Goal: Transaction & Acquisition: Book appointment/travel/reservation

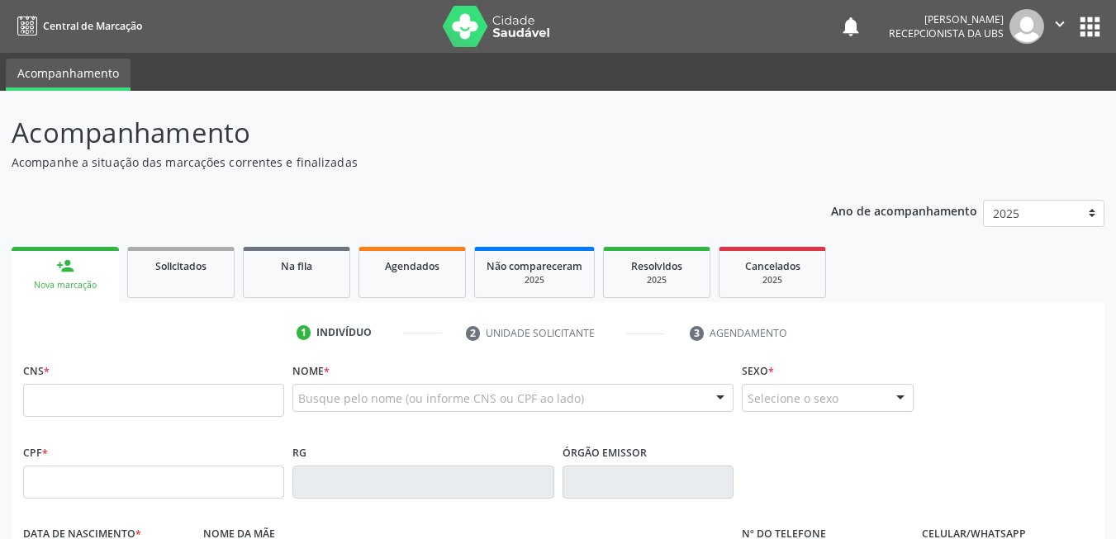
drag, startPoint x: 234, startPoint y: 411, endPoint x: 238, endPoint y: 394, distance: 17.0
click at [235, 403] on input "text" at bounding box center [153, 400] width 261 height 33
type input "703 6080 6821 5534"
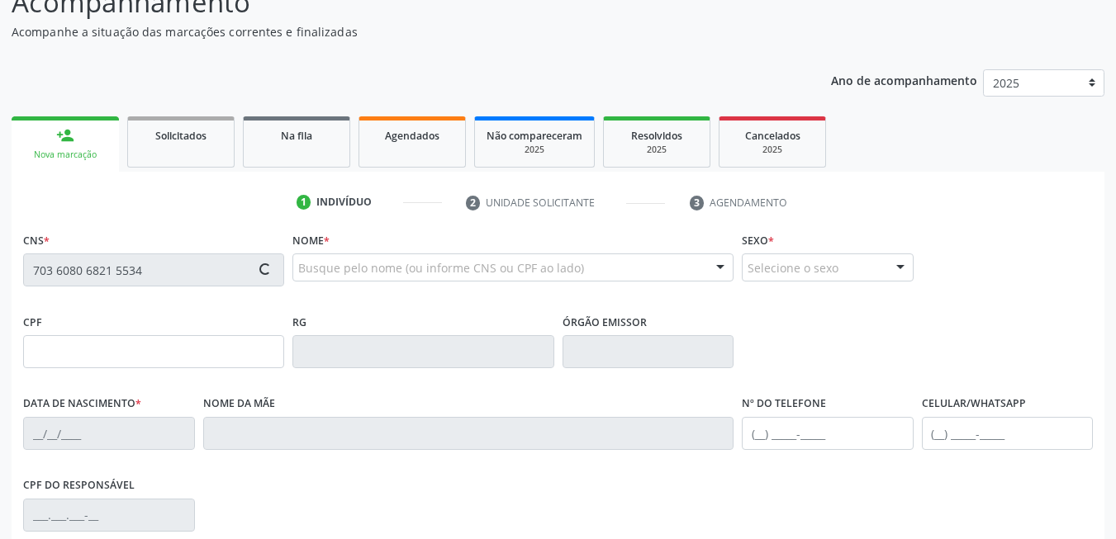
scroll to position [356, 0]
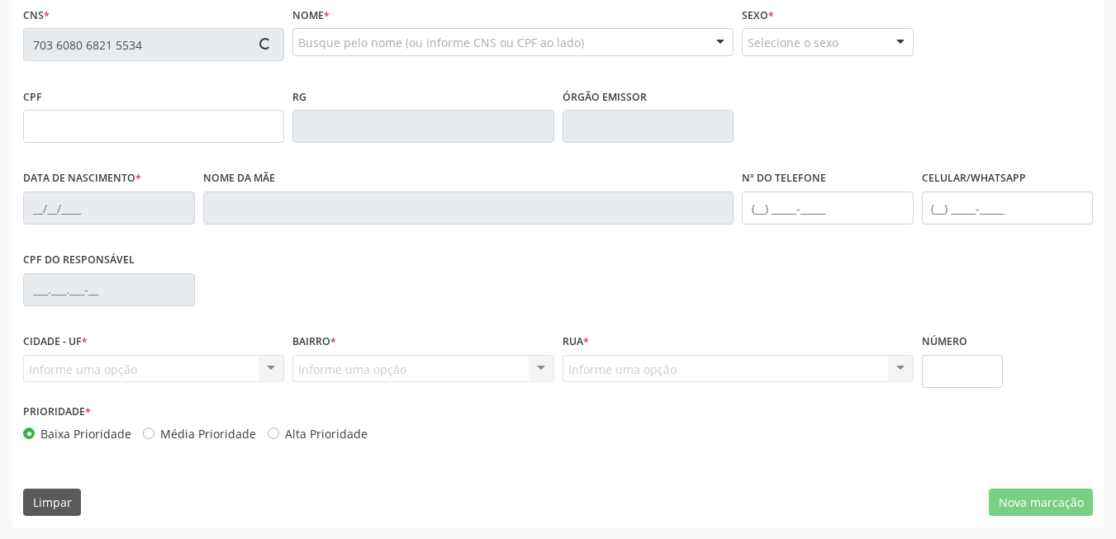
type input "478.822.394-53"
type input "[DATE]"
type input "[PERSON_NAME]"
type input "[PHONE_NUMBER]"
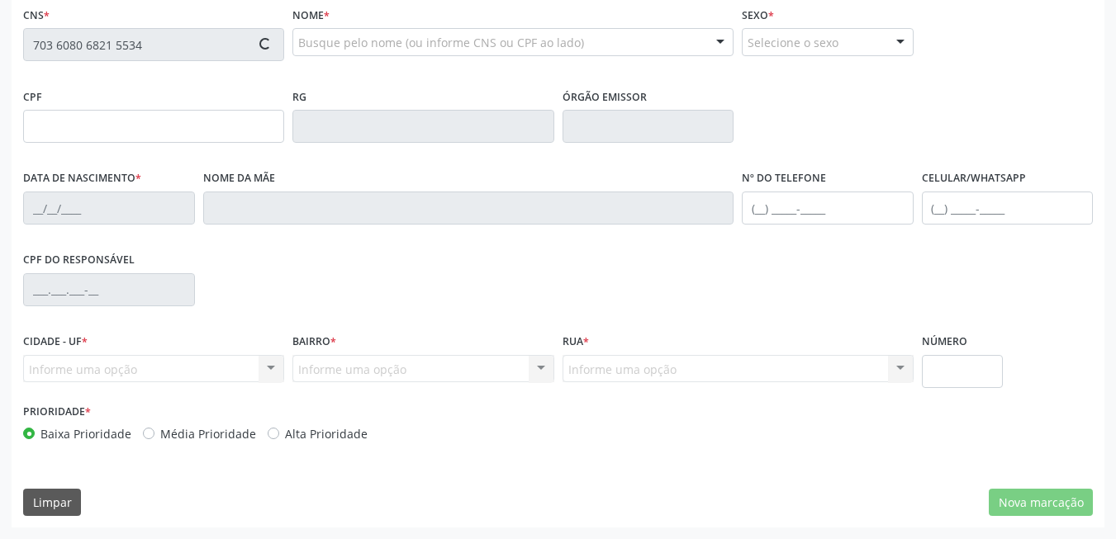
type input "180.092.984-68"
type input "351"
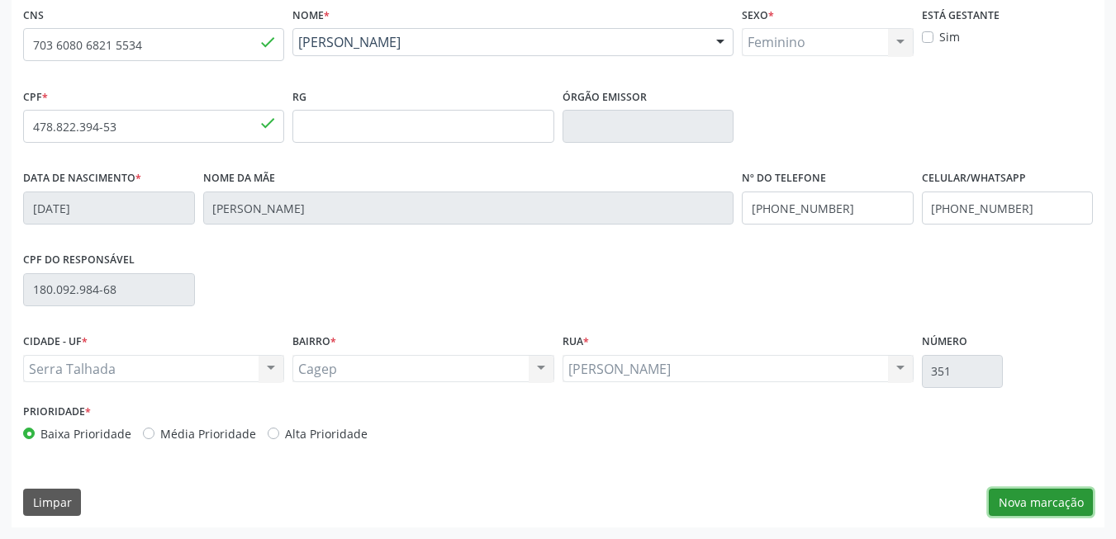
click at [1038, 509] on button "Nova marcação" at bounding box center [1041, 503] width 104 height 28
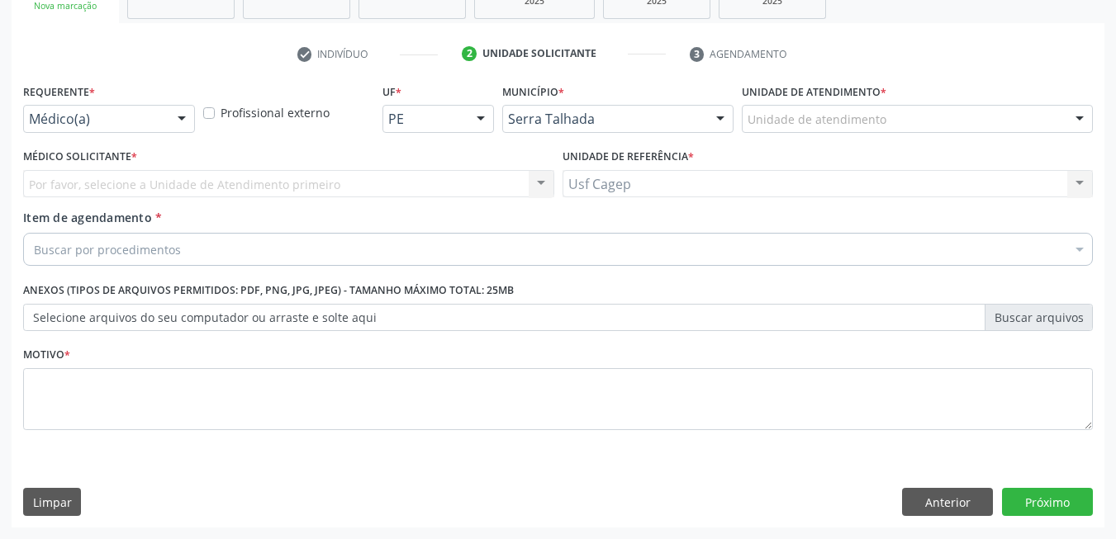
scroll to position [279, 0]
click at [121, 131] on div "Médico(a)" at bounding box center [109, 119] width 172 height 28
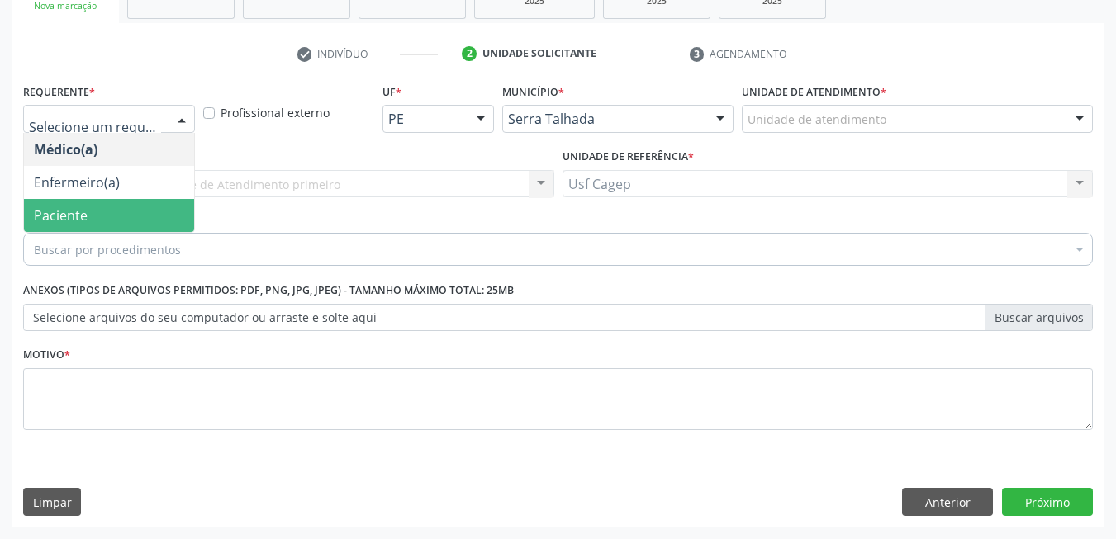
click at [115, 216] on span "Paciente" at bounding box center [109, 215] width 170 height 33
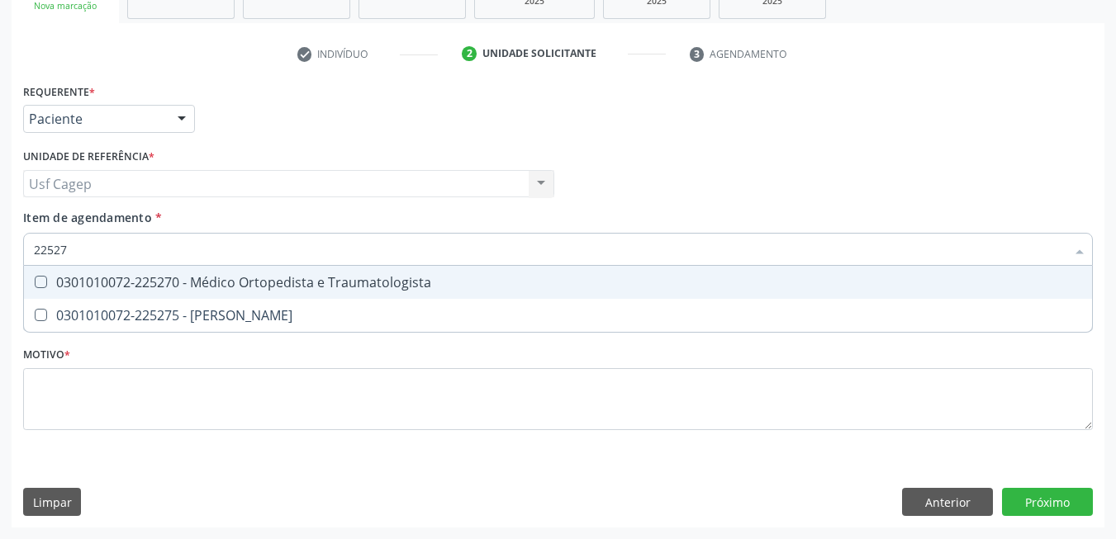
type input "225270"
click at [102, 296] on span "0301010072-225270 - Médico Ortopedista e Traumatologista" at bounding box center [558, 282] width 1068 height 33
checkbox Traumatologista "true"
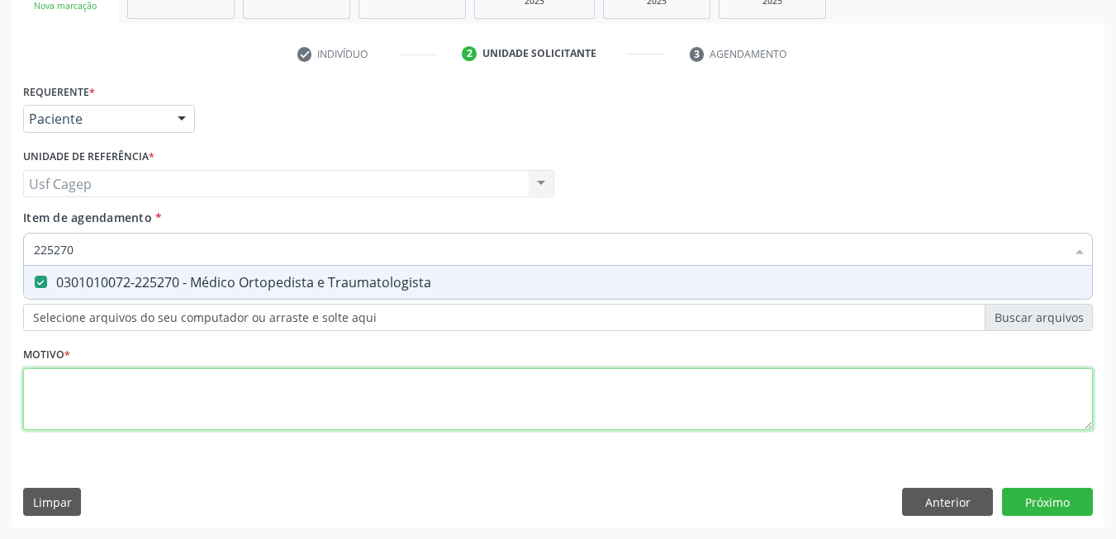
click at [160, 393] on div "Requerente * Paciente Médico(a) Enfermeiro(a) Paciente Nenhum resultado encontr…" at bounding box center [558, 266] width 1070 height 374
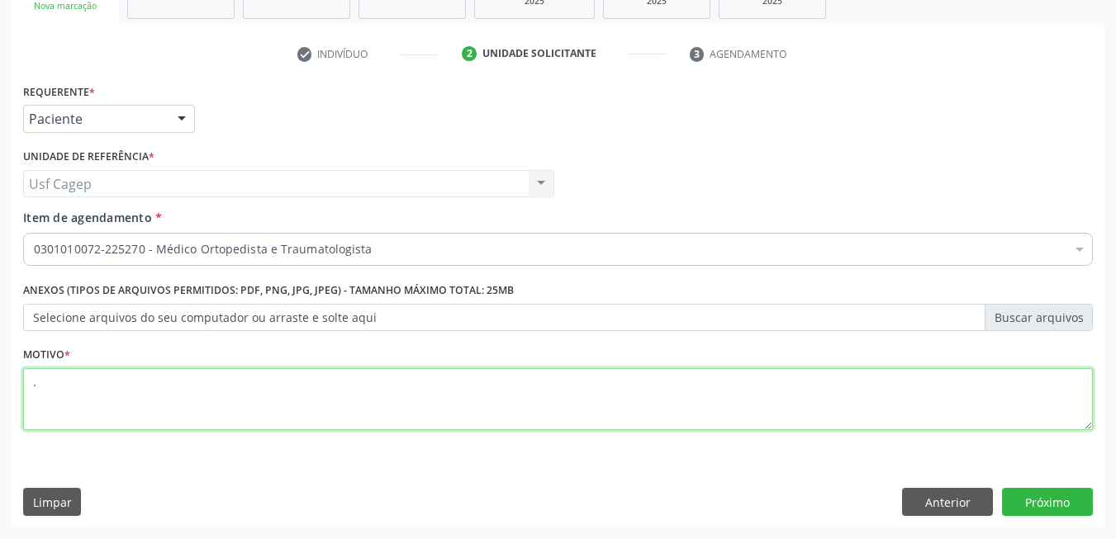
type textarea "."
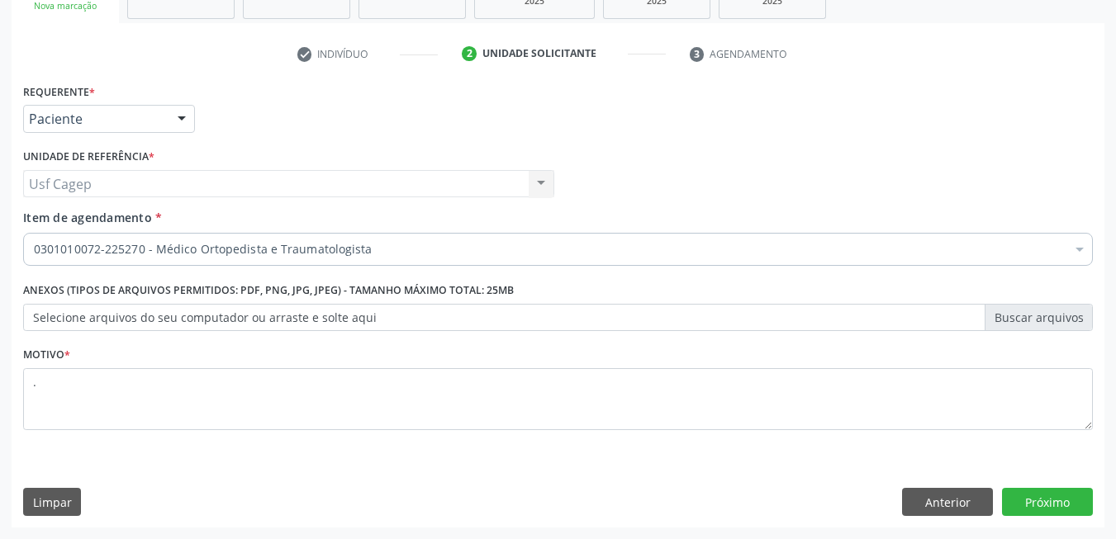
click at [1025, 486] on div "Requerente * Paciente Médico(a) Enfermeiro(a) Paciente Nenhum resultado encontr…" at bounding box center [558, 303] width 1093 height 449
click at [1027, 496] on button "Próximo" at bounding box center [1047, 502] width 91 height 28
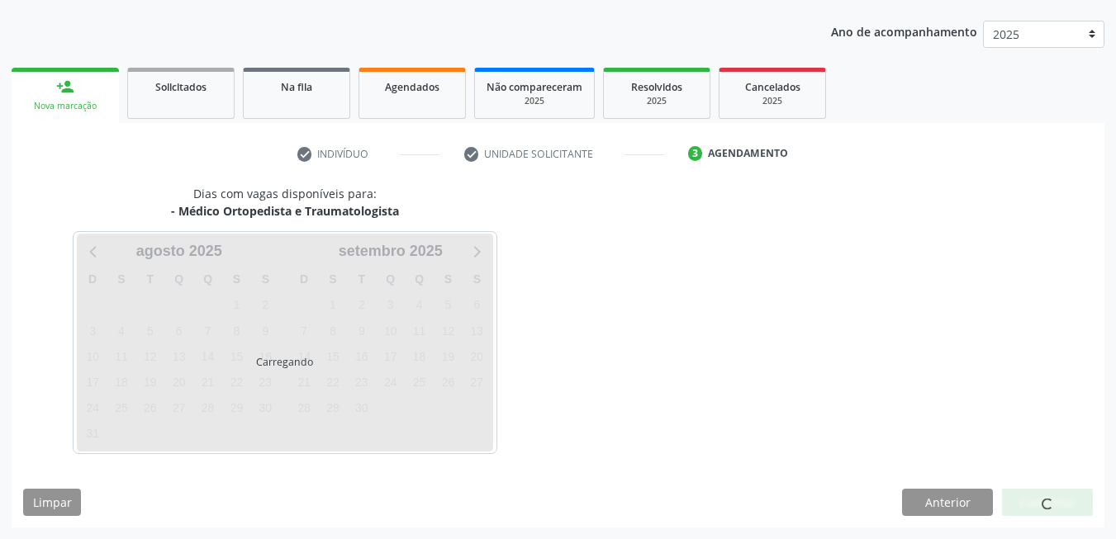
scroll to position [179, 0]
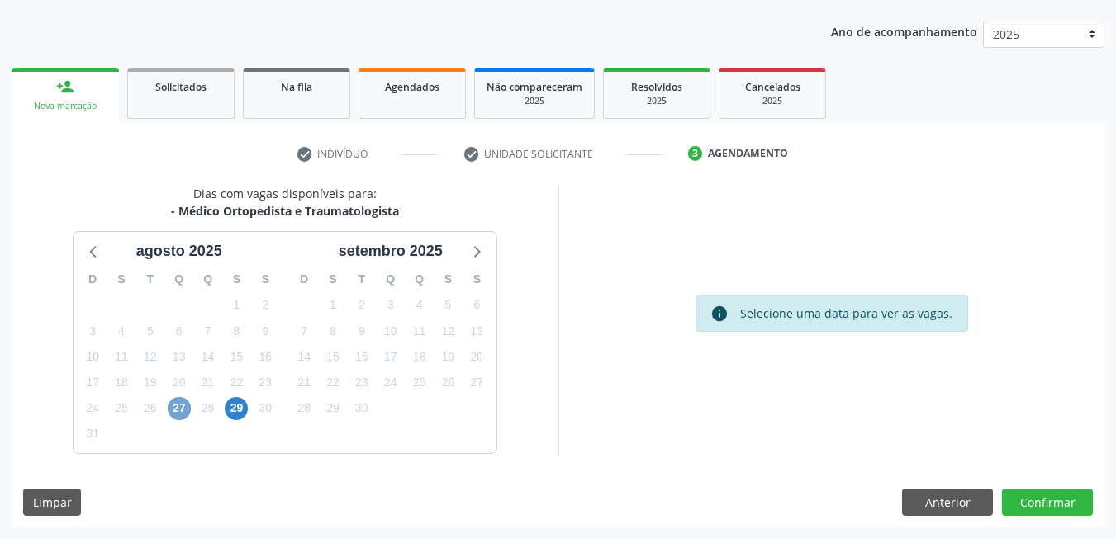
click at [184, 412] on span "27" at bounding box center [179, 408] width 23 height 23
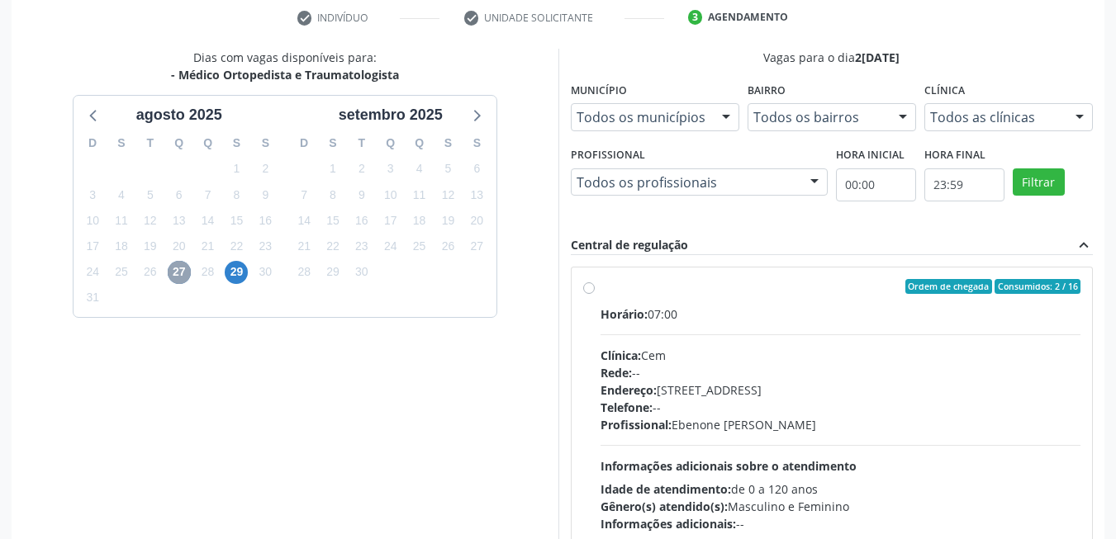
scroll to position [344, 0]
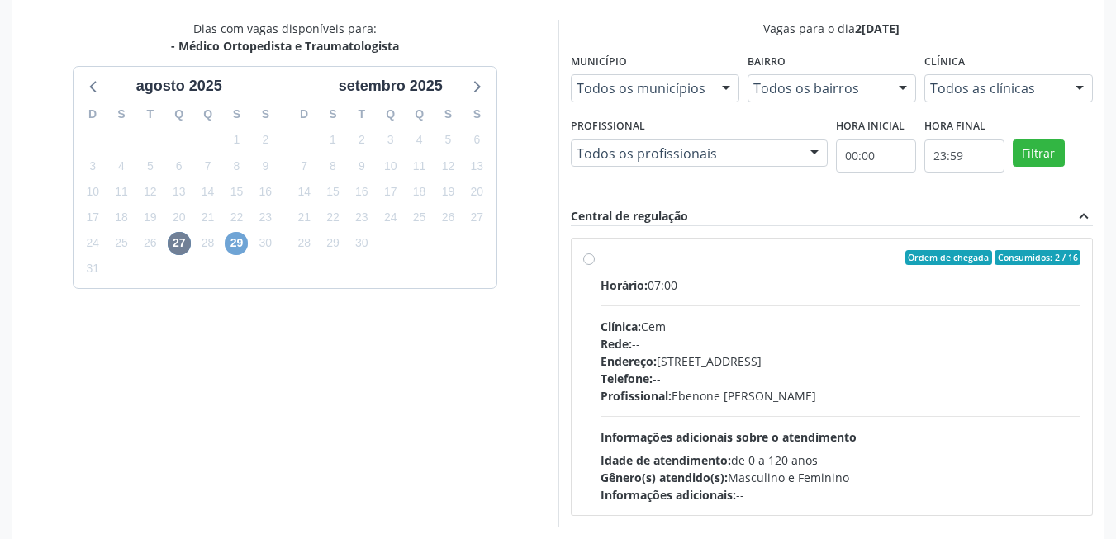
click at [231, 243] on span "29" at bounding box center [236, 243] width 23 height 23
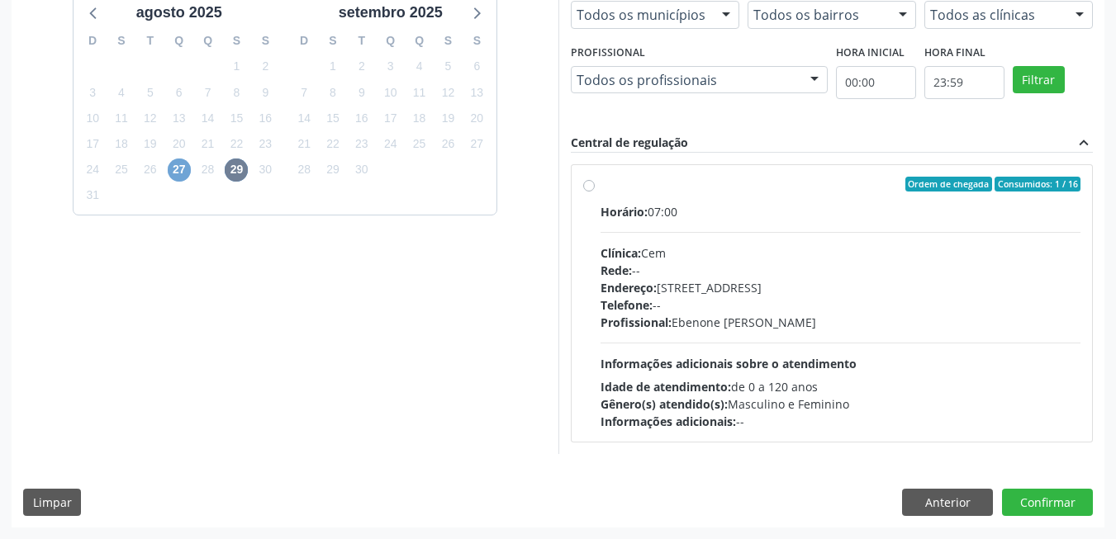
click at [176, 167] on span "27" at bounding box center [179, 170] width 23 height 23
click at [874, 350] on div "Horário: 07:00 Clínica: Cem Rede: -- Endereço: [STREET_ADDRESS] Telefone: -- Pr…" at bounding box center [841, 316] width 481 height 227
click at [595, 192] on input "Ordem de chegada Consumidos: 2 / 16 Horário: 07:00 Clínica: Cem Rede: -- Endere…" at bounding box center [589, 184] width 12 height 15
radio input "true"
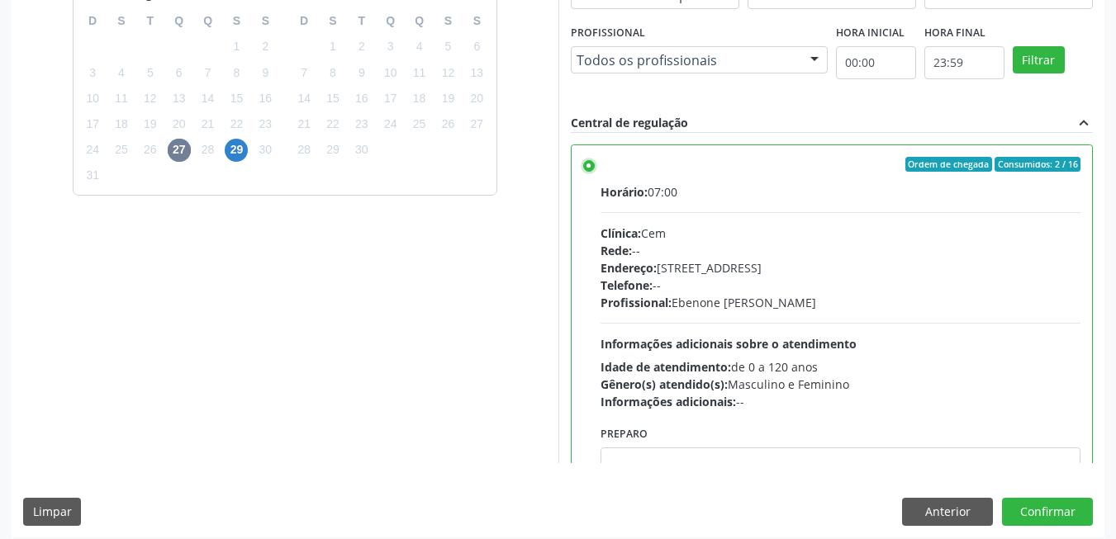
scroll to position [448, 0]
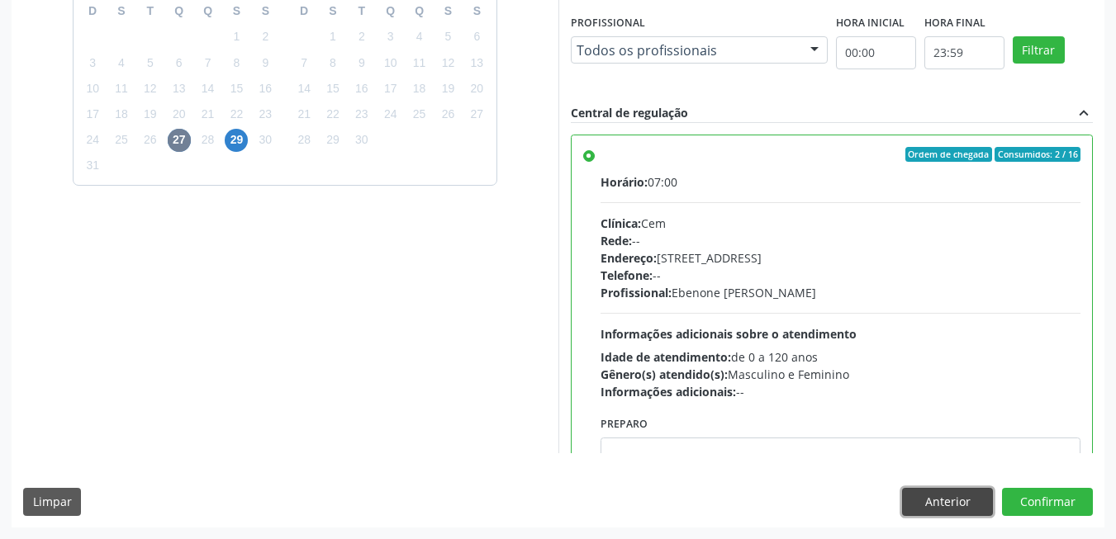
click at [967, 493] on button "Anterior" at bounding box center [947, 502] width 91 height 28
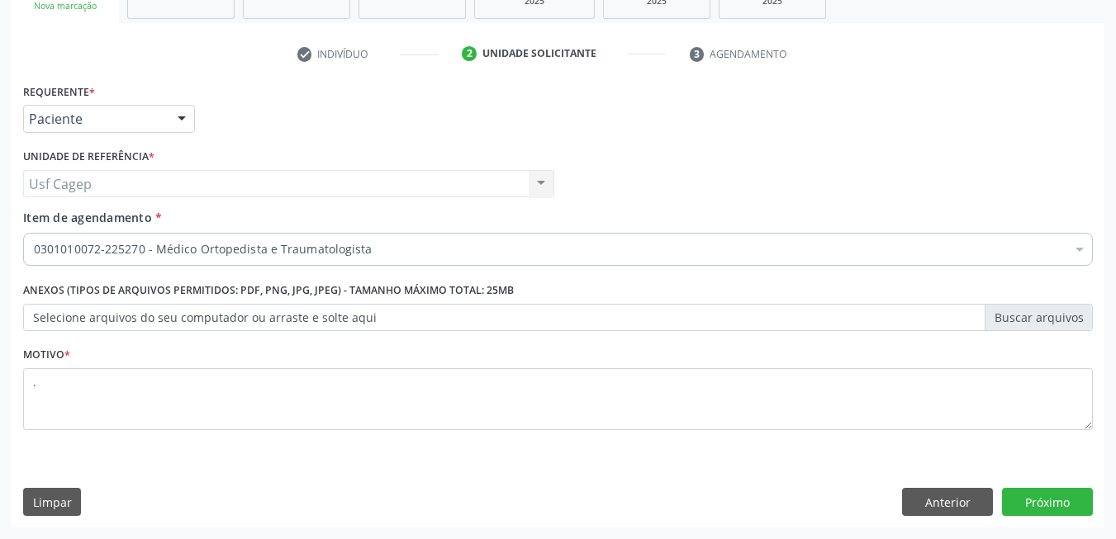
scroll to position [279, 0]
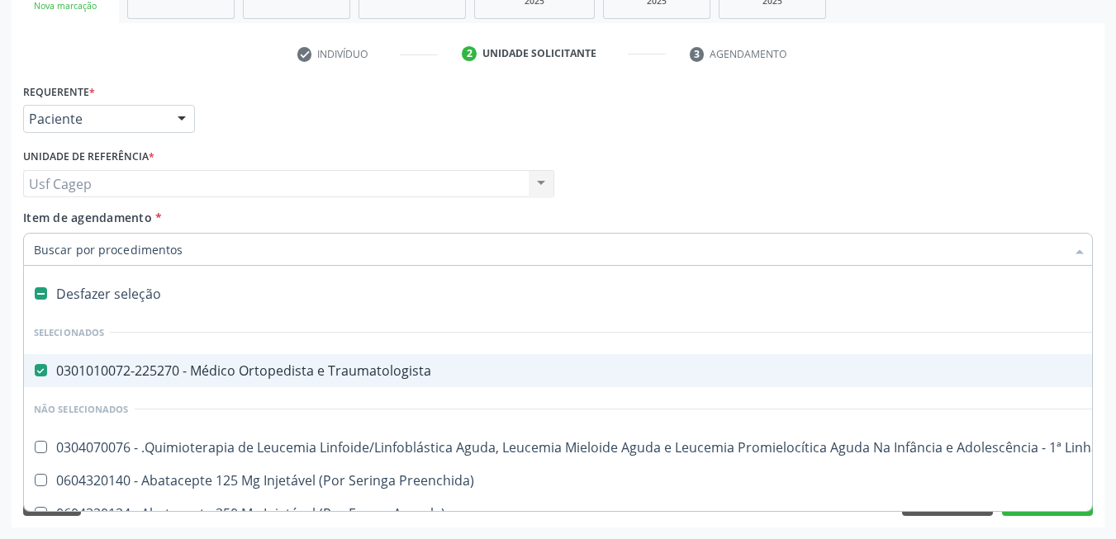
click at [289, 258] on input "Item de agendamento *" at bounding box center [550, 249] width 1032 height 33
click at [158, 293] on div "Desfazer seleção" at bounding box center [677, 294] width 1306 height 33
checkbox Traumatologista "false"
click at [192, 247] on input "Item de agendamento *" at bounding box center [550, 249] width 1032 height 33
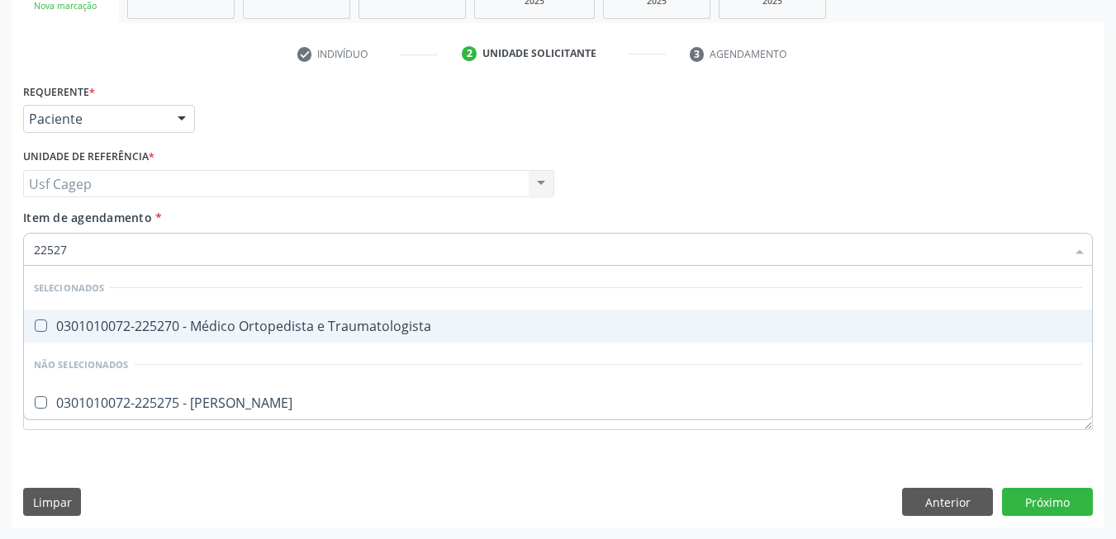
type input "225270"
click at [211, 320] on div "0301010072-225270 - Médico Ortopedista e Traumatologista" at bounding box center [558, 326] width 1048 height 13
checkbox Traumatologista "true"
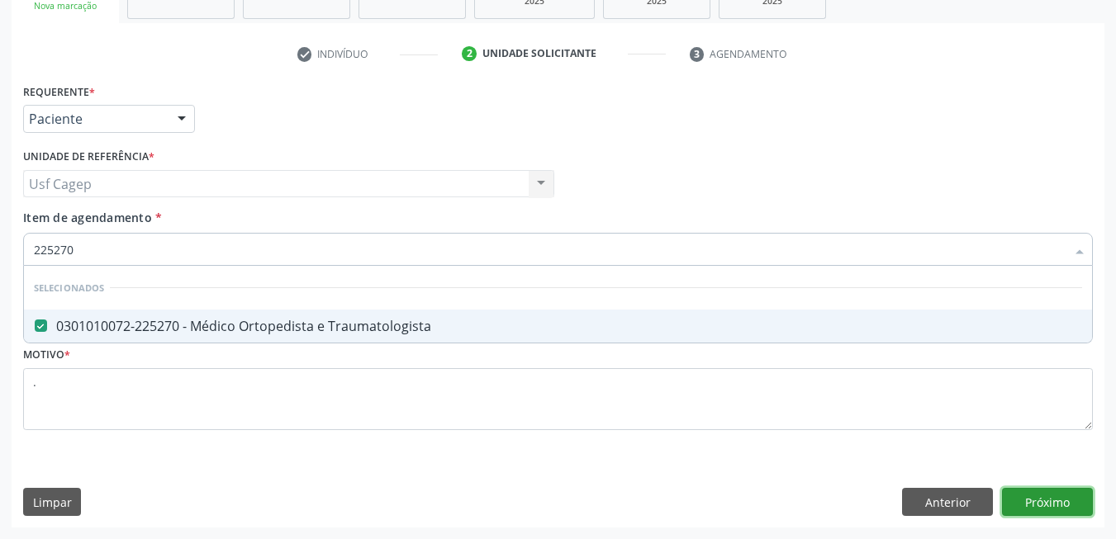
click at [1042, 498] on div "Requerente * Paciente Médico(a) Enfermeiro(a) Paciente Nenhum resultado encontr…" at bounding box center [558, 303] width 1093 height 449
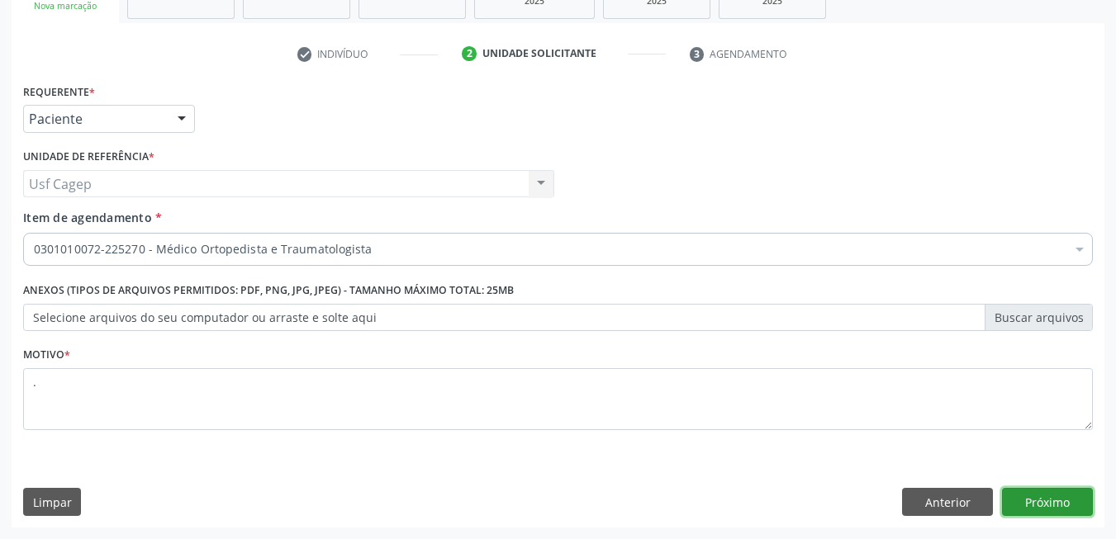
click at [1031, 499] on button "Próximo" at bounding box center [1047, 502] width 91 height 28
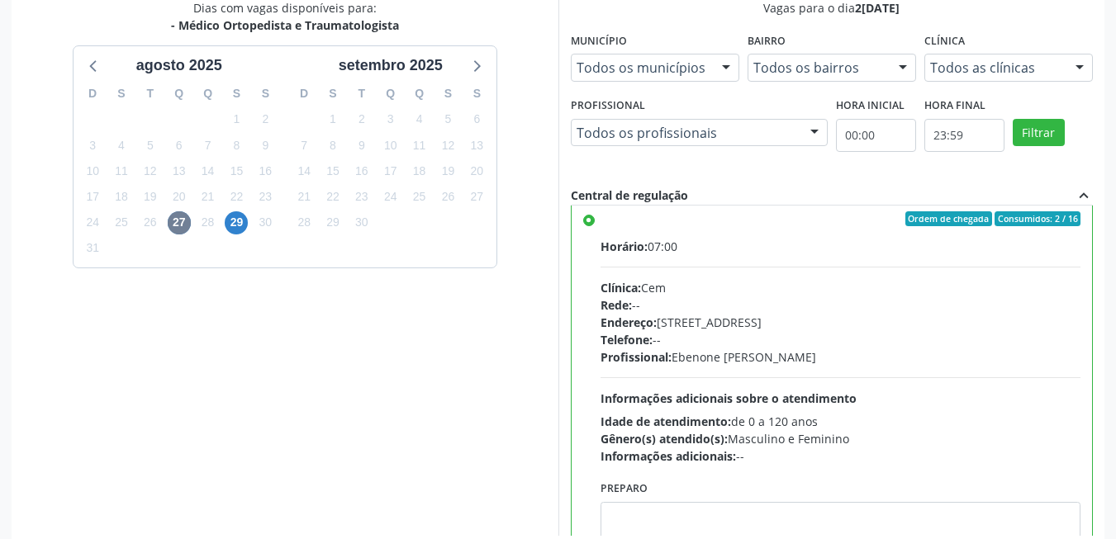
scroll to position [0, 0]
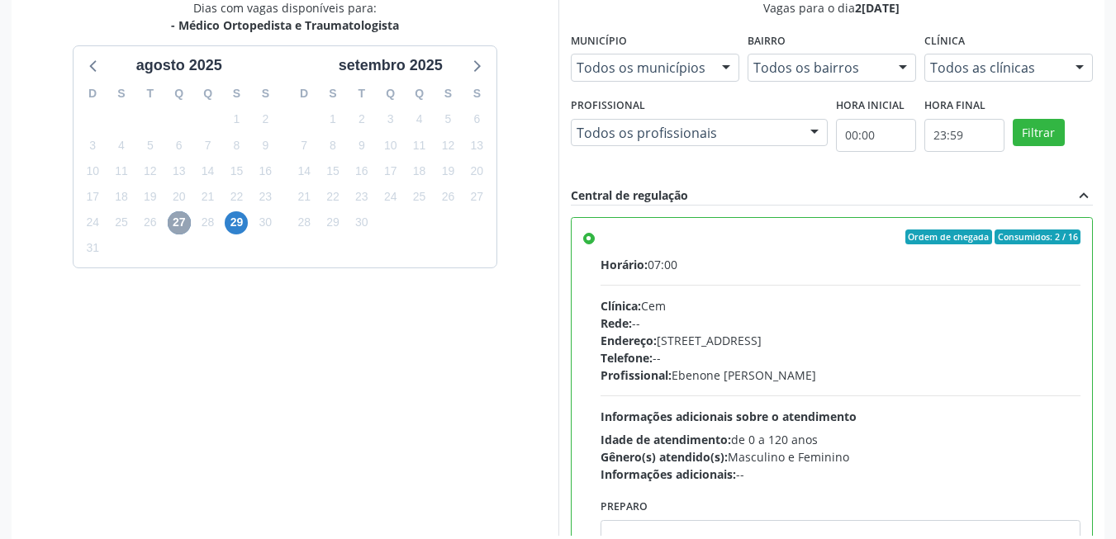
click at [189, 229] on span "27" at bounding box center [179, 222] width 23 height 23
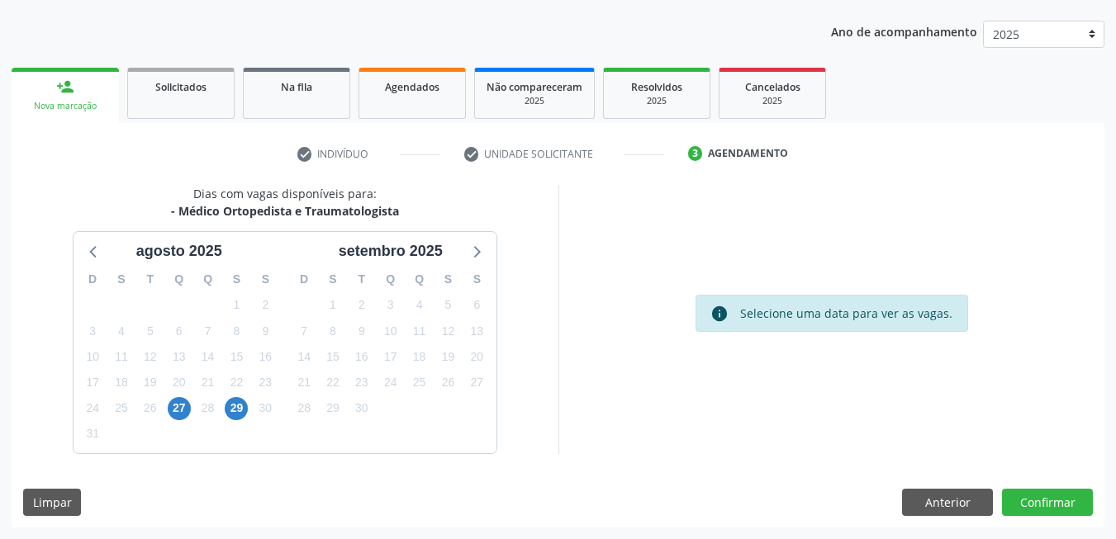
click at [191, 412] on div "27" at bounding box center [178, 409] width 29 height 26
click at [184, 409] on span "27" at bounding box center [179, 408] width 23 height 23
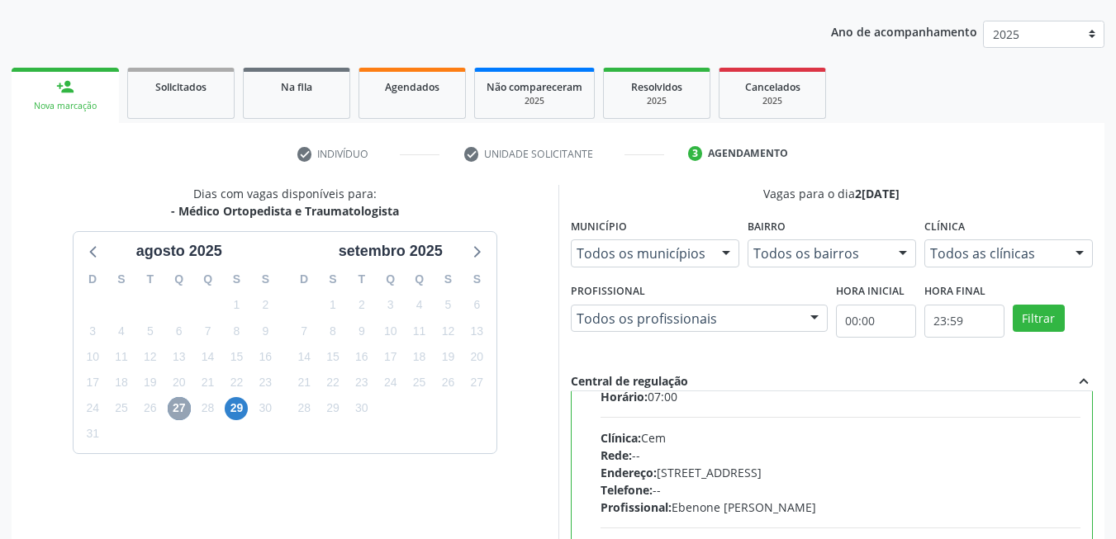
scroll to position [82, 0]
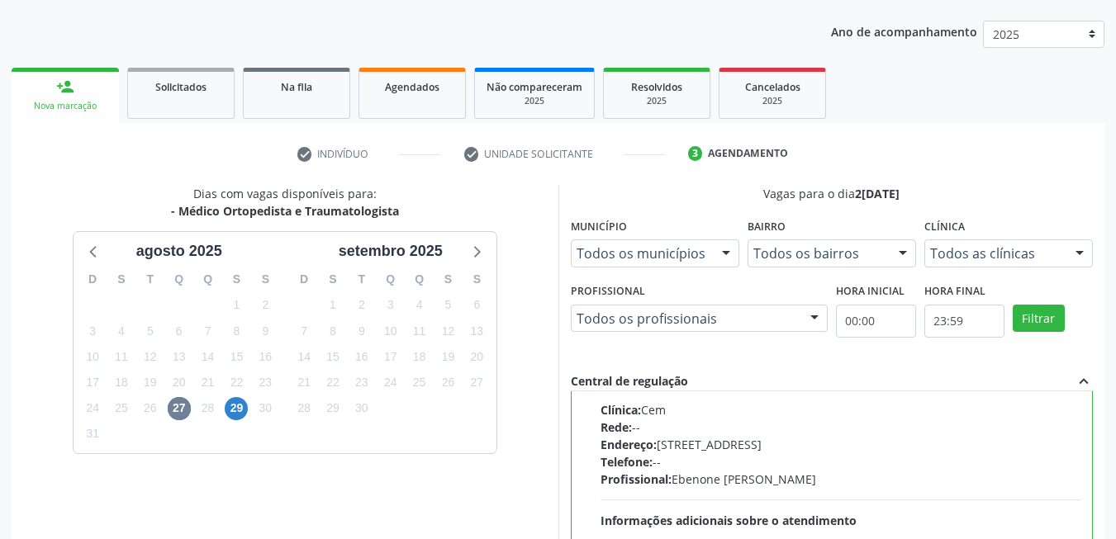
click at [677, 460] on div "Telefone: --" at bounding box center [841, 462] width 481 height 17
click at [595, 349] on input "Ordem de chegada Consumidos: 2 / 16 Horário: 07:00 Clínica: Cem Rede: -- Endere…" at bounding box center [589, 341] width 12 height 15
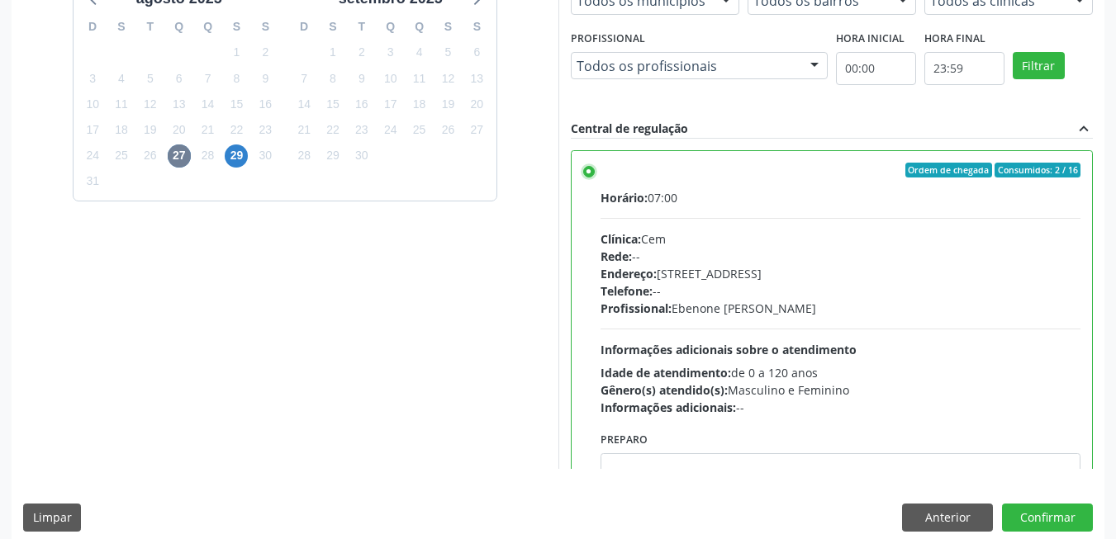
scroll to position [448, 0]
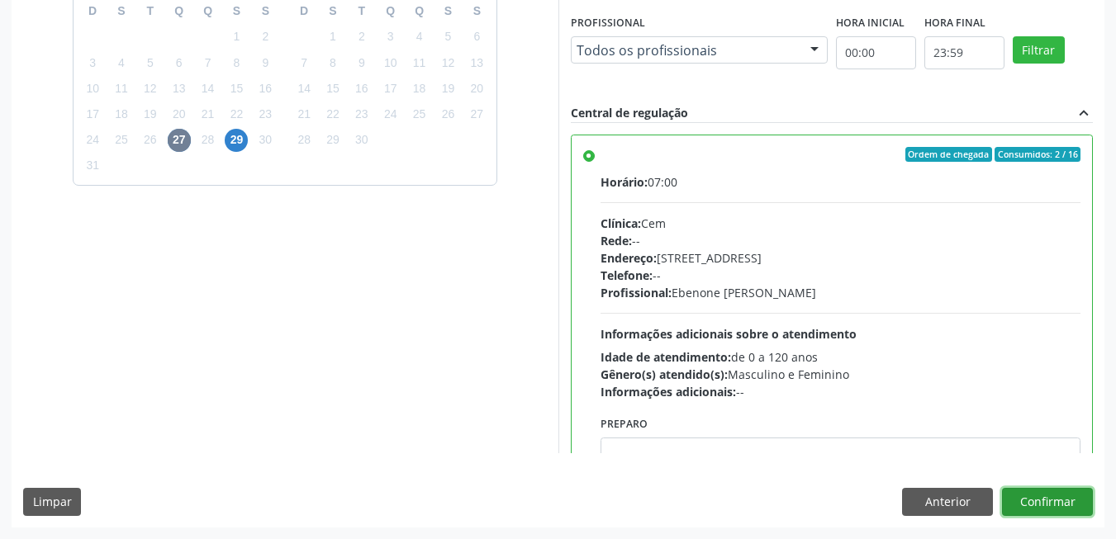
click at [1074, 502] on button "Confirmar" at bounding box center [1047, 502] width 91 height 28
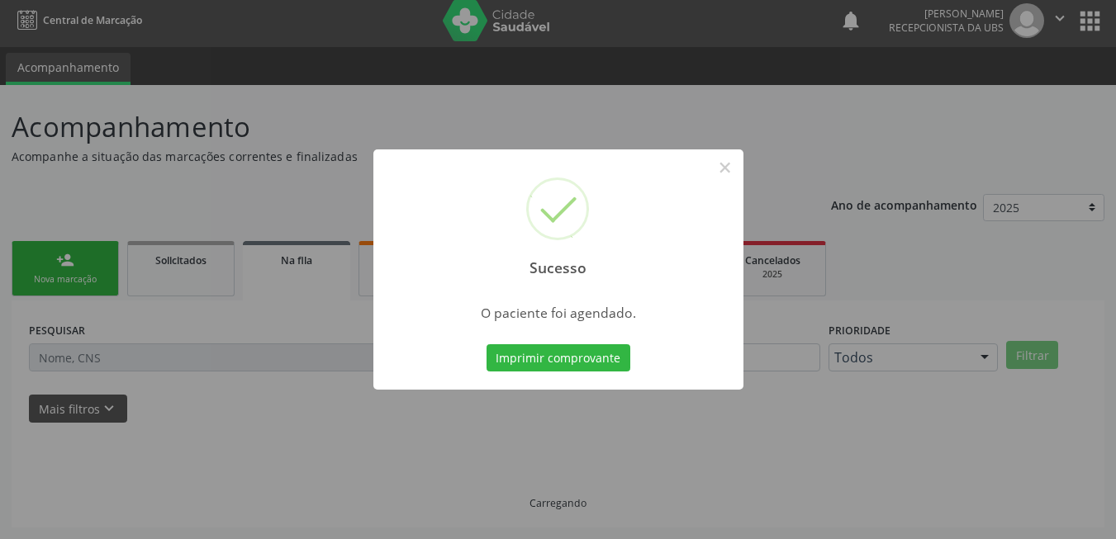
scroll to position [6, 0]
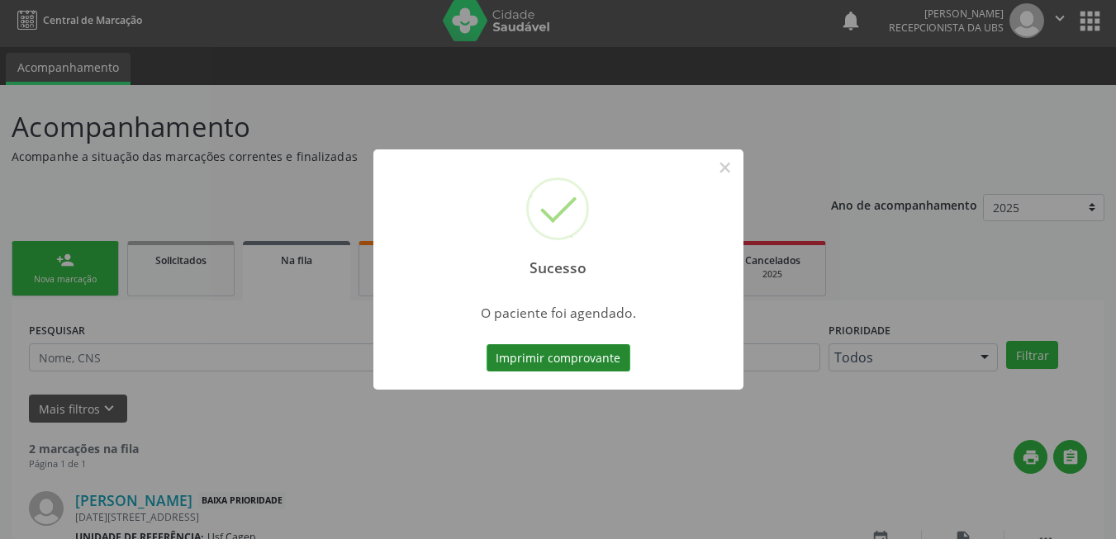
click at [537, 359] on button "Imprimir comprovante" at bounding box center [559, 358] width 144 height 28
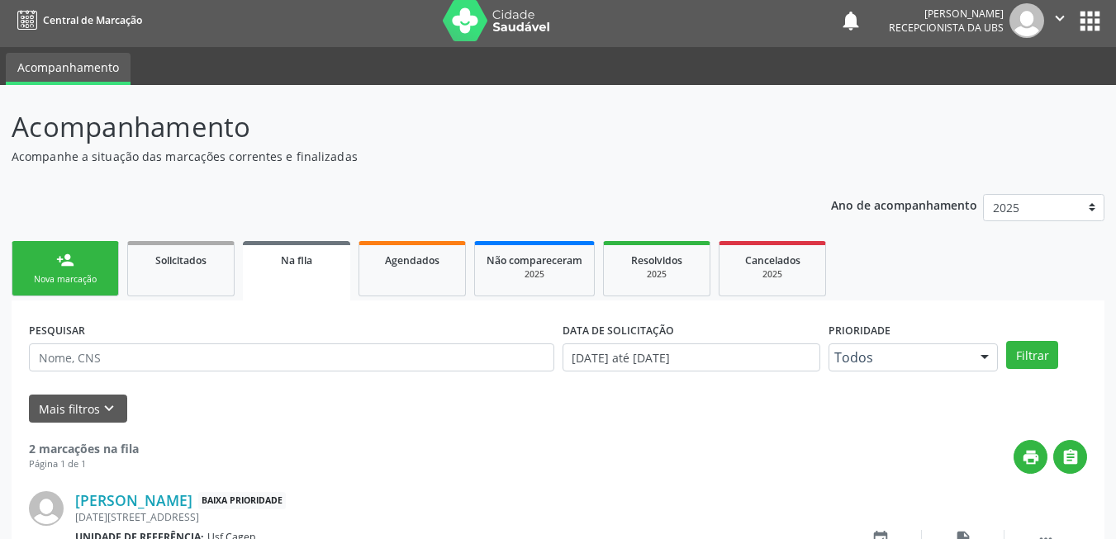
click at [83, 281] on div "Nova marcação" at bounding box center [65, 279] width 83 height 12
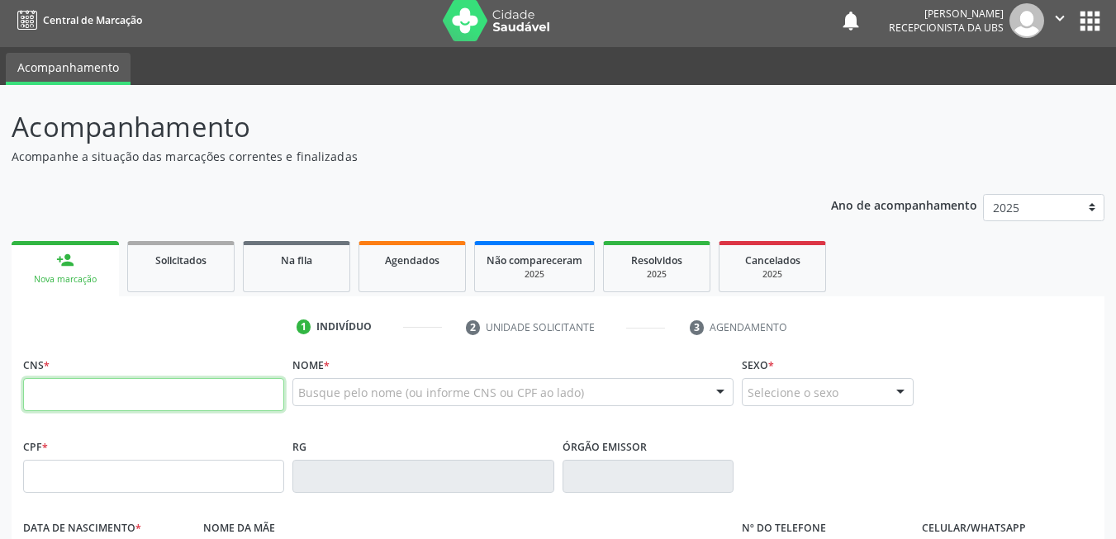
click at [149, 399] on input "text" at bounding box center [153, 394] width 261 height 33
click at [172, 400] on input "text" at bounding box center [153, 394] width 261 height 33
type input "708 5063 4258 5771"
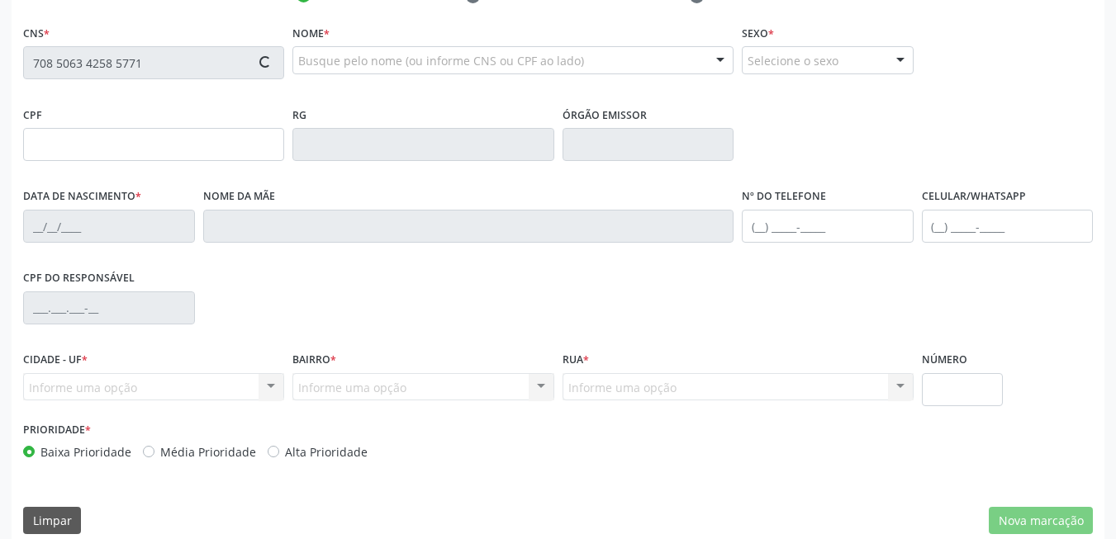
scroll to position [356, 0]
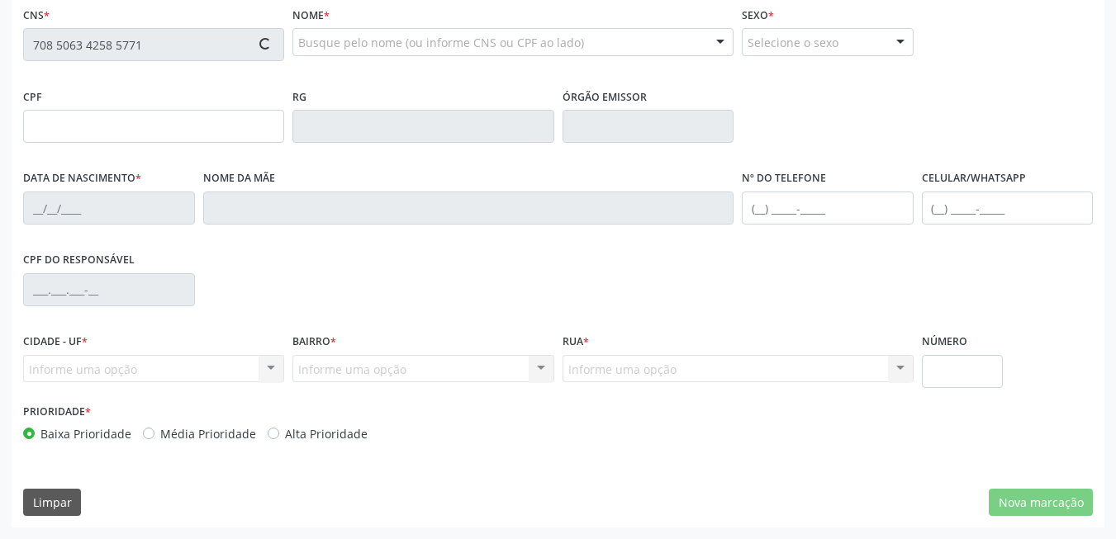
type input "097.814.704-96"
type input "2[DATE]"
type input "[PERSON_NAME]"
type input "[PHONE_NUMBER]"
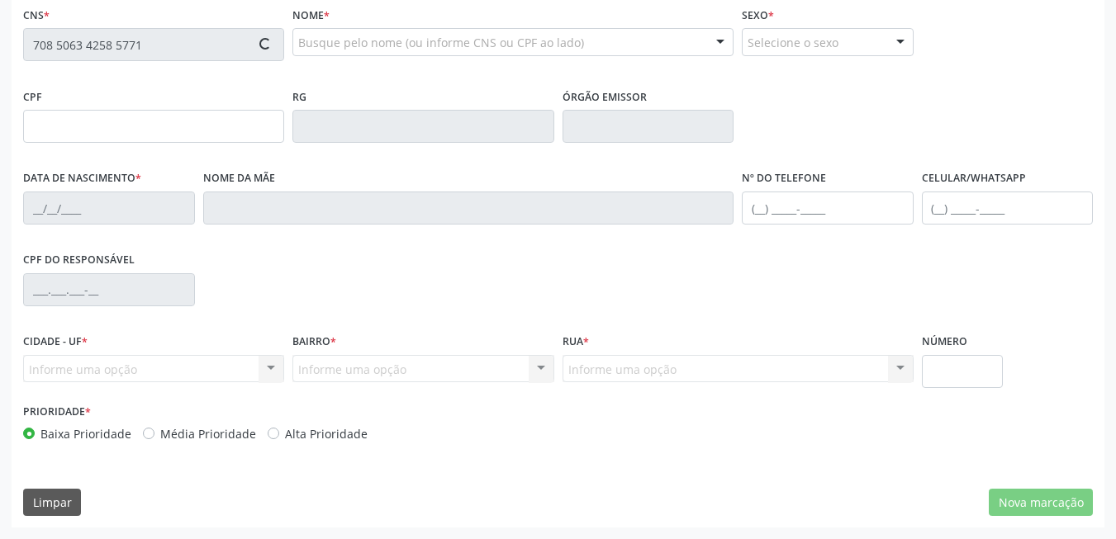
type input "038.889.034-75"
type input "140"
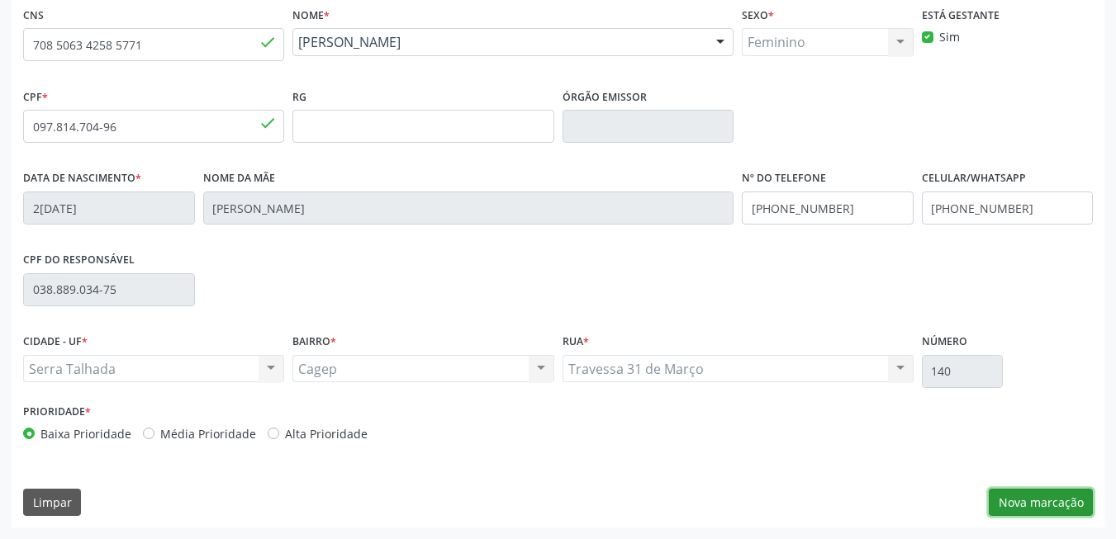
click at [1035, 509] on button "Nova marcação" at bounding box center [1041, 503] width 104 height 28
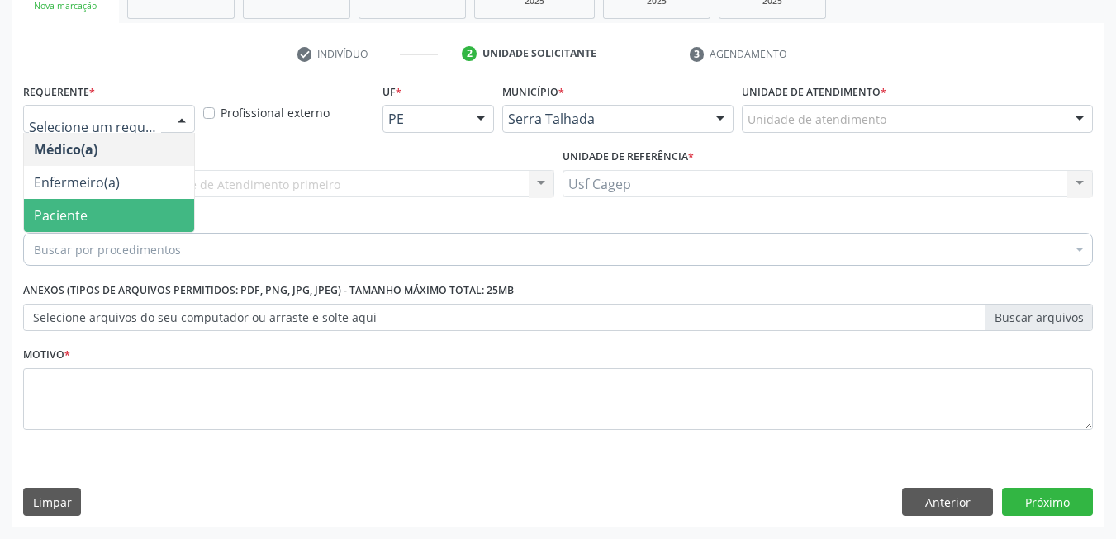
click at [105, 211] on span "Paciente" at bounding box center [109, 215] width 170 height 33
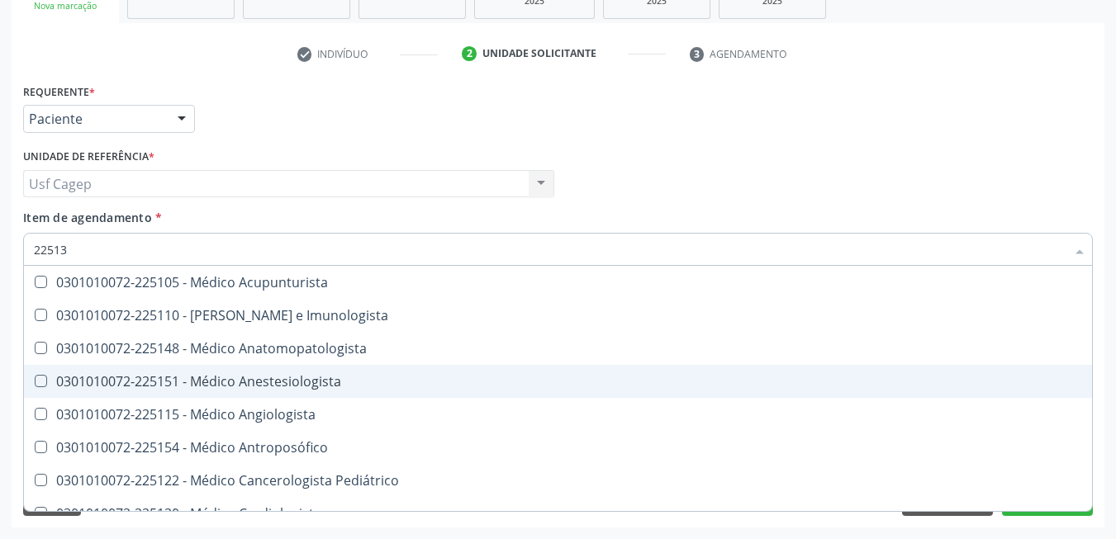
type input "225133"
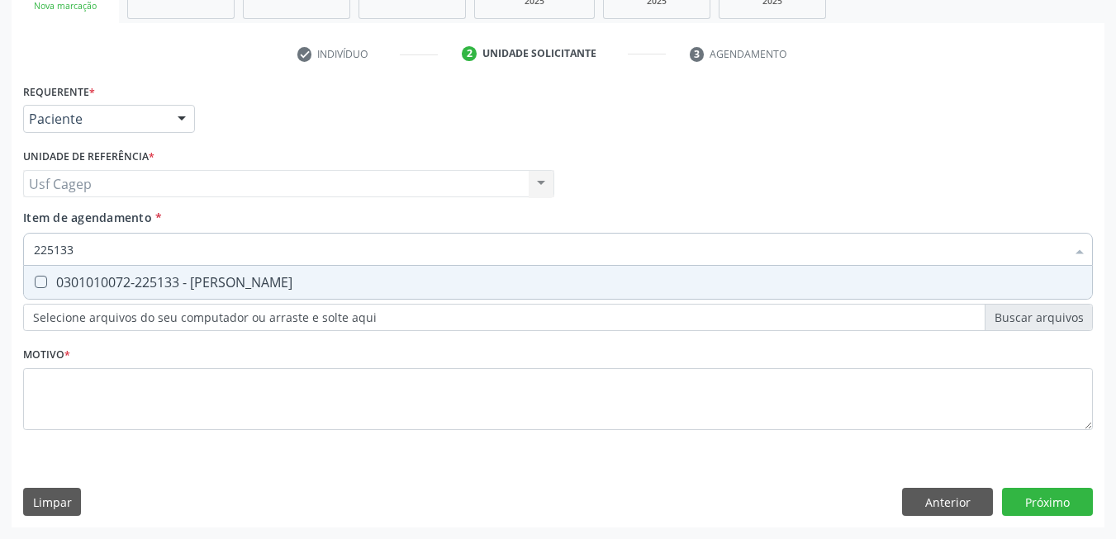
click at [218, 273] on span "0301010072-225133 - [PERSON_NAME]" at bounding box center [558, 282] width 1068 height 33
checkbox Psiquiatra "true"
type input "225133"
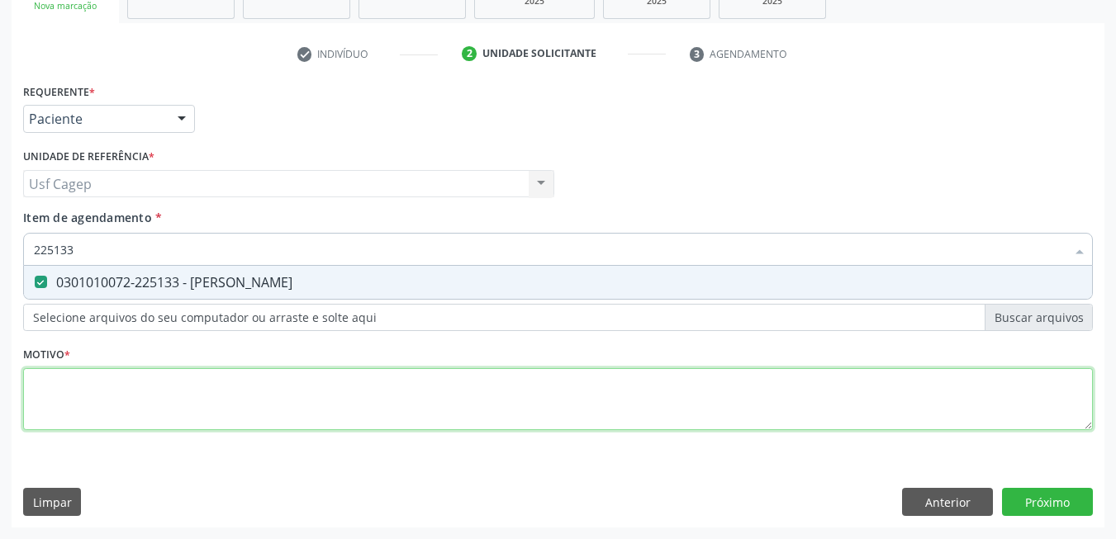
click at [235, 384] on div "Requerente * Paciente Médico(a) Enfermeiro(a) Paciente Nenhum resultado encontr…" at bounding box center [558, 266] width 1070 height 374
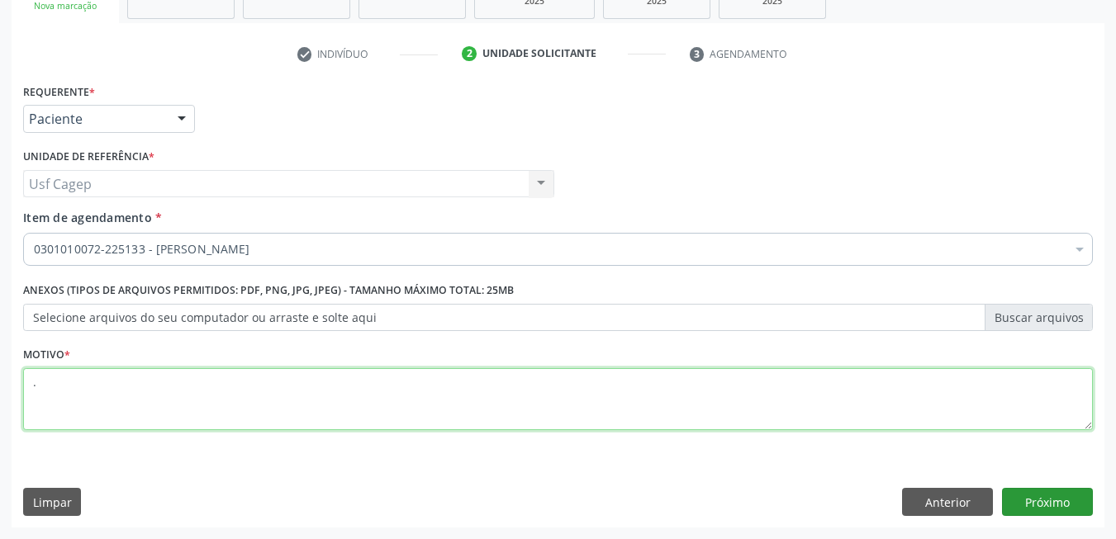
type textarea "."
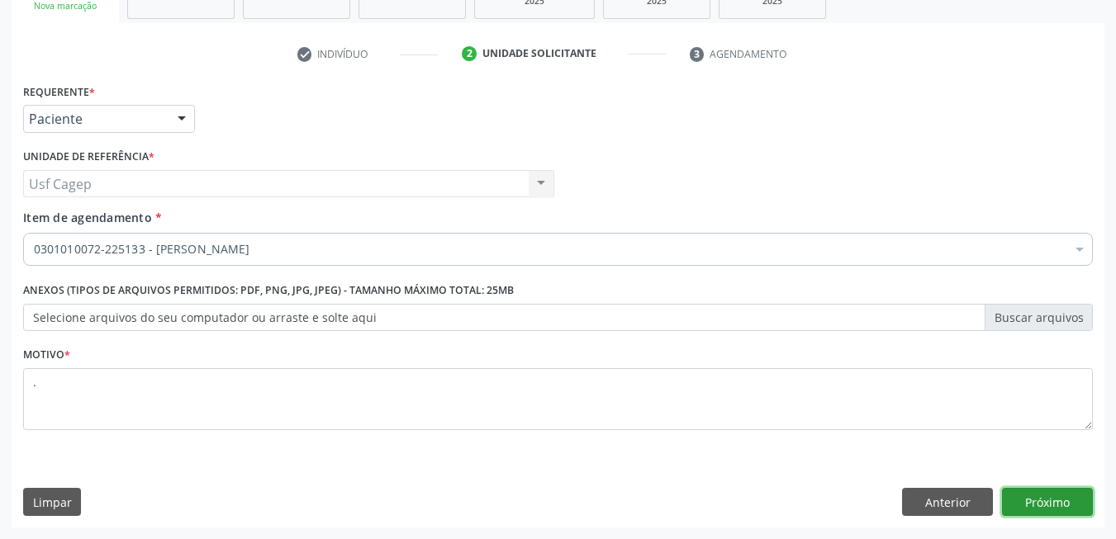
click at [1046, 505] on button "Próximo" at bounding box center [1047, 502] width 91 height 28
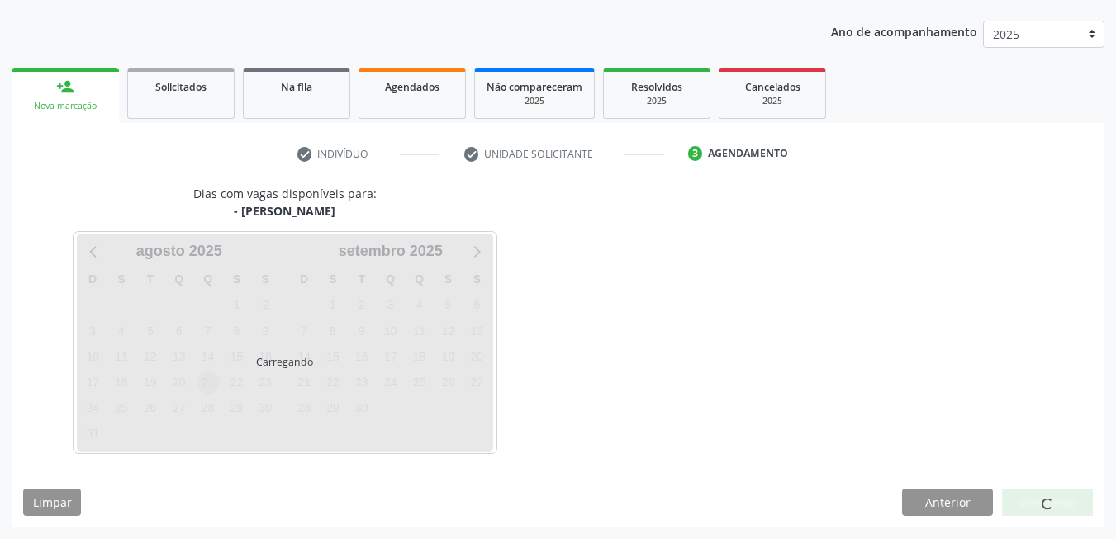
scroll to position [228, 0]
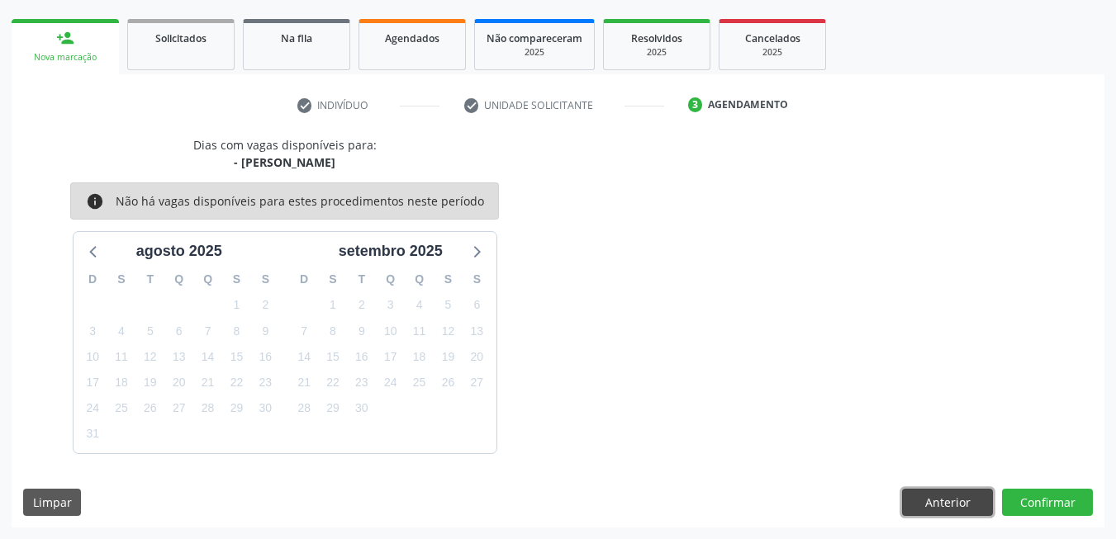
click at [962, 510] on button "Anterior" at bounding box center [947, 503] width 91 height 28
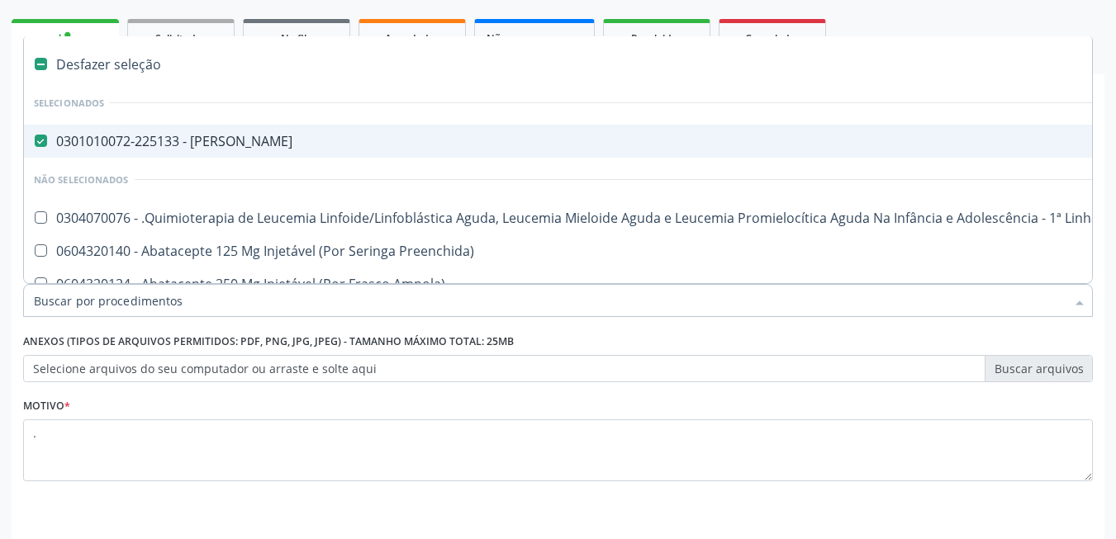
click at [478, 292] on input "Item de agendamento *" at bounding box center [550, 300] width 1032 height 33
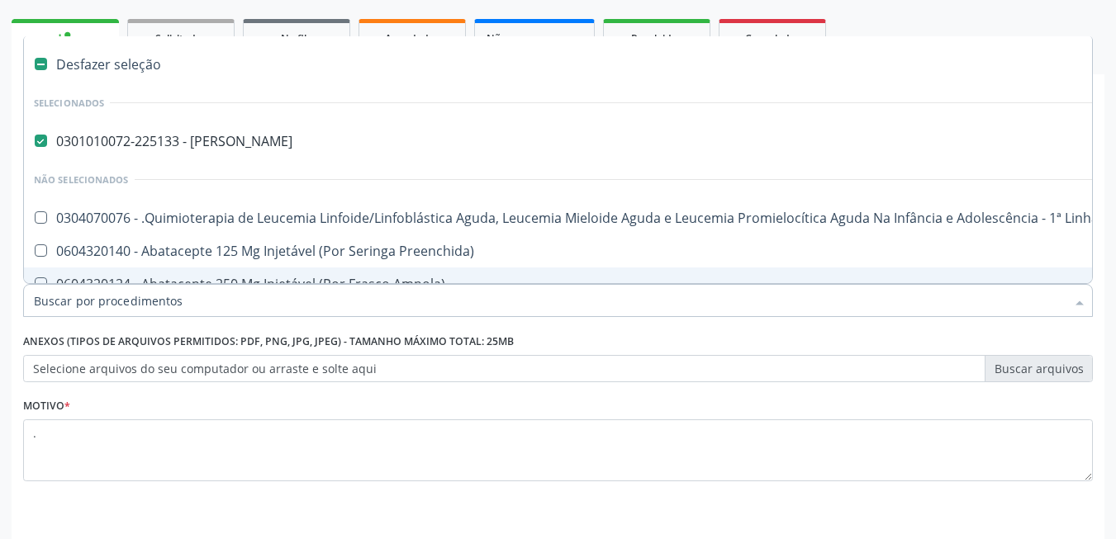
click at [324, 303] on input "Item de agendamento *" at bounding box center [550, 300] width 1032 height 33
click at [499, 297] on input "Item de agendamento *" at bounding box center [550, 300] width 1032 height 33
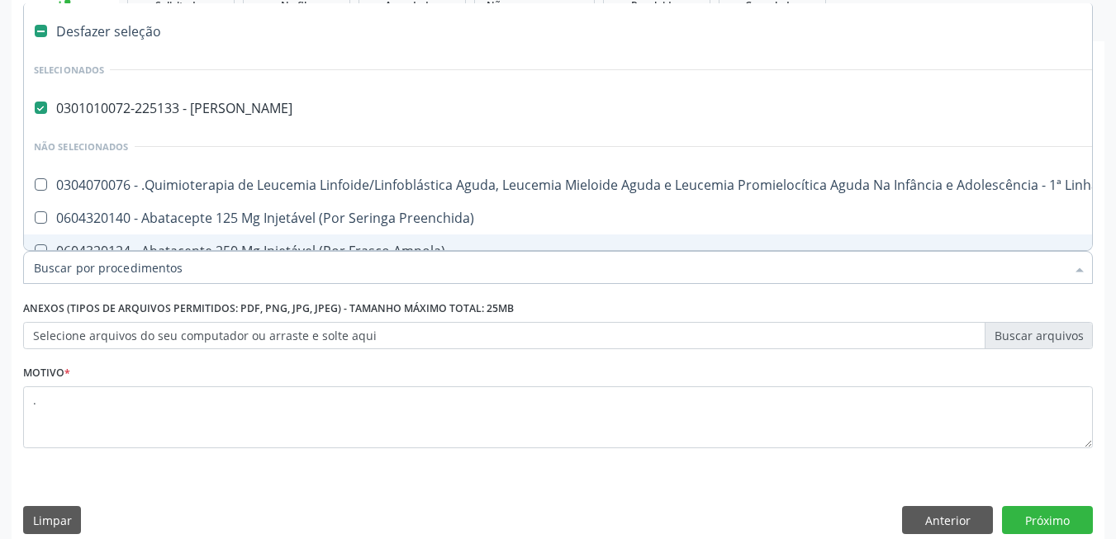
scroll to position [279, 0]
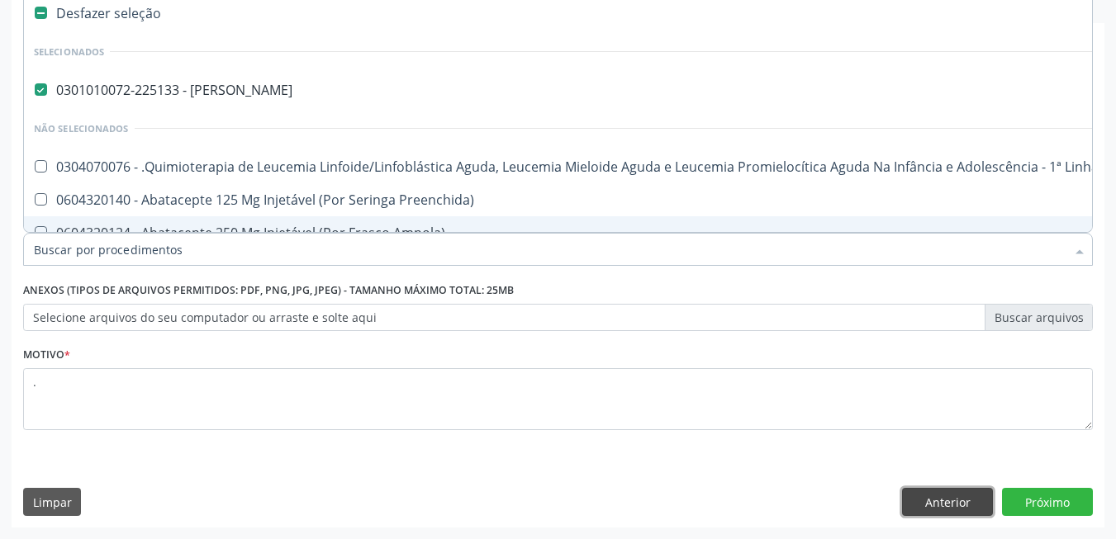
click at [941, 504] on button "Anterior" at bounding box center [947, 502] width 91 height 28
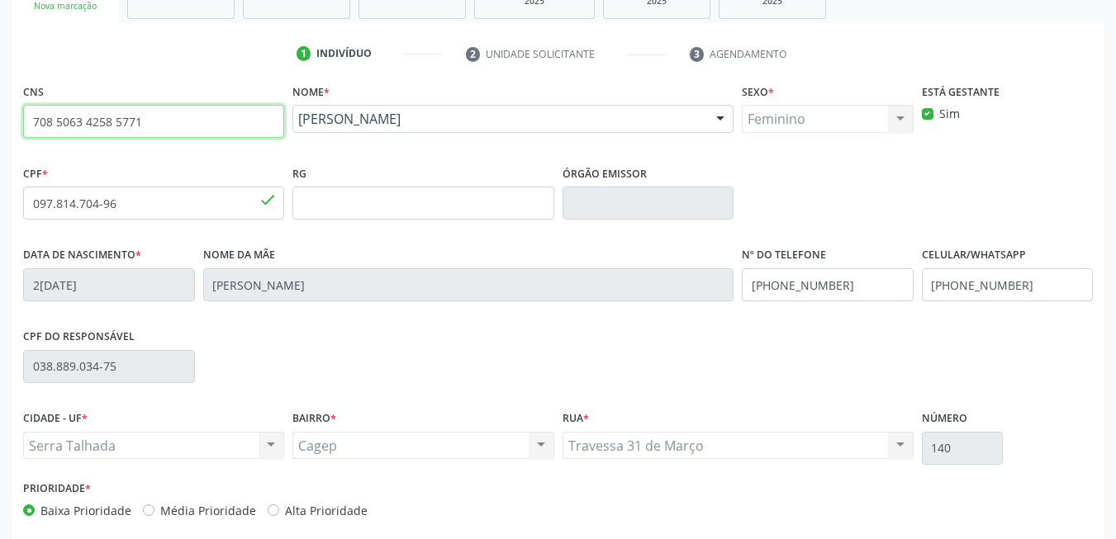
click at [184, 121] on input "708 5063 4258 5771" at bounding box center [153, 121] width 261 height 33
paste input "701 4036 3485 5338"
type input "701 4036 3485 5338"
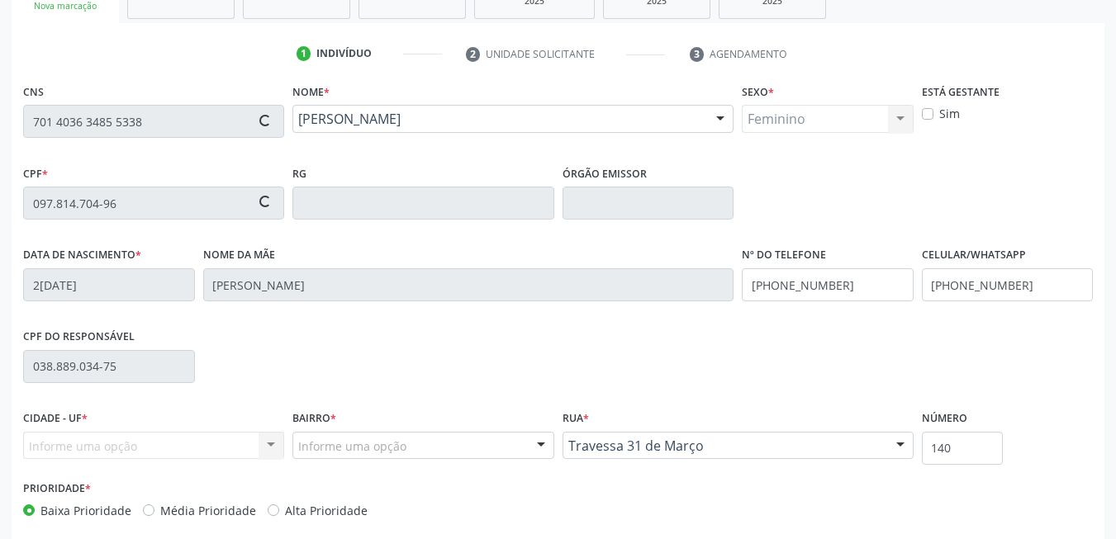
type input "091.563.754-50"
type input "[DATE]"
type input "[PERSON_NAME]"
type input "[PHONE_NUMBER]"
type input "2480"
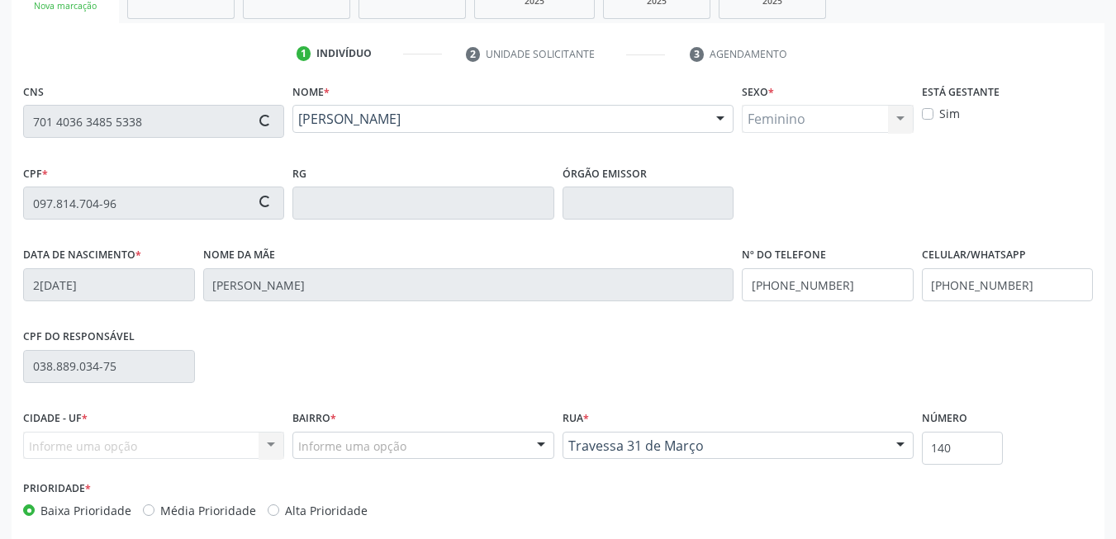
checkbox input "false"
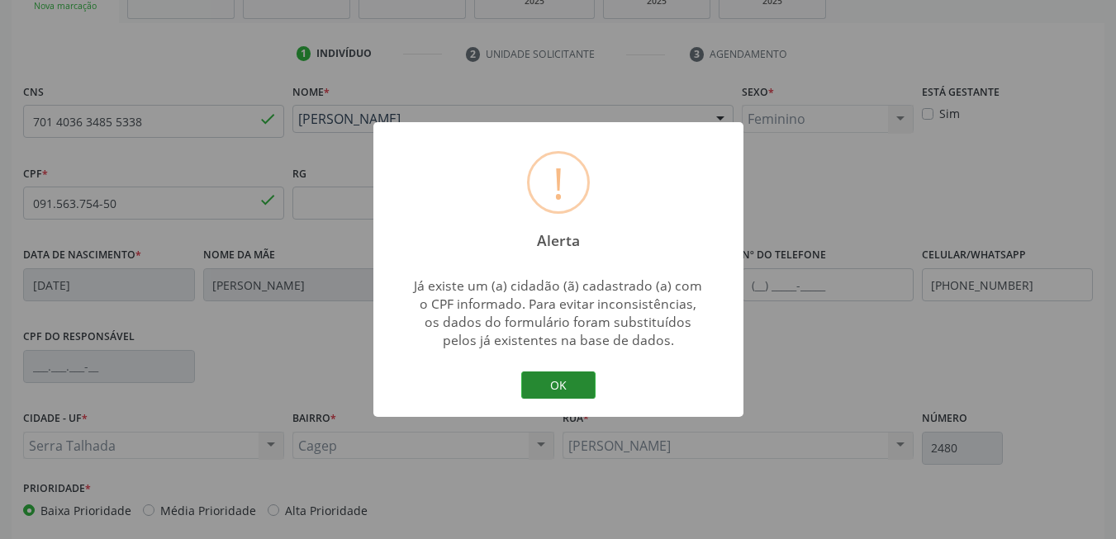
drag, startPoint x: 544, startPoint y: 387, endPoint x: 568, endPoint y: 384, distance: 24.9
click at [557, 386] on button "OK" at bounding box center [558, 386] width 74 height 28
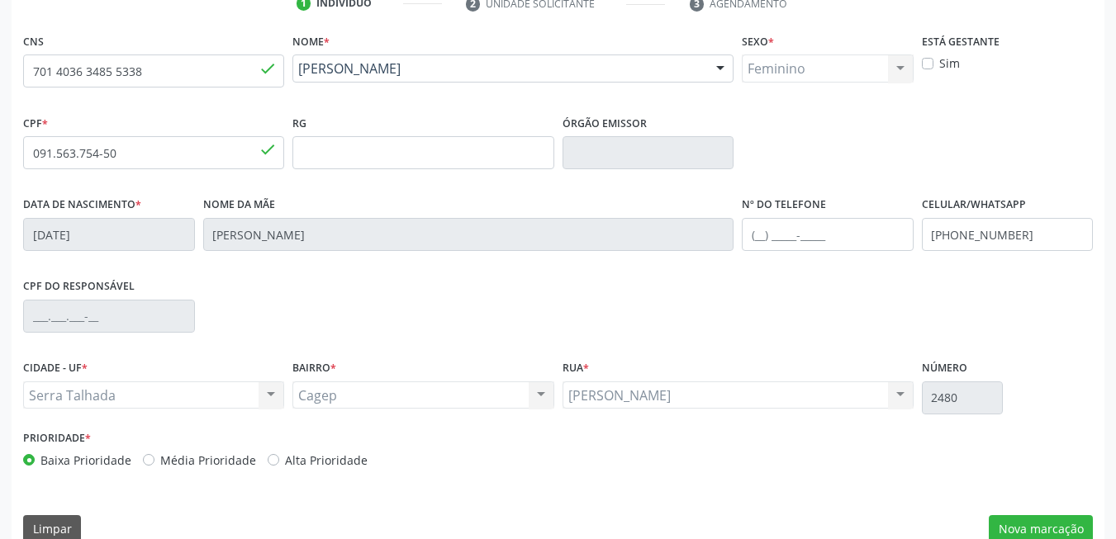
scroll to position [356, 0]
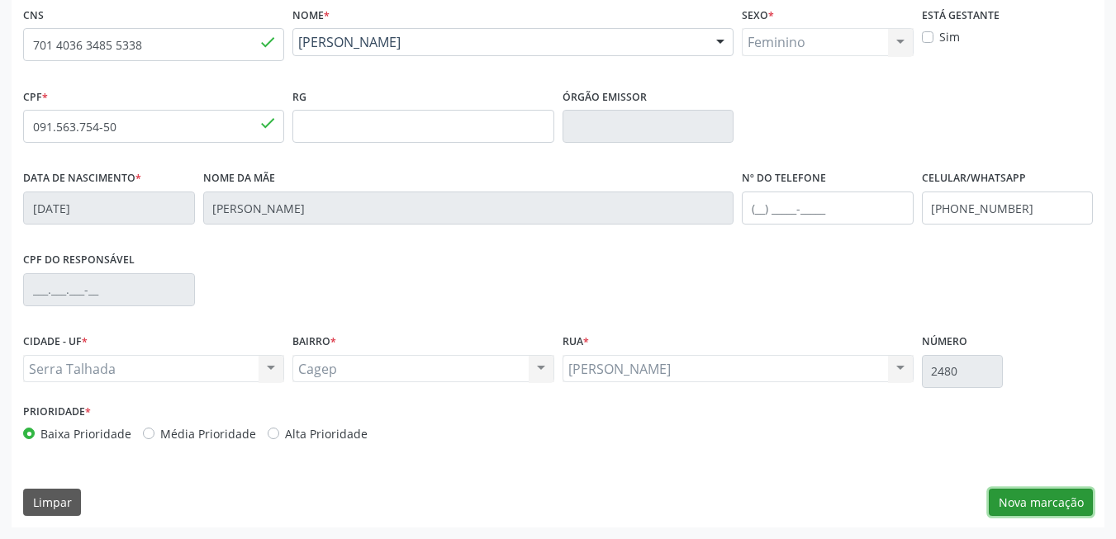
click at [1052, 513] on button "Nova marcação" at bounding box center [1041, 503] width 104 height 28
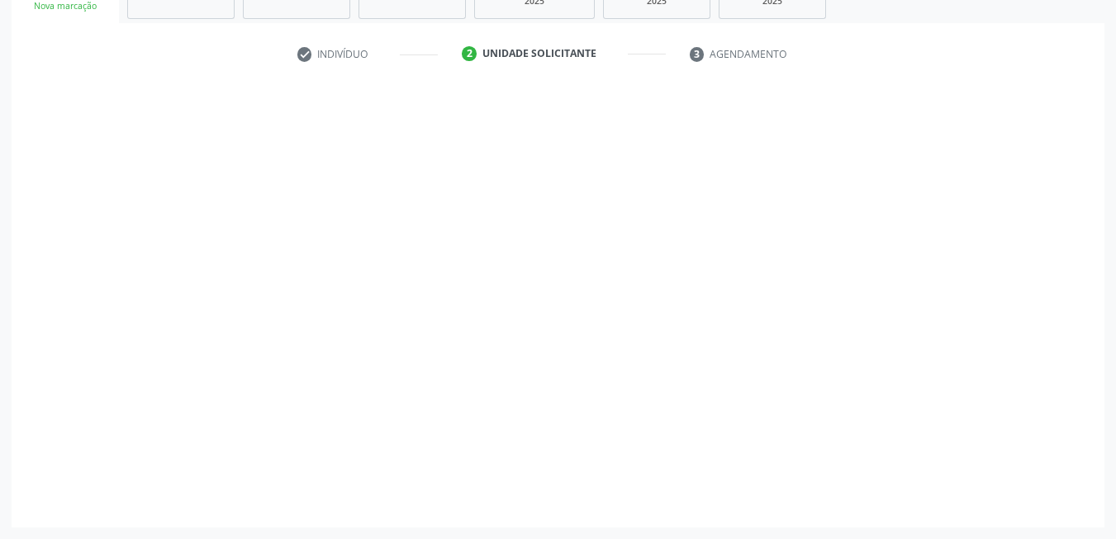
scroll to position [279, 0]
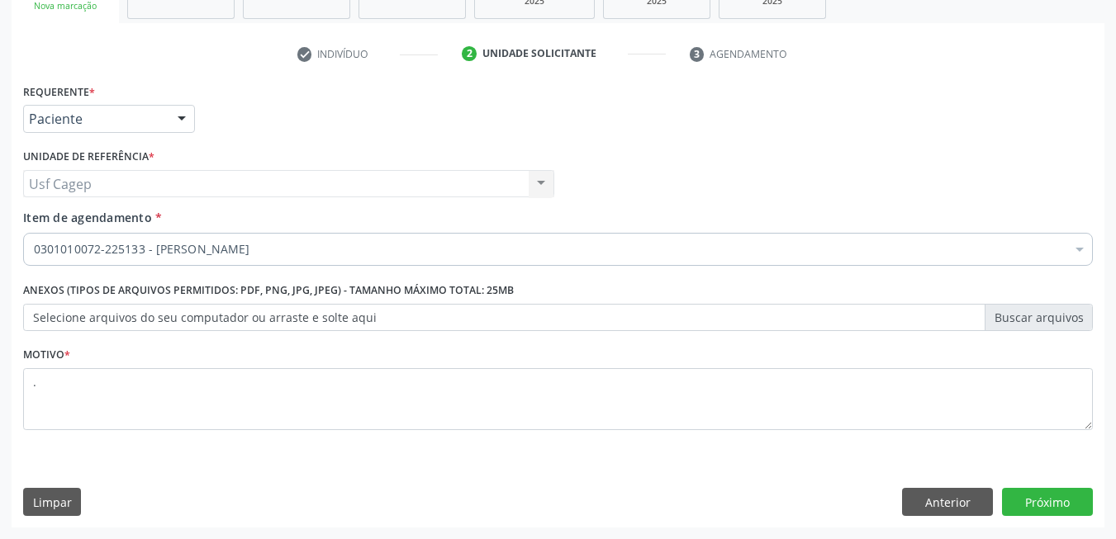
click at [296, 259] on div "0301010072-225133 - [PERSON_NAME]" at bounding box center [558, 249] width 1070 height 33
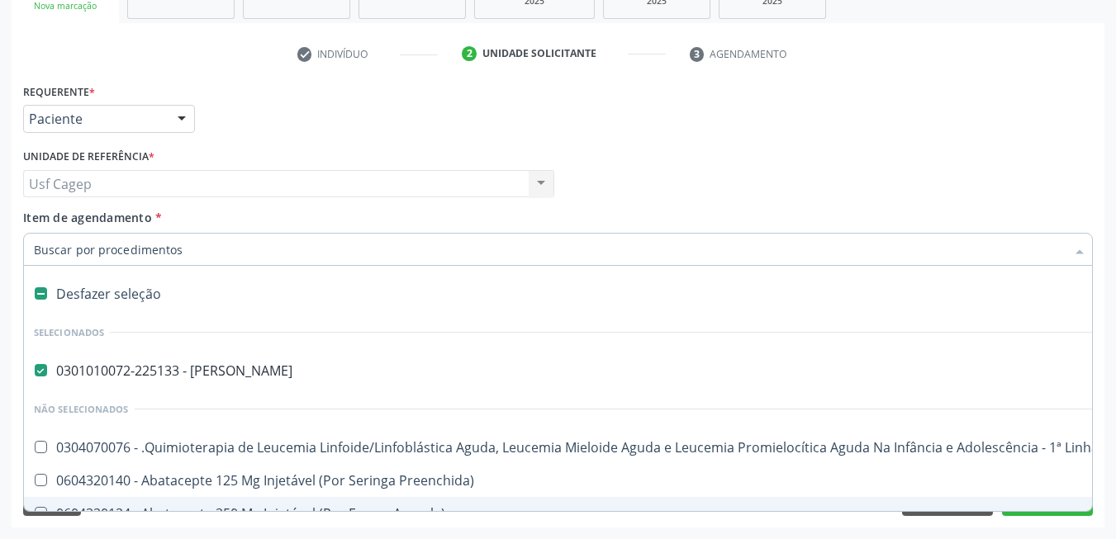
click at [296, 259] on input "Item de agendamento *" at bounding box center [550, 249] width 1032 height 33
drag, startPoint x: 54, startPoint y: 289, endPoint x: 80, endPoint y: 239, distance: 56.9
click at [54, 287] on div "Desfazer seleção" at bounding box center [677, 294] width 1306 height 33
checkbox Psiquiatra "false"
click at [83, 246] on input "Item de agendamento *" at bounding box center [550, 249] width 1032 height 33
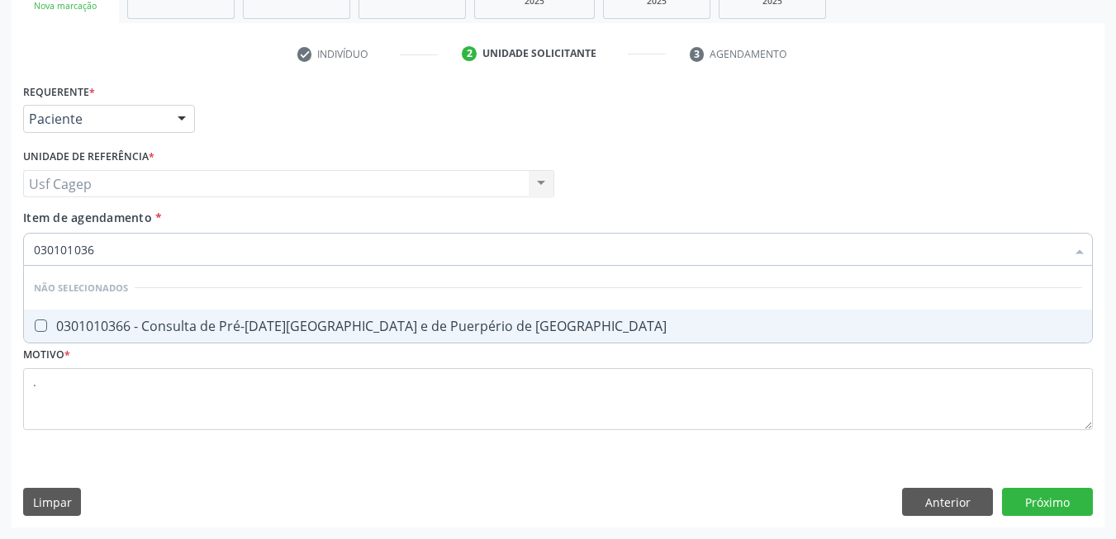
type input "0301010366"
click at [176, 333] on div "0301010366 - Consulta de Pré-[DATE][GEOGRAPHIC_DATA] e de Puerpério de [GEOGRAP…" at bounding box center [558, 326] width 1048 height 13
checkbox Risco "true"
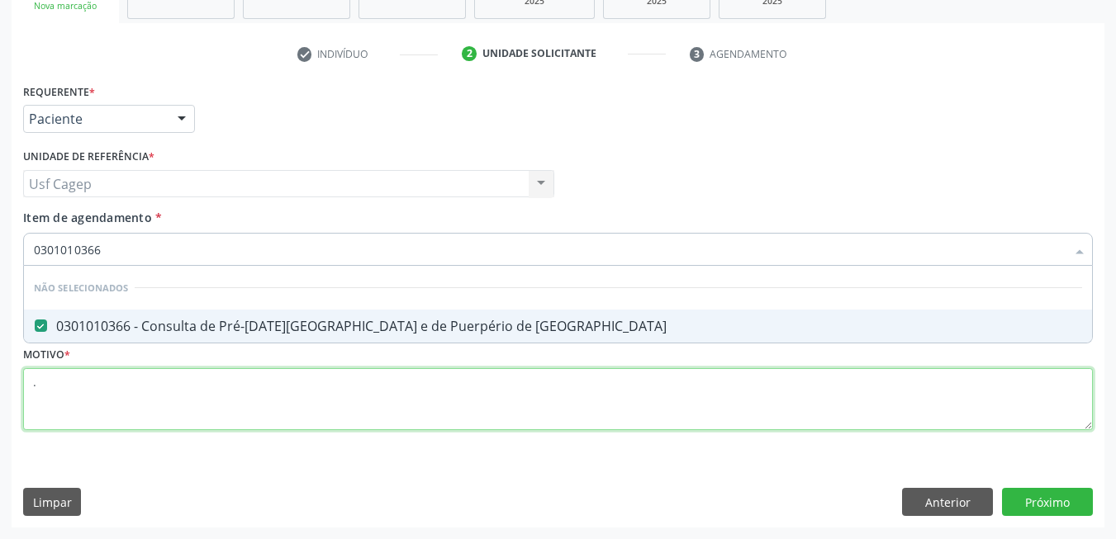
click at [188, 416] on div "Requerente * Paciente Médico(a) Enfermeiro(a) Paciente Nenhum resultado encontr…" at bounding box center [558, 266] width 1070 height 374
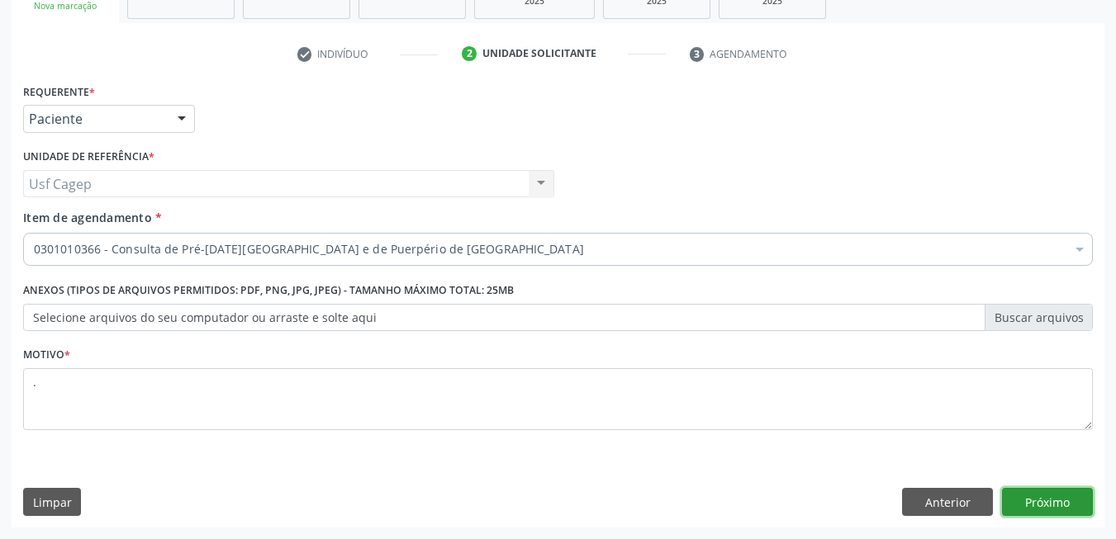
click at [1069, 491] on button "Próximo" at bounding box center [1047, 502] width 91 height 28
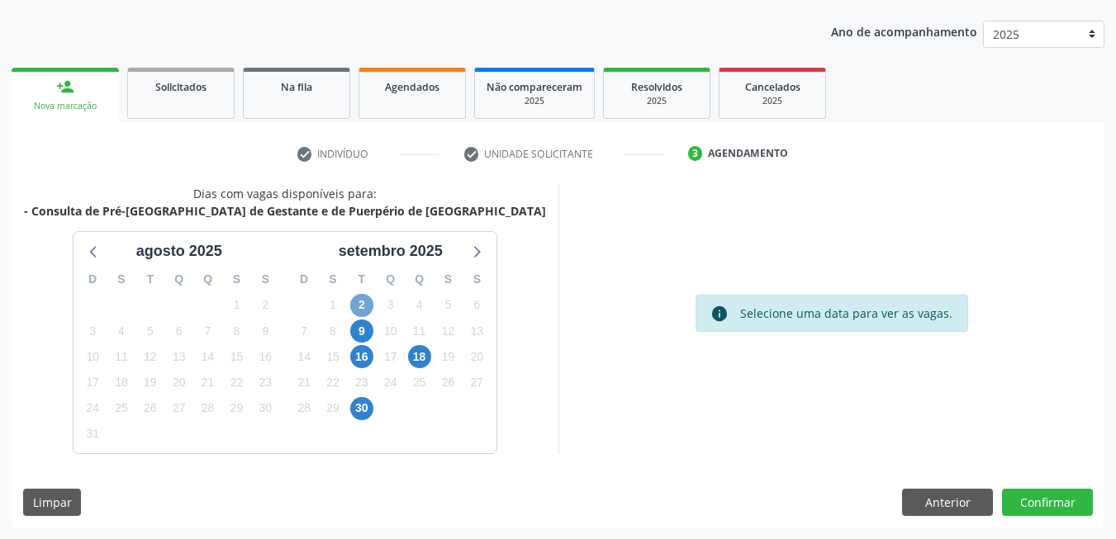
click at [363, 302] on span "2" at bounding box center [361, 305] width 23 height 23
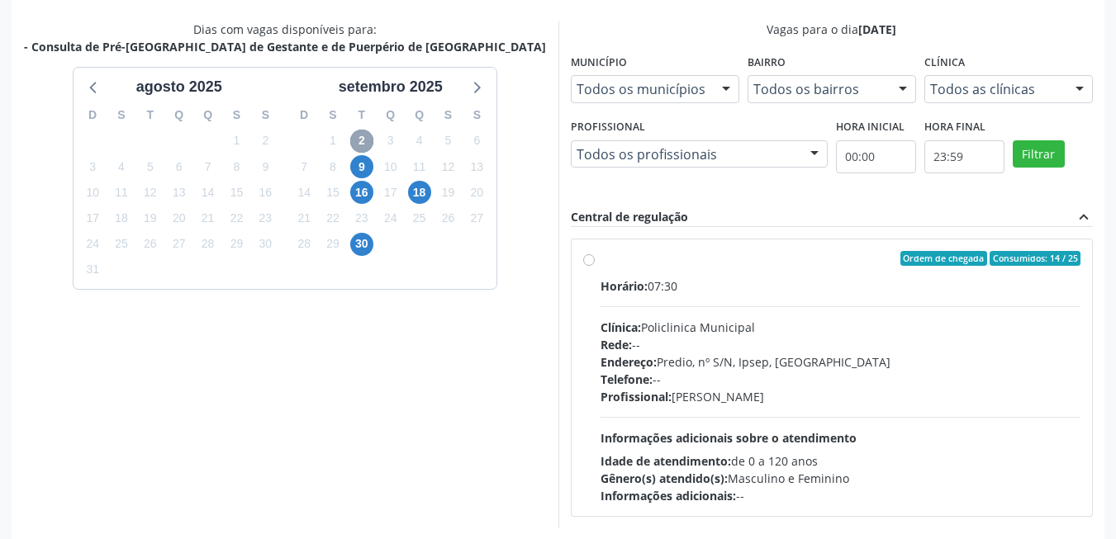
scroll to position [418, 0]
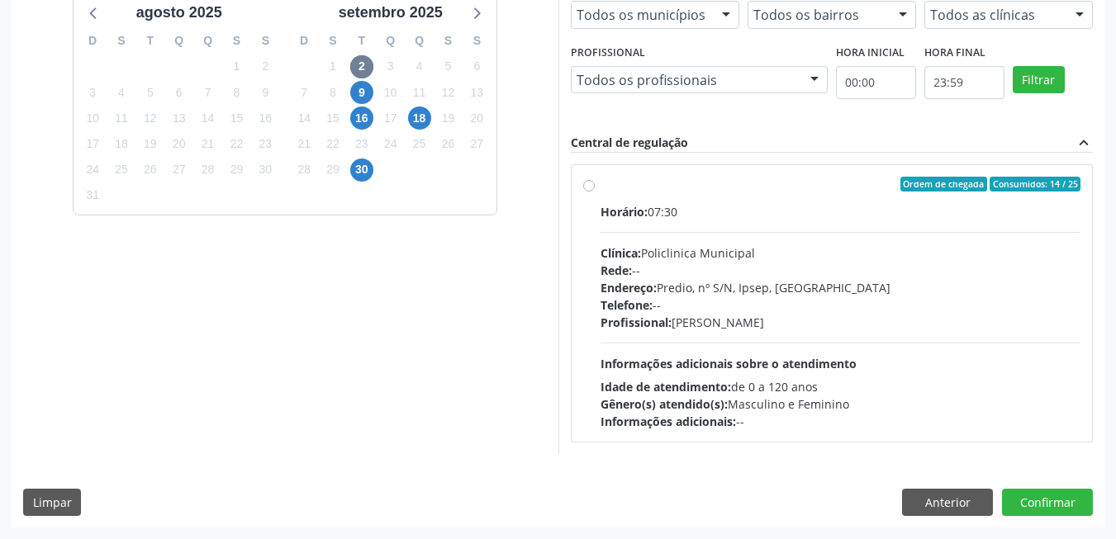
click at [848, 359] on span "Informações adicionais sobre o atendimento" at bounding box center [729, 364] width 256 height 16
click at [595, 192] on input "Ordem de chegada Consumidos: 14 / 25 Horário: 07:30 Clínica: Policlinica Munici…" at bounding box center [589, 184] width 12 height 15
radio input "true"
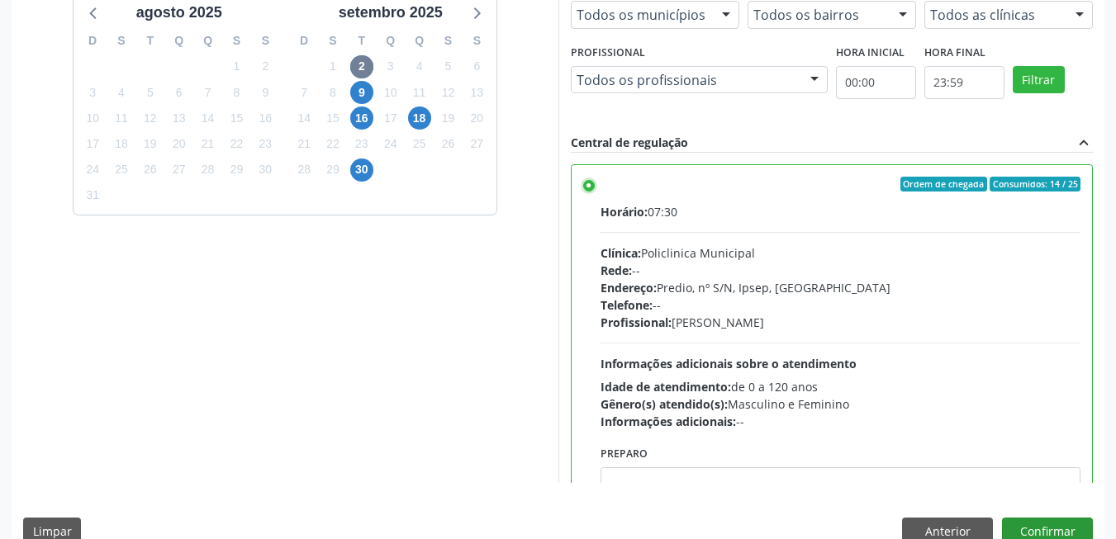
scroll to position [448, 0]
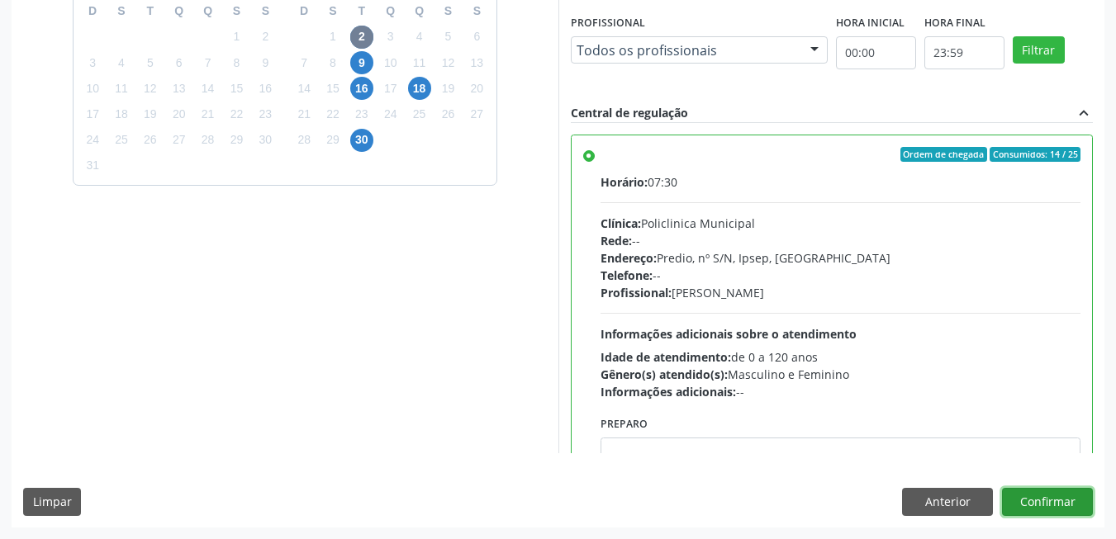
click at [1050, 496] on button "Confirmar" at bounding box center [1047, 502] width 91 height 28
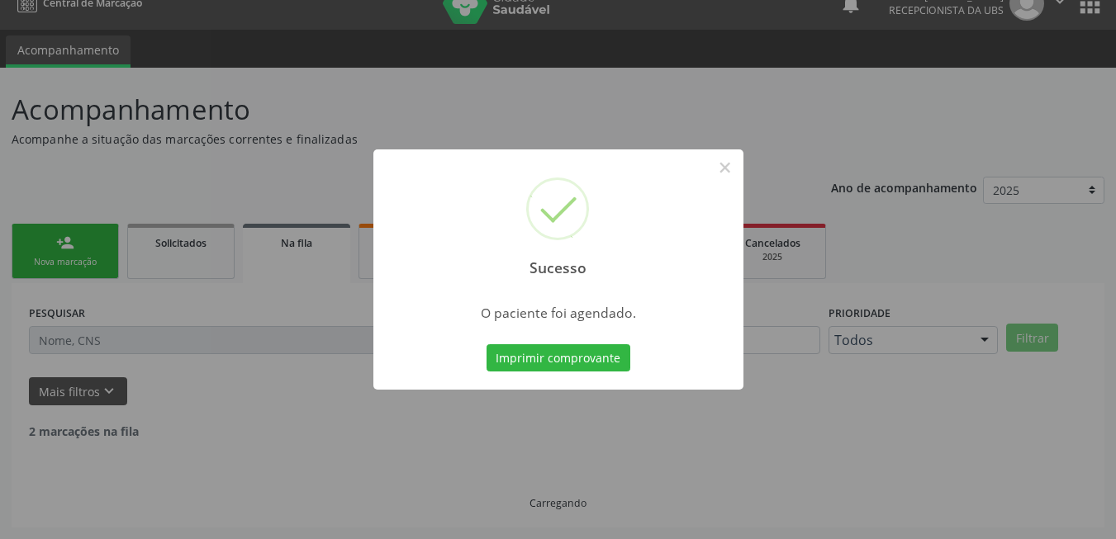
scroll to position [6, 0]
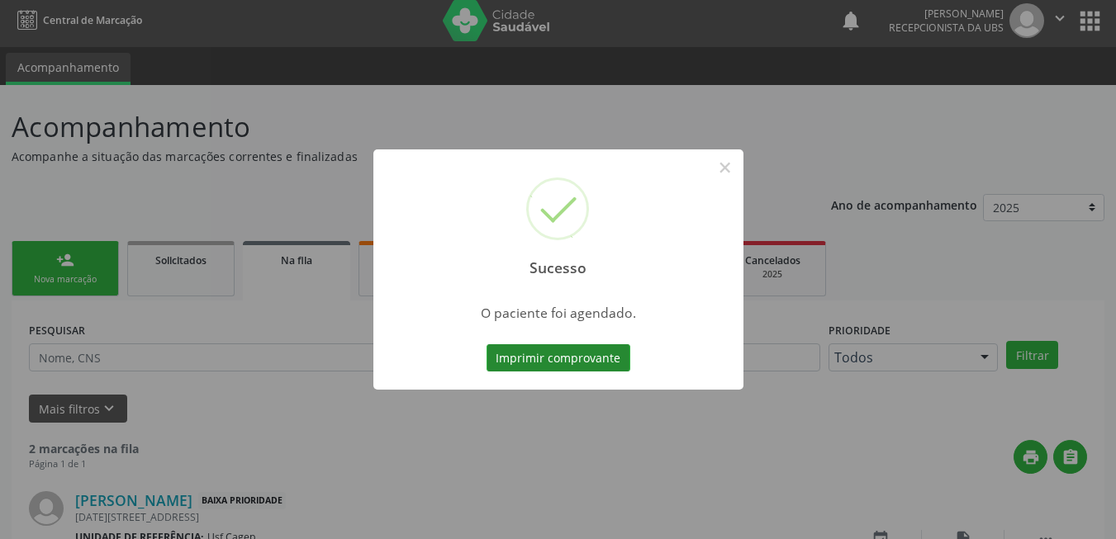
click at [560, 357] on button "Imprimir comprovante" at bounding box center [559, 358] width 144 height 28
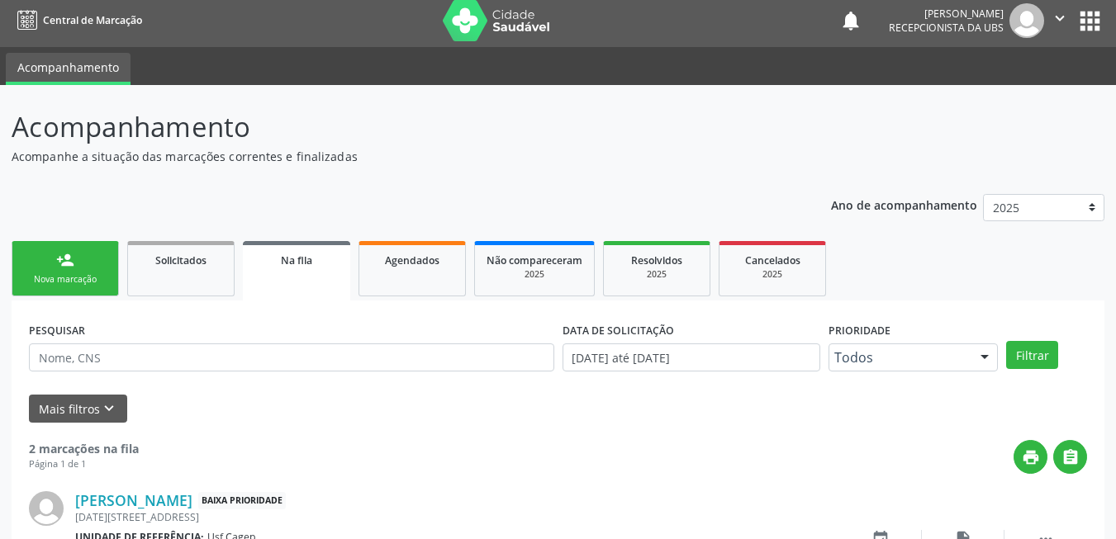
drag, startPoint x: 83, startPoint y: 281, endPoint x: 78, endPoint y: 270, distance: 11.8
click at [83, 281] on div "Nova marcação" at bounding box center [65, 279] width 83 height 12
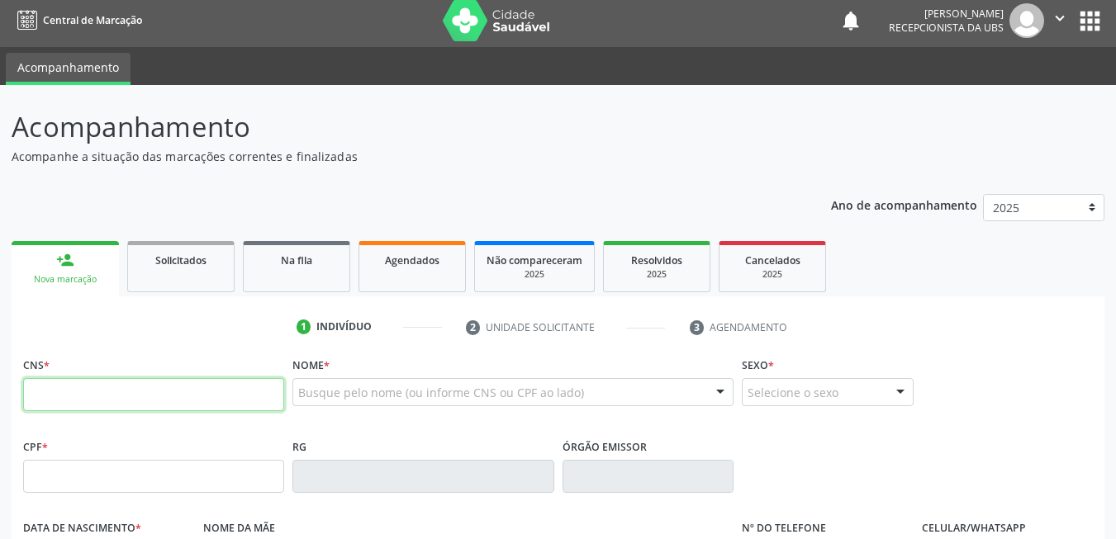
click at [122, 397] on input "text" at bounding box center [153, 394] width 261 height 33
paste input "898 0040 7320 9983"
type input "898 0040 7320 9983"
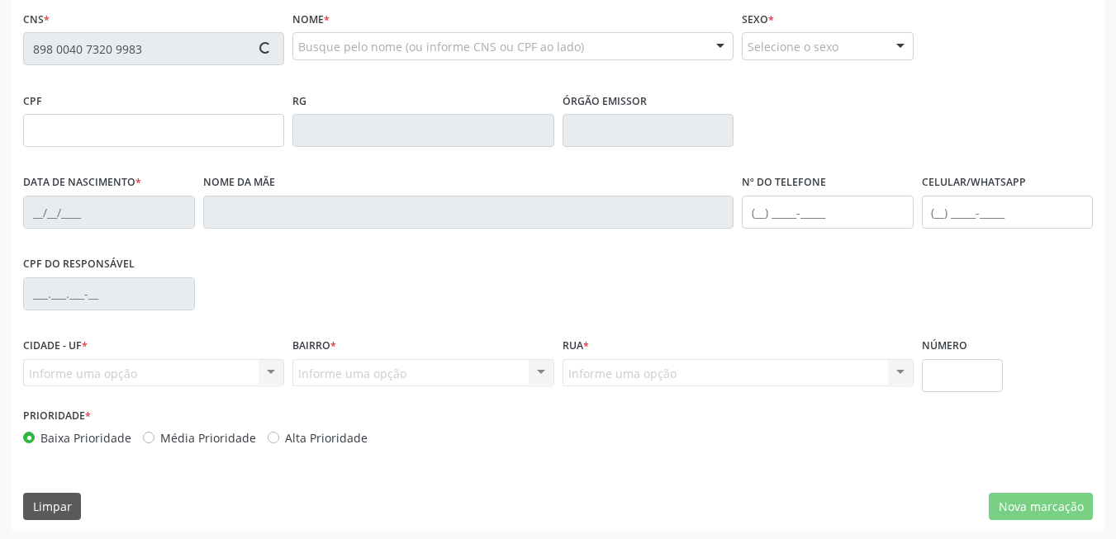
scroll to position [356, 0]
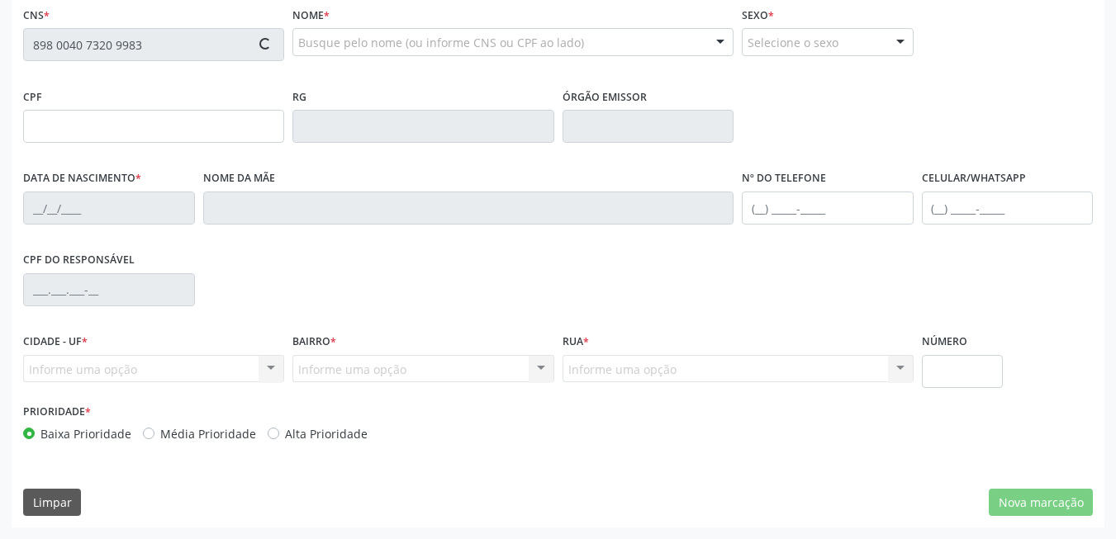
type input "1[DATE]"
type input "[PERSON_NAME]"
type input "[PHONE_NUMBER]"
type input "S/N"
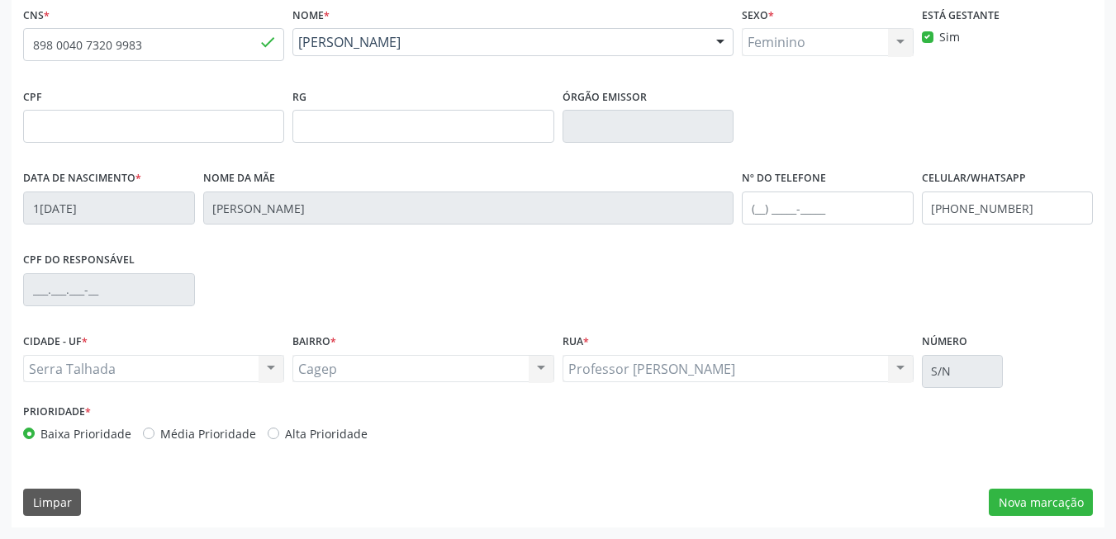
click at [1044, 487] on div "CNS * 898 0040 7320 9983 done Nome * [PERSON_NAME] [PERSON_NAME] CNS: 898 0040 …" at bounding box center [558, 264] width 1093 height 525
click at [1044, 496] on button "Nova marcação" at bounding box center [1041, 503] width 104 height 28
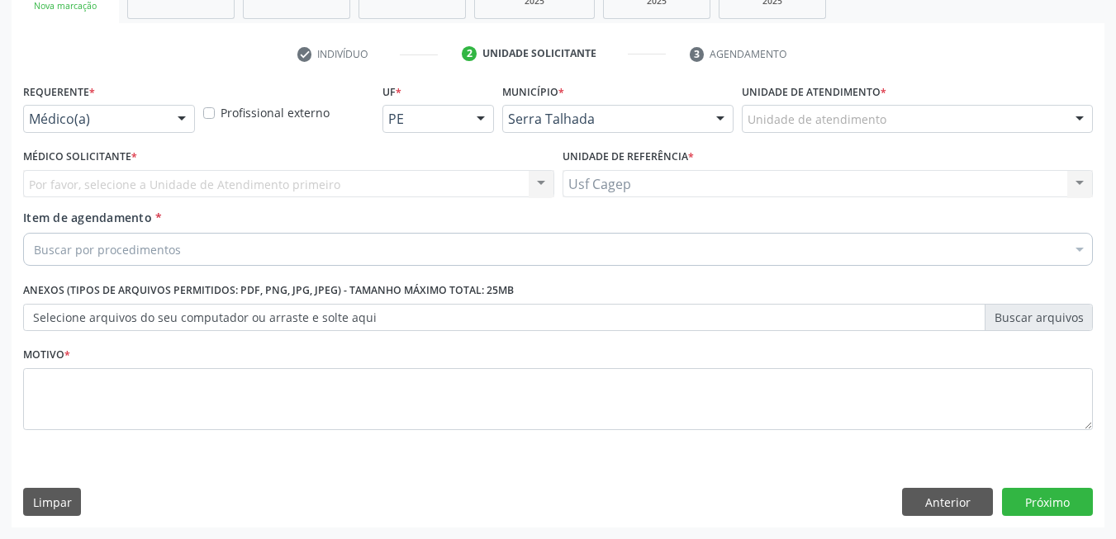
scroll to position [279, 0]
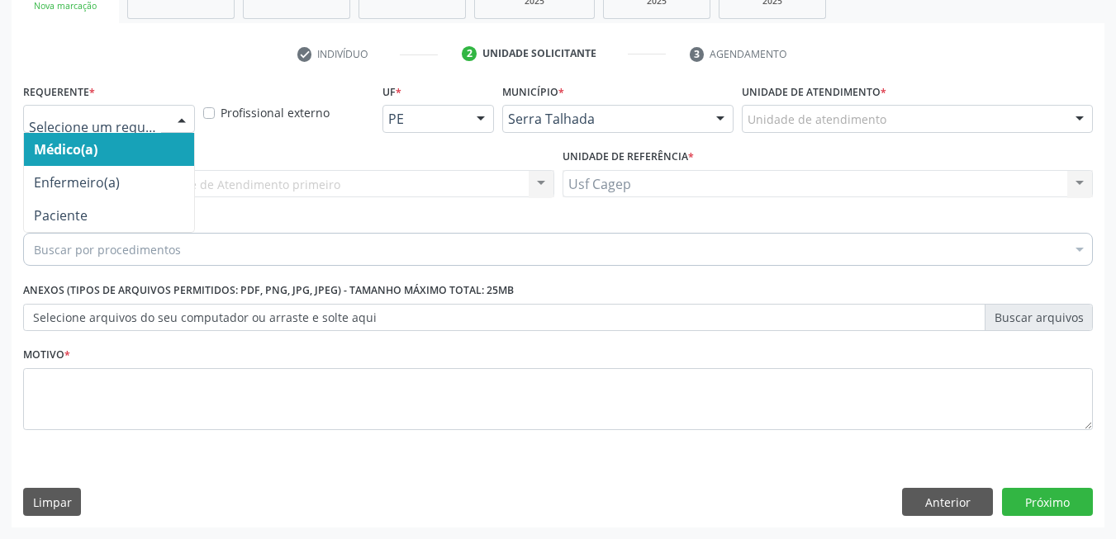
click at [121, 108] on div at bounding box center [109, 119] width 172 height 28
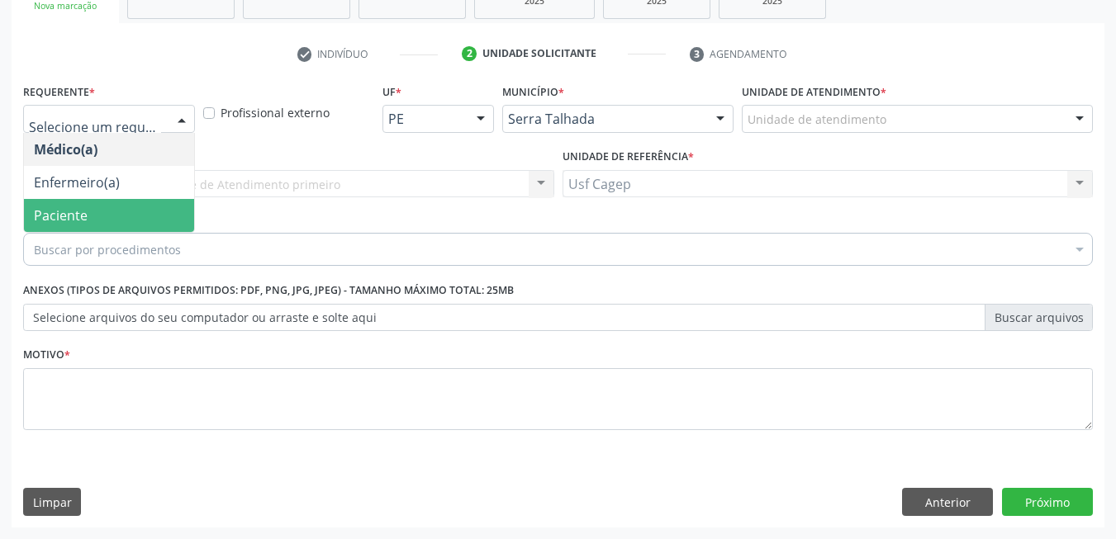
click at [123, 199] on span "Paciente" at bounding box center [109, 215] width 170 height 33
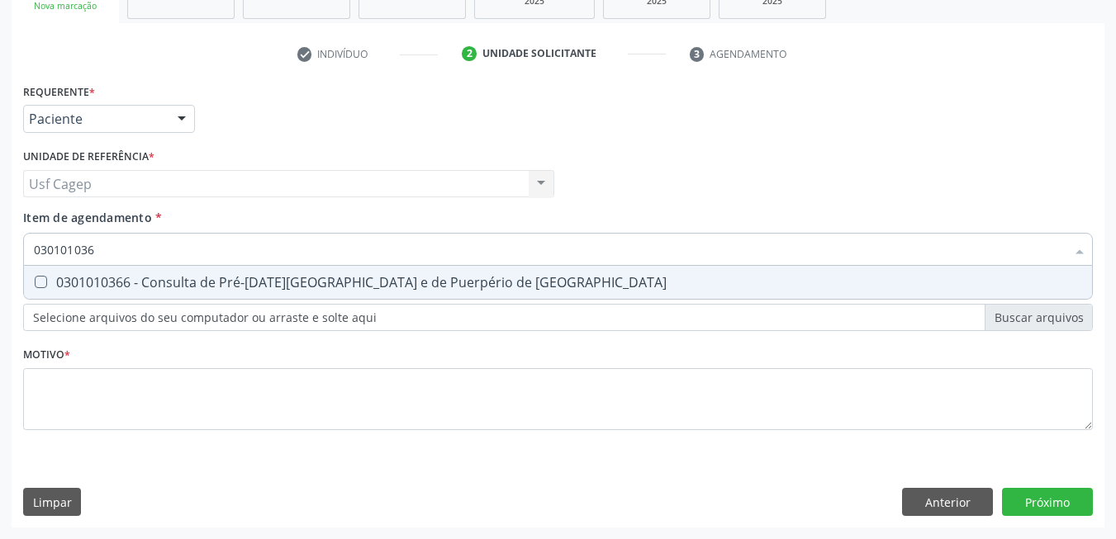
type input "0301010366"
click at [170, 278] on div "0301010366 - Consulta de Pré-[DATE][GEOGRAPHIC_DATA] e de Puerpério de [GEOGRAP…" at bounding box center [558, 282] width 1048 height 13
checkbox Risco "true"
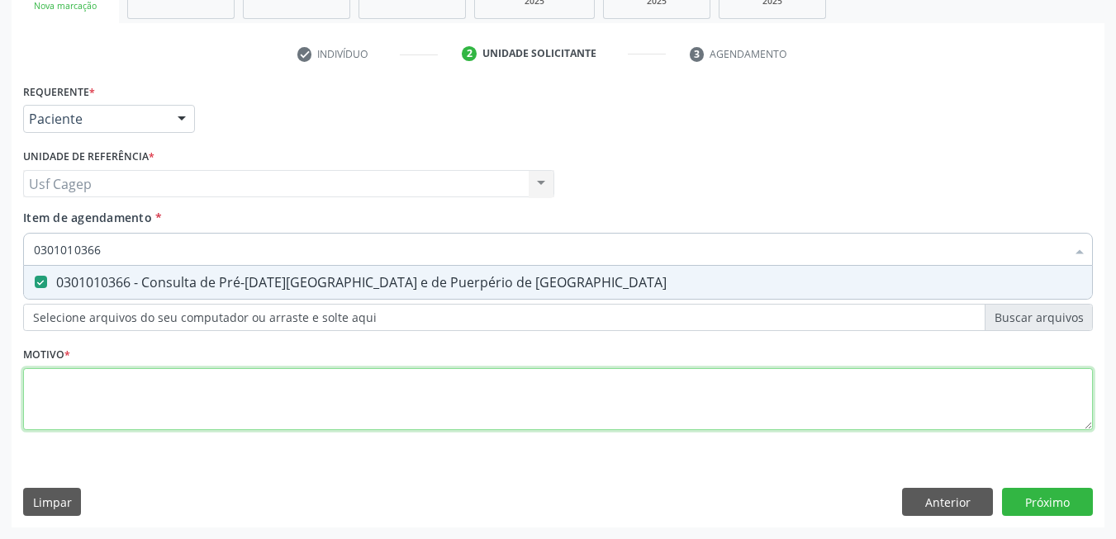
click at [199, 380] on div "Requerente * Paciente Médico(a) Enfermeiro(a) Paciente Nenhum resultado encontr…" at bounding box center [558, 266] width 1070 height 374
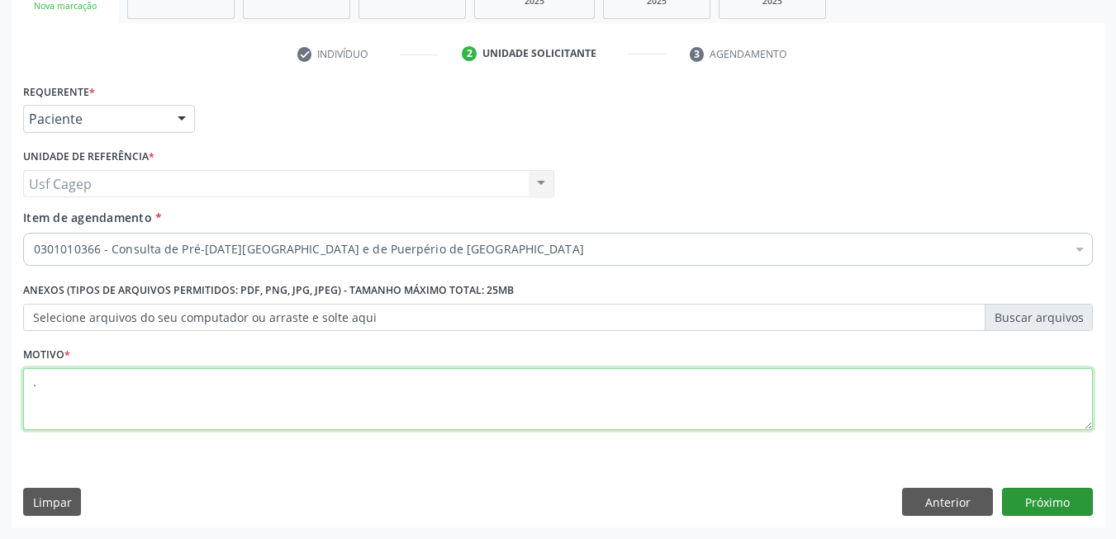
type textarea "."
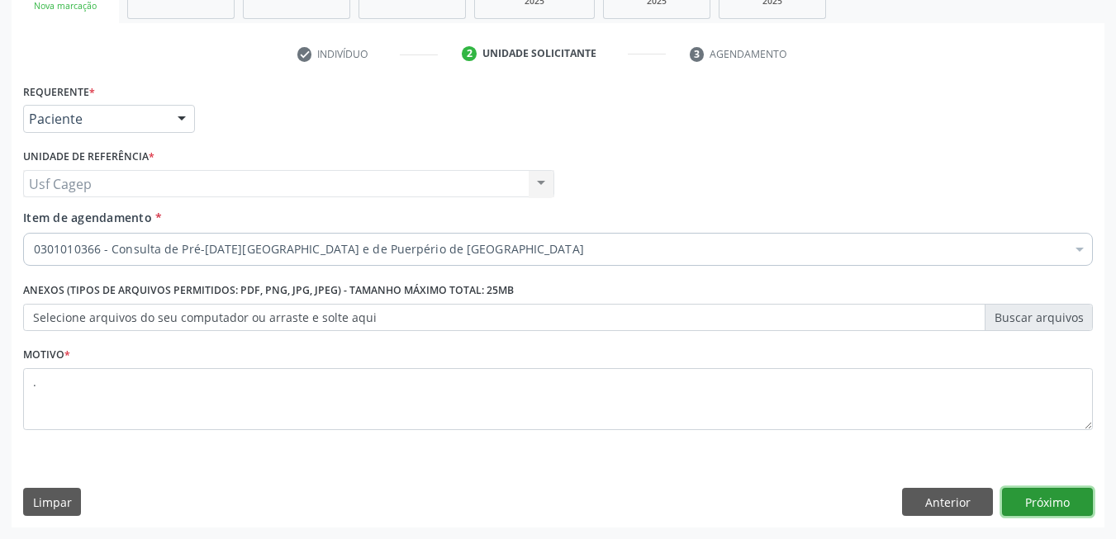
click at [1017, 498] on button "Próximo" at bounding box center [1047, 502] width 91 height 28
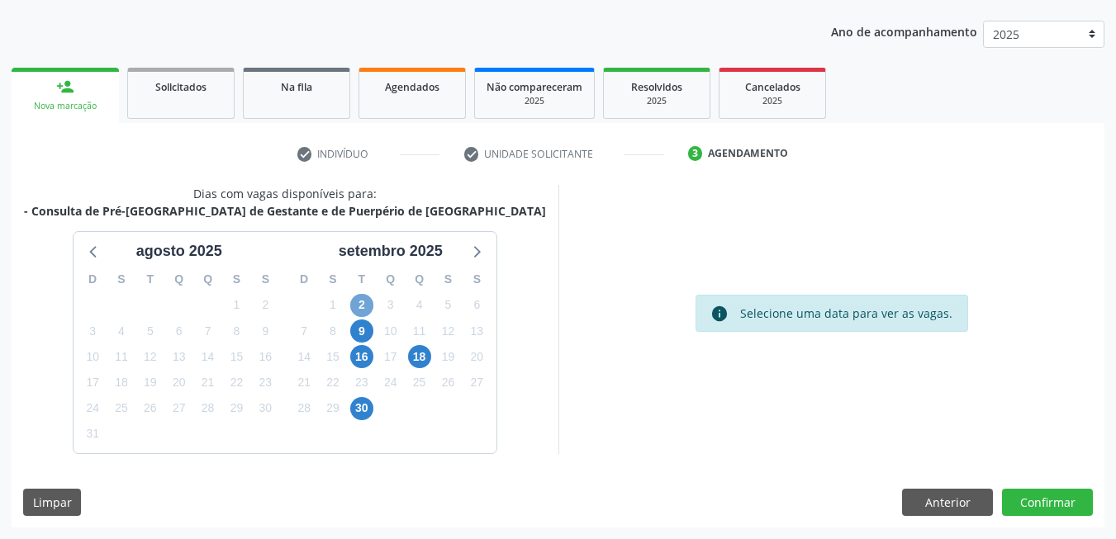
click at [361, 299] on span "2" at bounding box center [361, 305] width 23 height 23
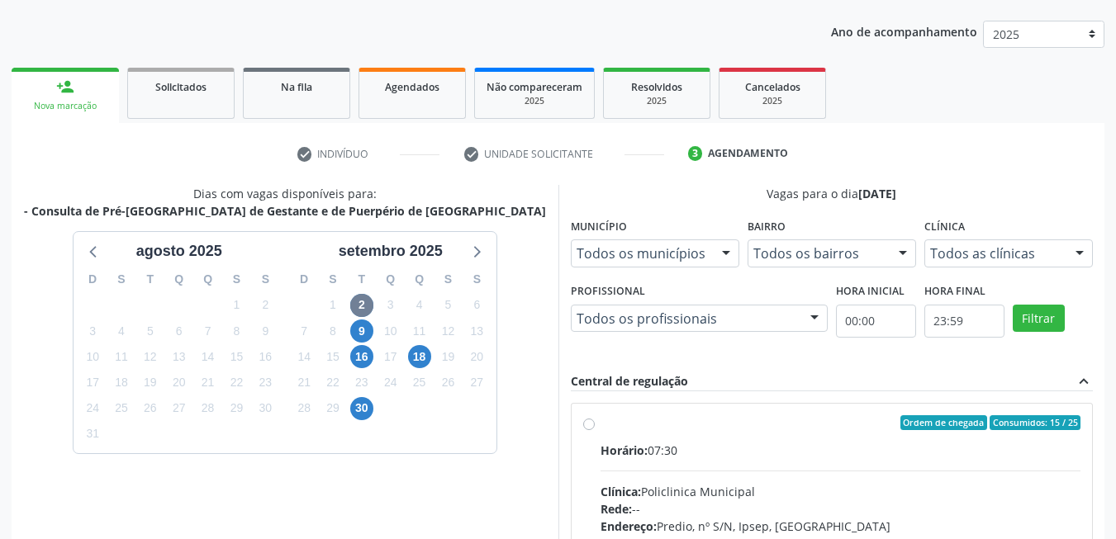
click at [595, 430] on input "Ordem de chegada Consumidos: 15 / 25 Horário: 07:30 Clínica: Policlinica Munici…" at bounding box center [589, 423] width 12 height 15
radio input "true"
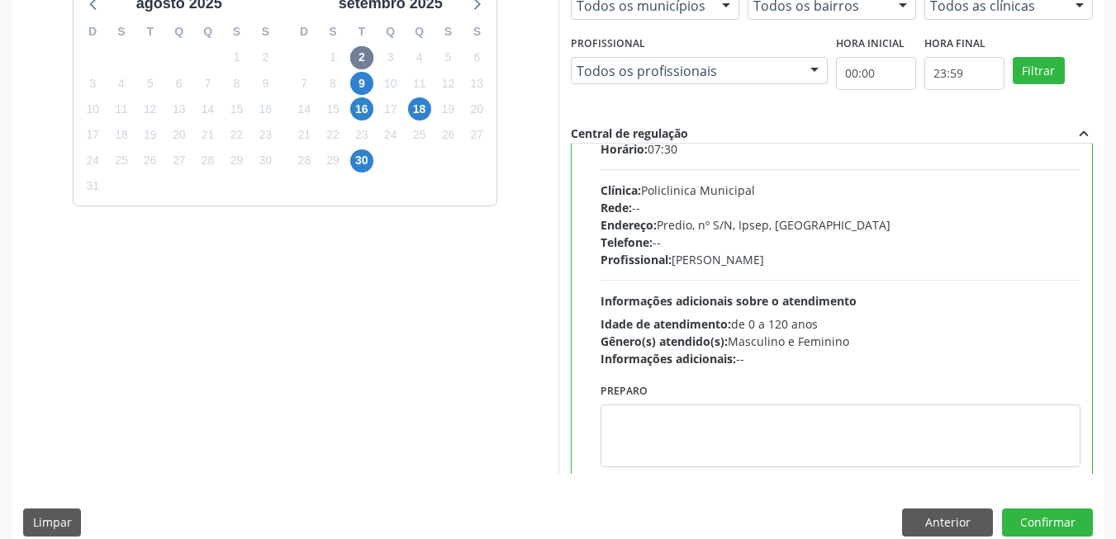
scroll to position [82, 0]
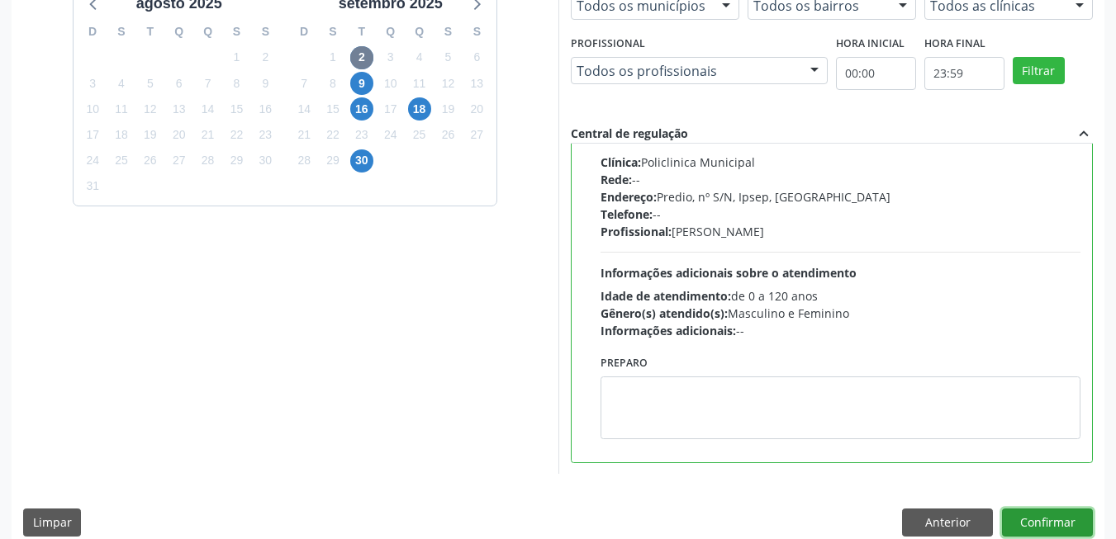
click at [1070, 522] on button "Confirmar" at bounding box center [1047, 523] width 91 height 28
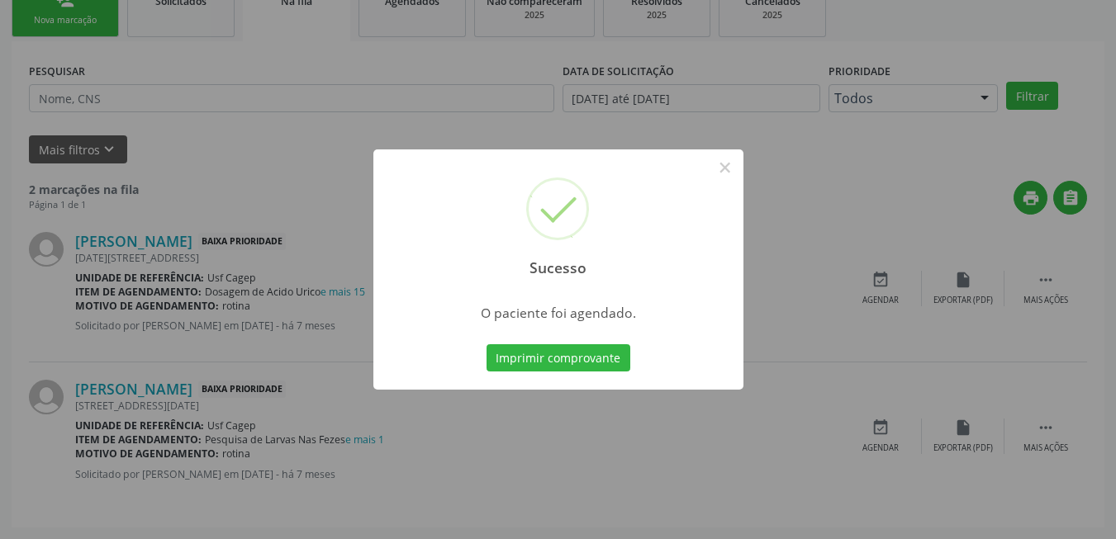
scroll to position [6, 0]
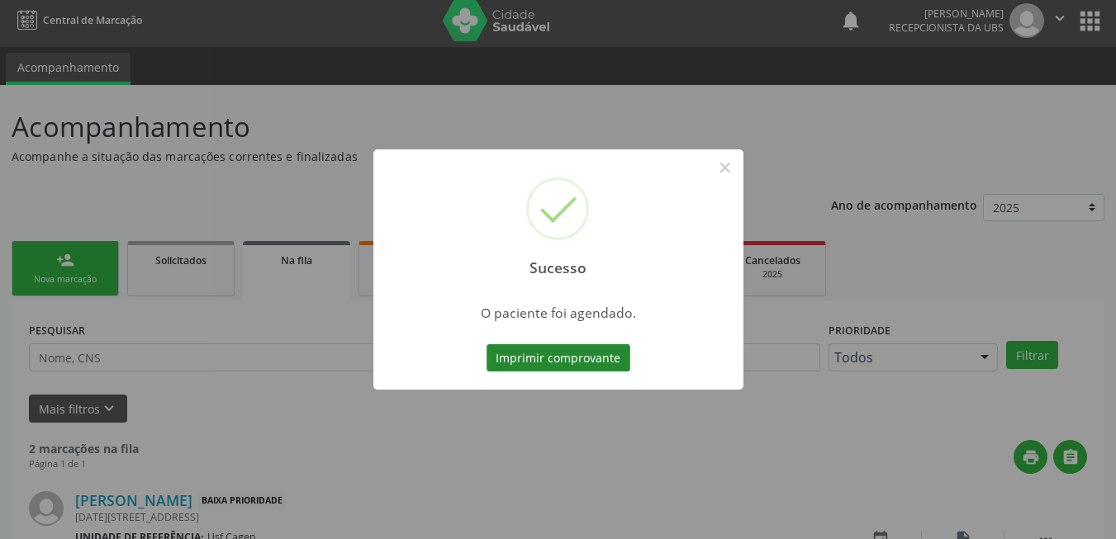
click at [512, 345] on button "Imprimir comprovante" at bounding box center [559, 358] width 144 height 28
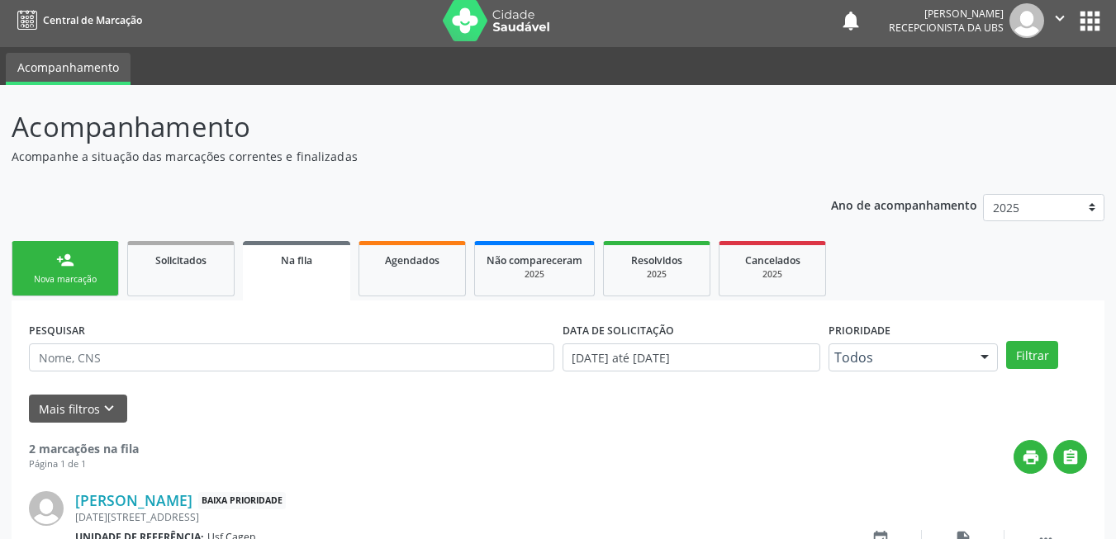
click at [88, 264] on link "person_add Nova marcação" at bounding box center [65, 268] width 107 height 55
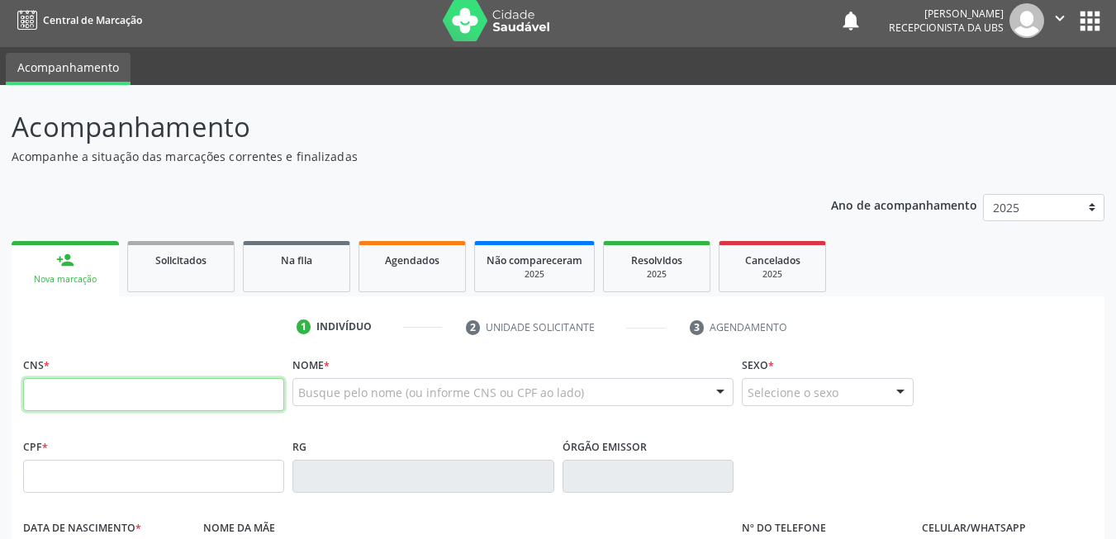
click at [131, 386] on input "text" at bounding box center [153, 394] width 261 height 33
paste input "708 5063 4258 5771"
type input "708 5063 4258 5771"
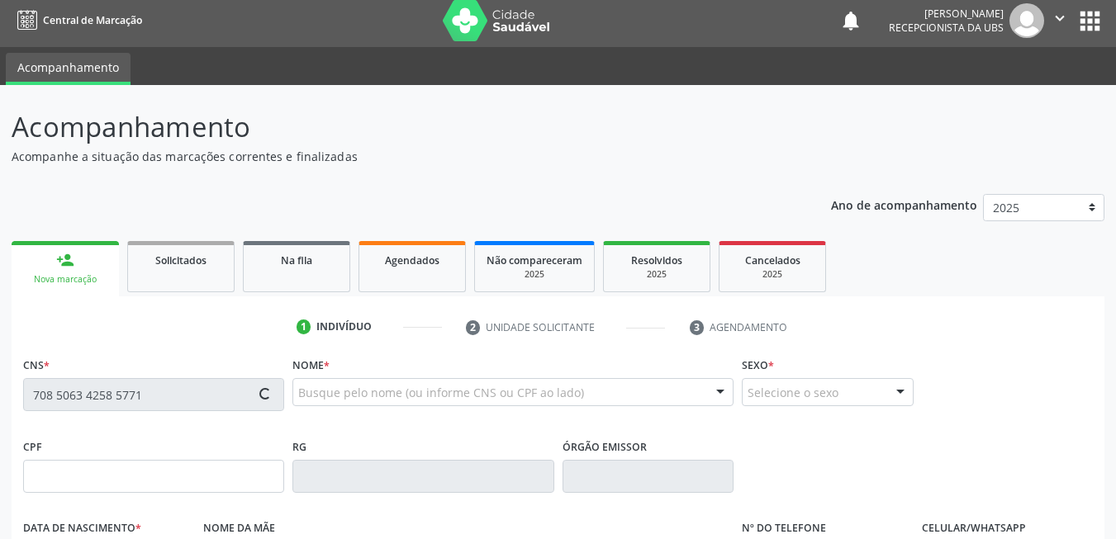
type input "097.814.704-96"
type input "2[DATE]"
type input "[PERSON_NAME]"
type input "[PHONE_NUMBER]"
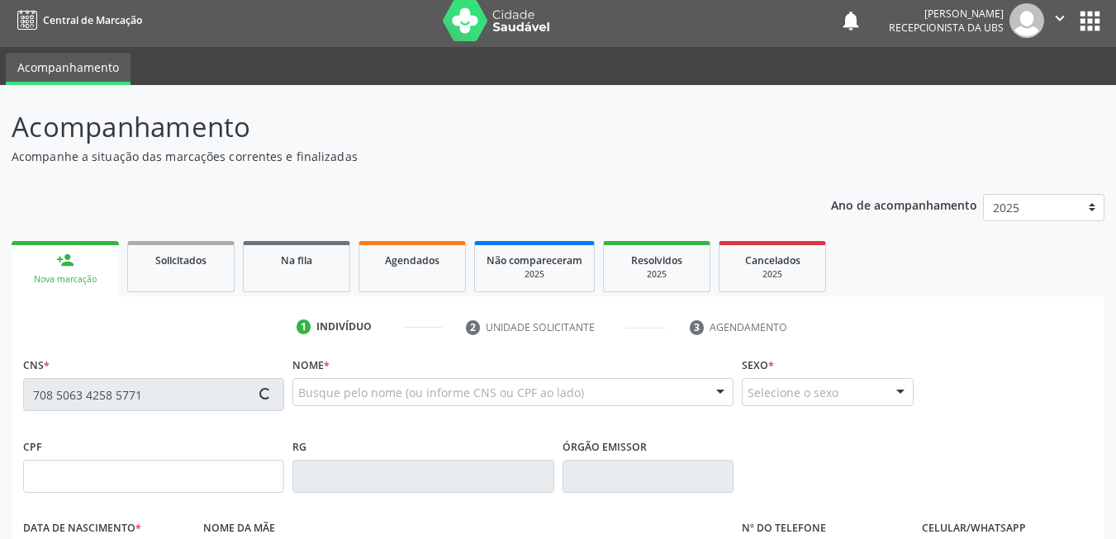
type input "038.889.034-75"
type input "140"
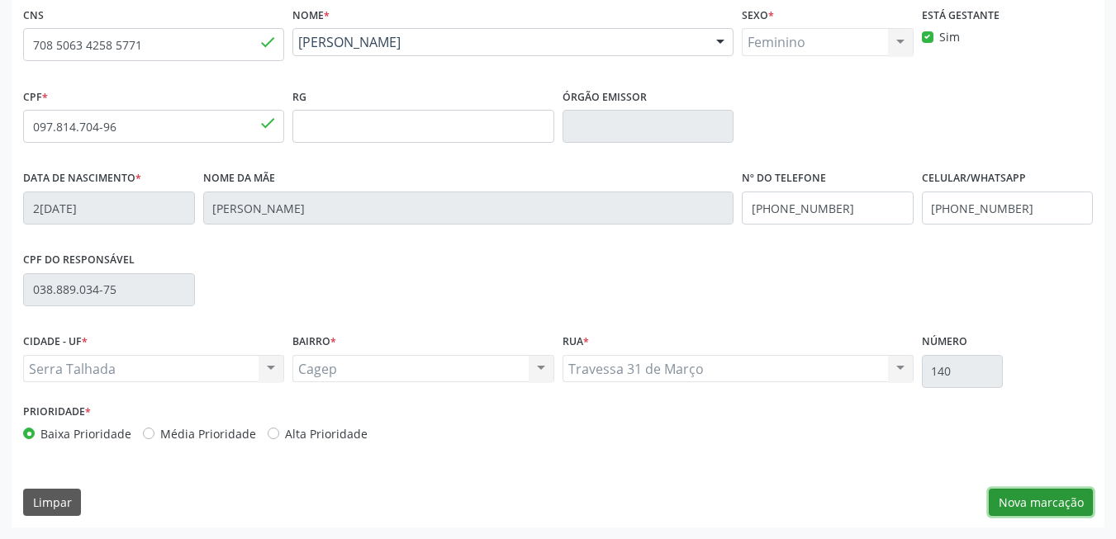
click at [1015, 498] on button "Nova marcação" at bounding box center [1041, 503] width 104 height 28
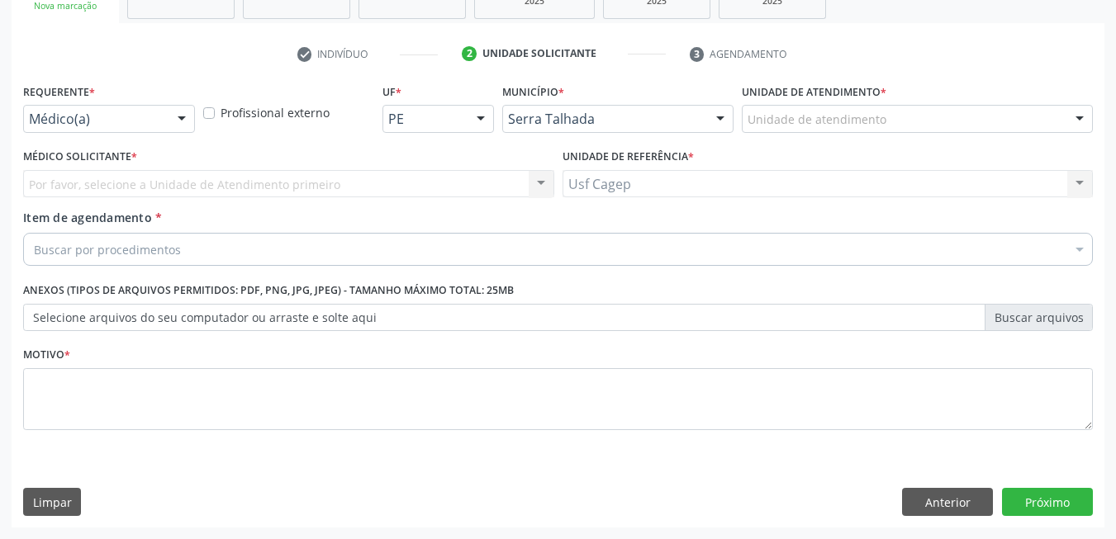
scroll to position [279, 0]
click at [166, 123] on div "Médico(a) Médico(a) Enfermeiro(a) Paciente Nenhum resultado encontrado para: " …" at bounding box center [109, 119] width 172 height 28
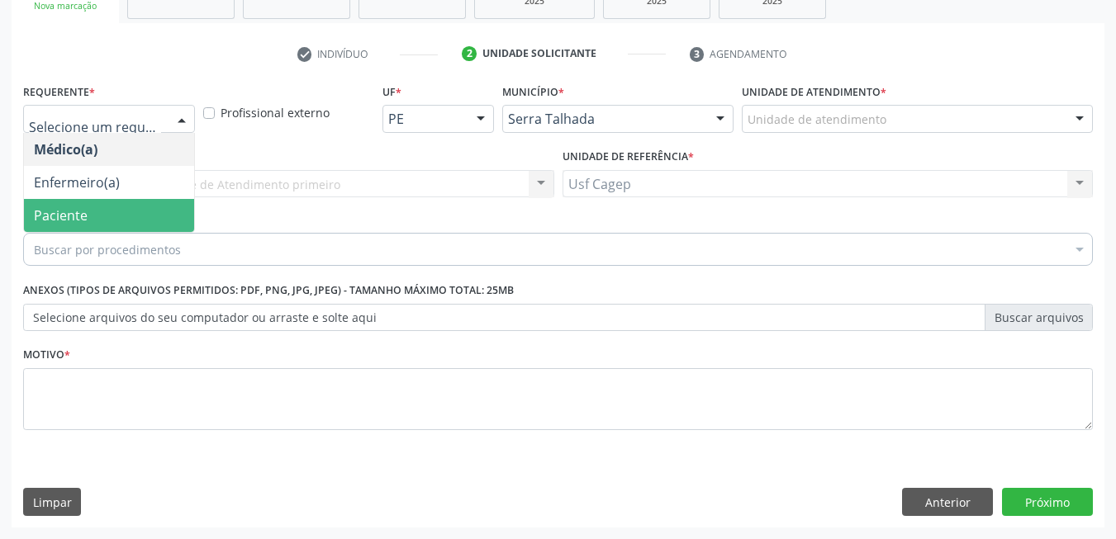
click at [152, 210] on span "Paciente" at bounding box center [109, 215] width 170 height 33
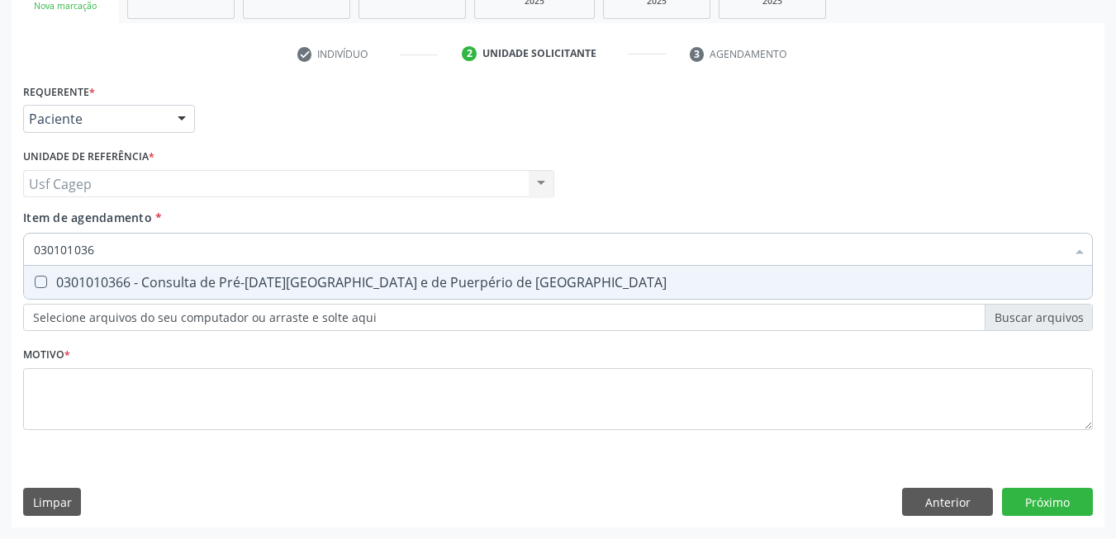
type input "0301010366"
drag, startPoint x: 202, startPoint y: 281, endPoint x: 216, endPoint y: 344, distance: 65.0
click at [203, 281] on div "0301010366 - Consulta de Pré-[DATE][GEOGRAPHIC_DATA] e de Puerpério de [GEOGRAP…" at bounding box center [558, 282] width 1048 height 13
checkbox Risco "true"
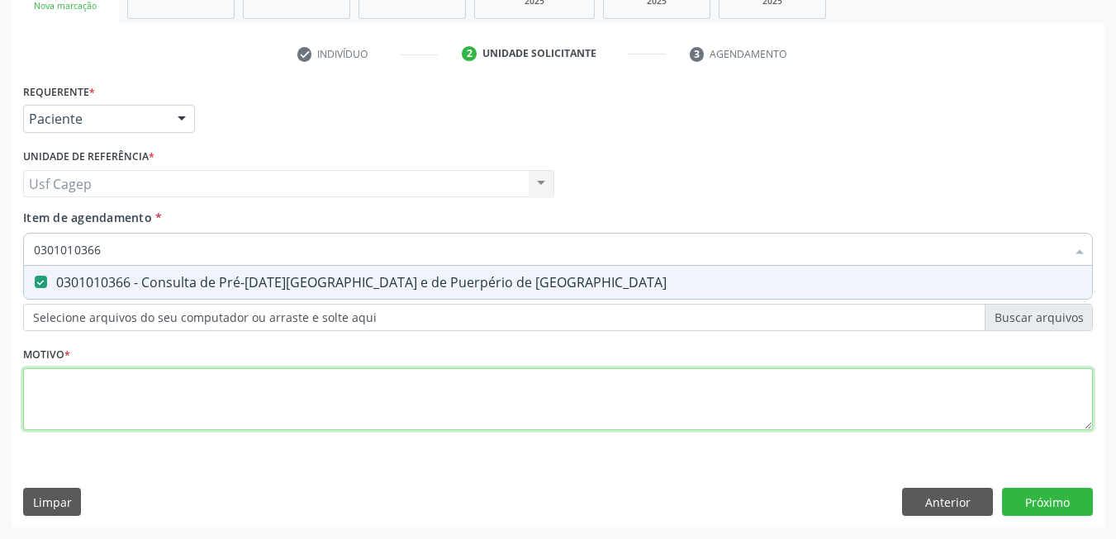
click at [222, 387] on div "Requerente * Paciente Médico(a) Enfermeiro(a) Paciente Nenhum resultado encontr…" at bounding box center [558, 266] width 1070 height 374
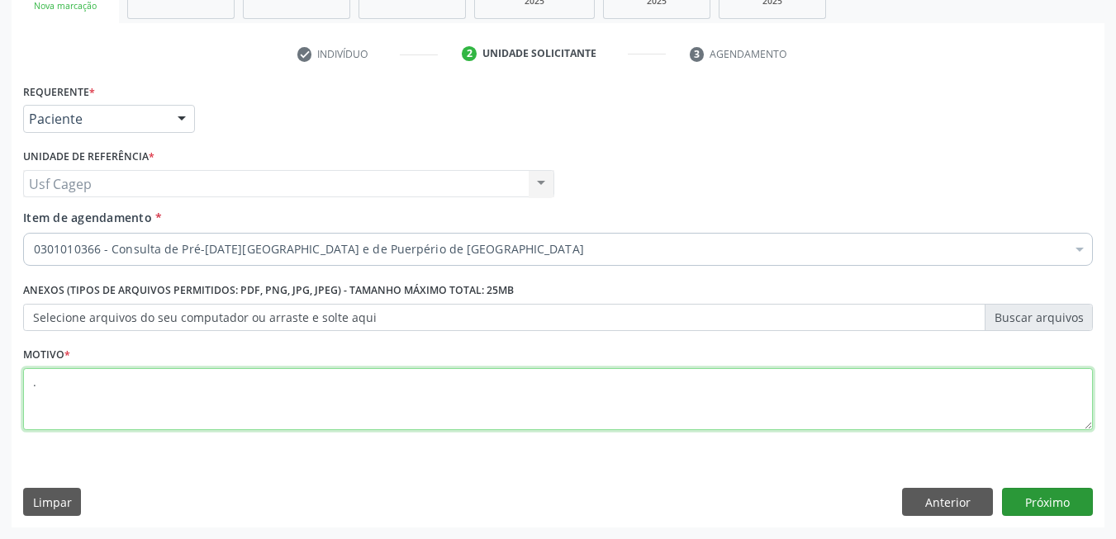
type textarea "."
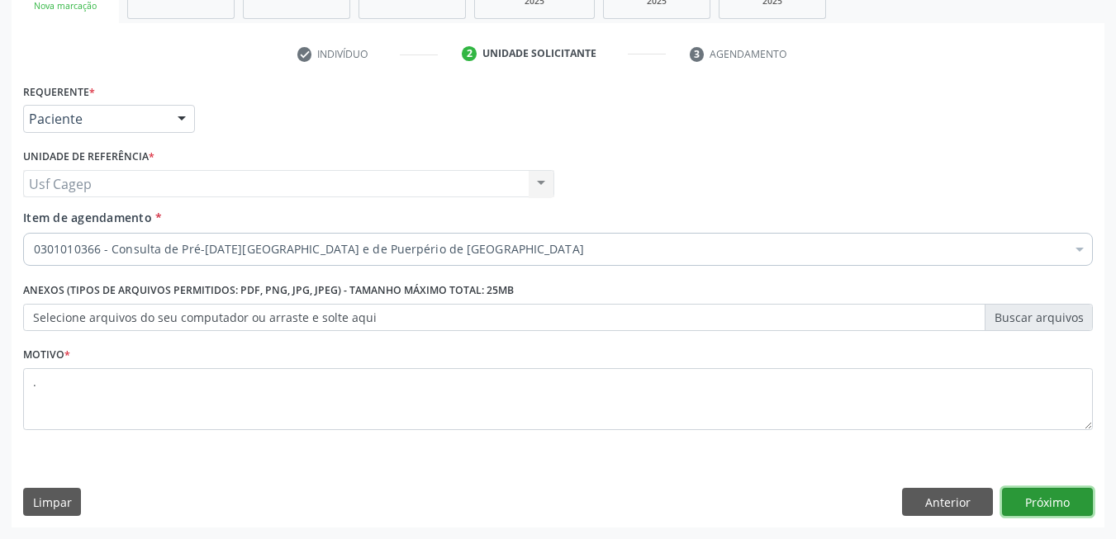
click at [1033, 507] on button "Próximo" at bounding box center [1047, 502] width 91 height 28
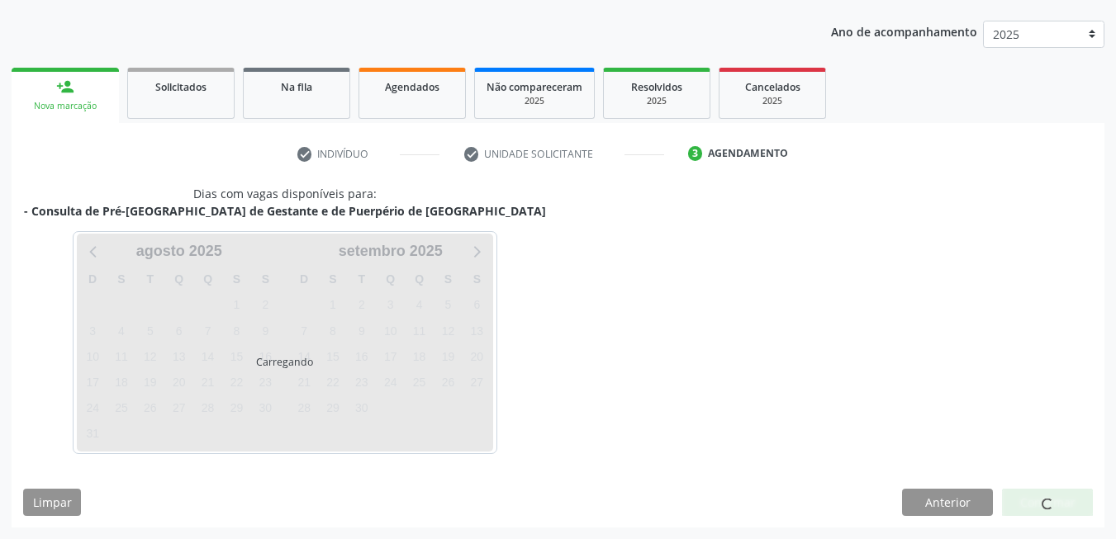
scroll to position [179, 0]
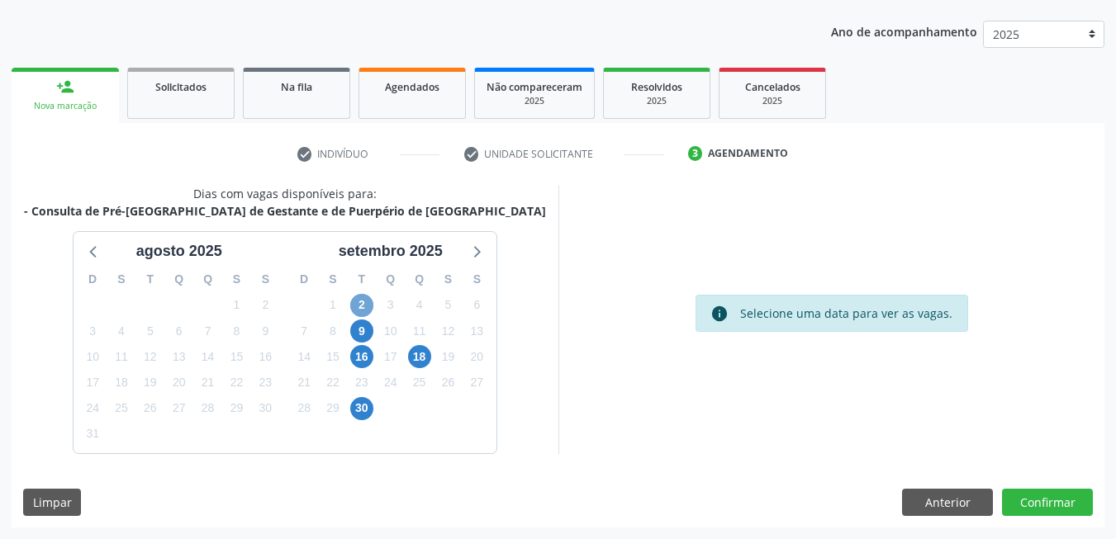
click at [362, 308] on span "2" at bounding box center [361, 305] width 23 height 23
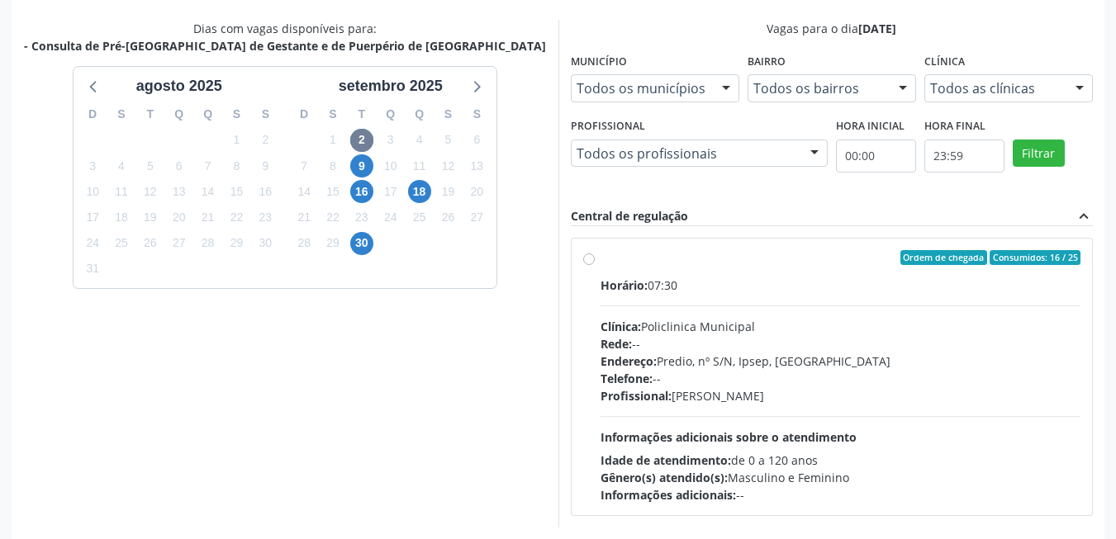
click at [724, 401] on div "Profissional: [PERSON_NAME]" at bounding box center [841, 395] width 481 height 17
click at [595, 265] on input "Ordem de chegada Consumidos: 16 / 25 Horário: 07:30 Clínica: Policlinica Munici…" at bounding box center [589, 257] width 12 height 15
radio input "true"
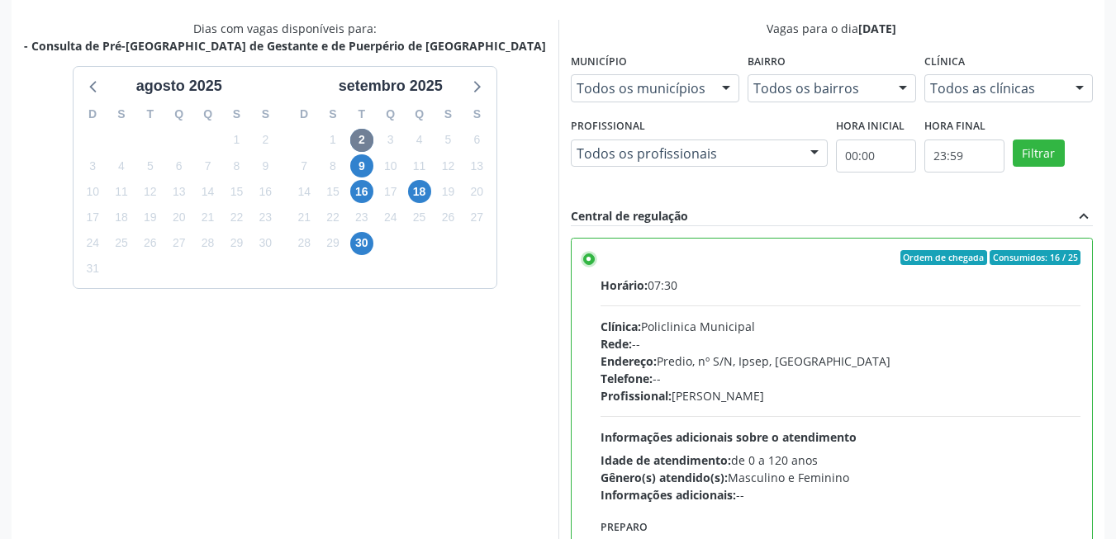
scroll to position [448, 0]
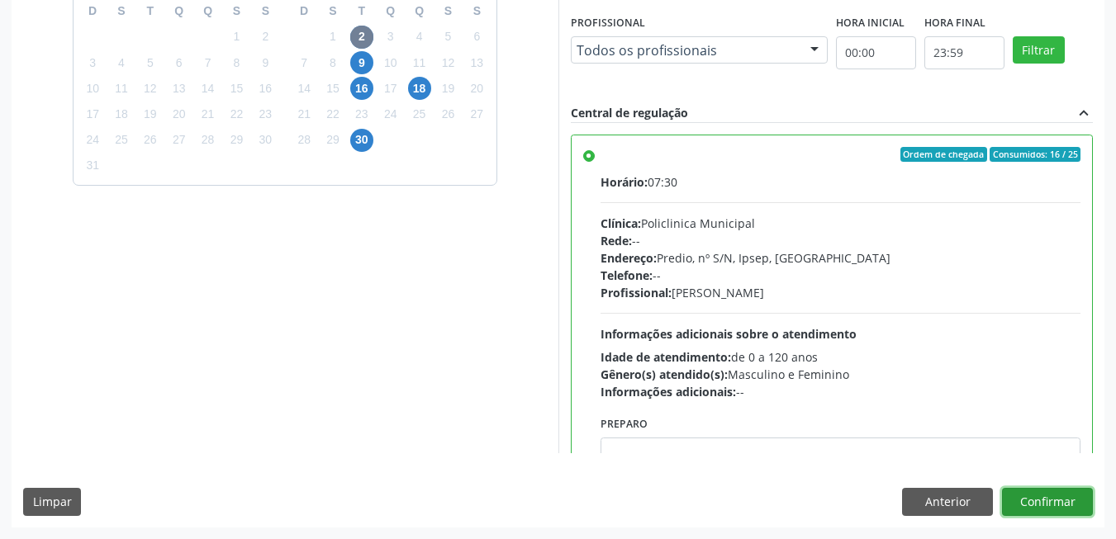
click at [1063, 506] on button "Confirmar" at bounding box center [1047, 502] width 91 height 28
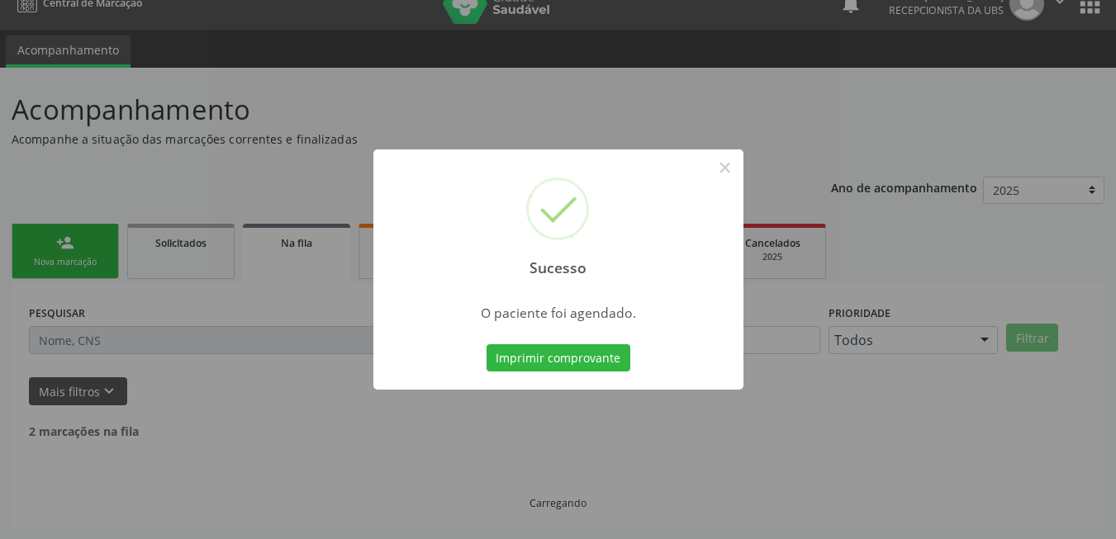
scroll to position [6, 0]
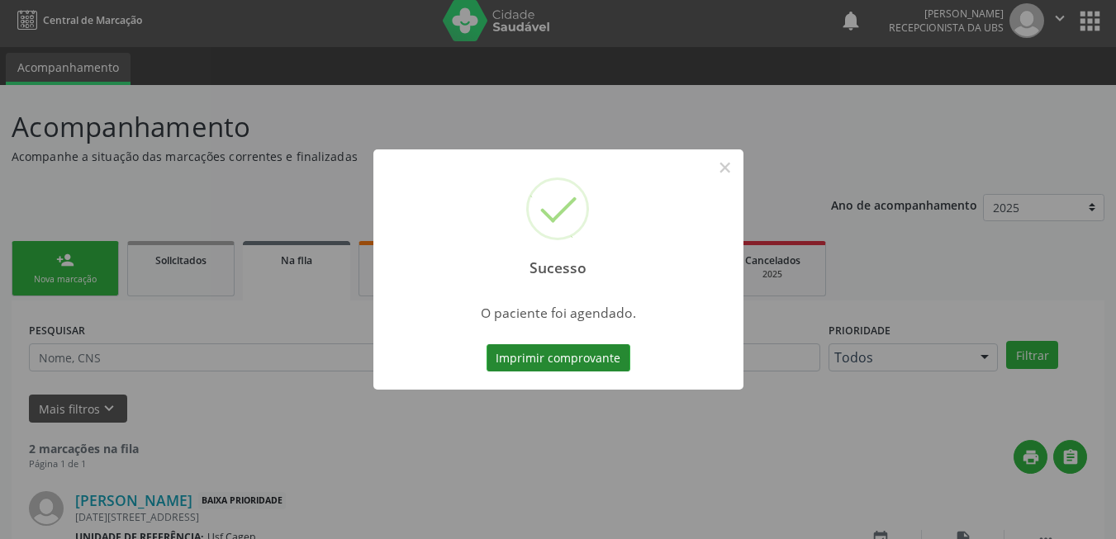
click at [601, 359] on button "Imprimir comprovante" at bounding box center [559, 358] width 144 height 28
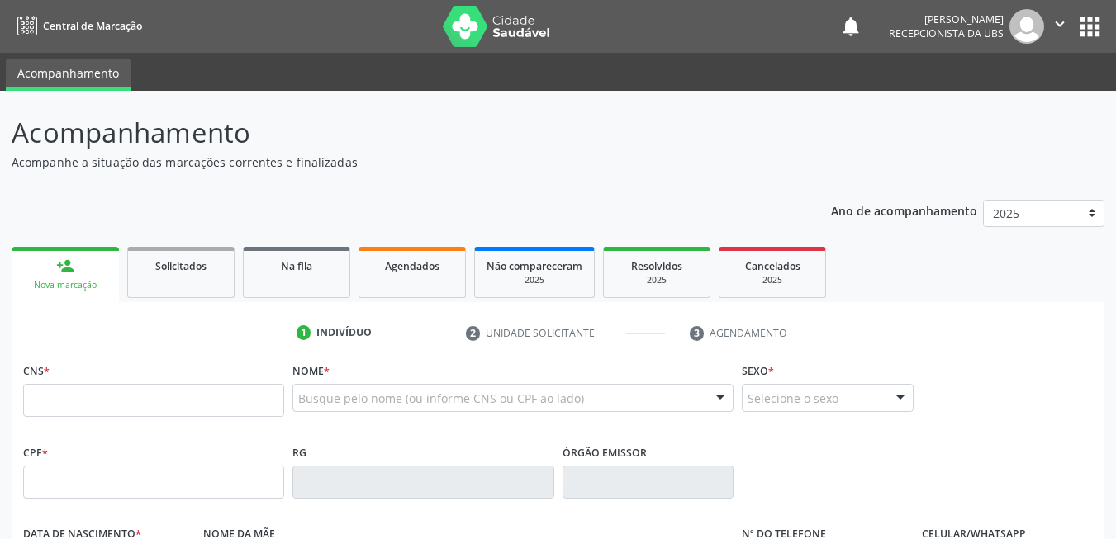
scroll to position [6, 0]
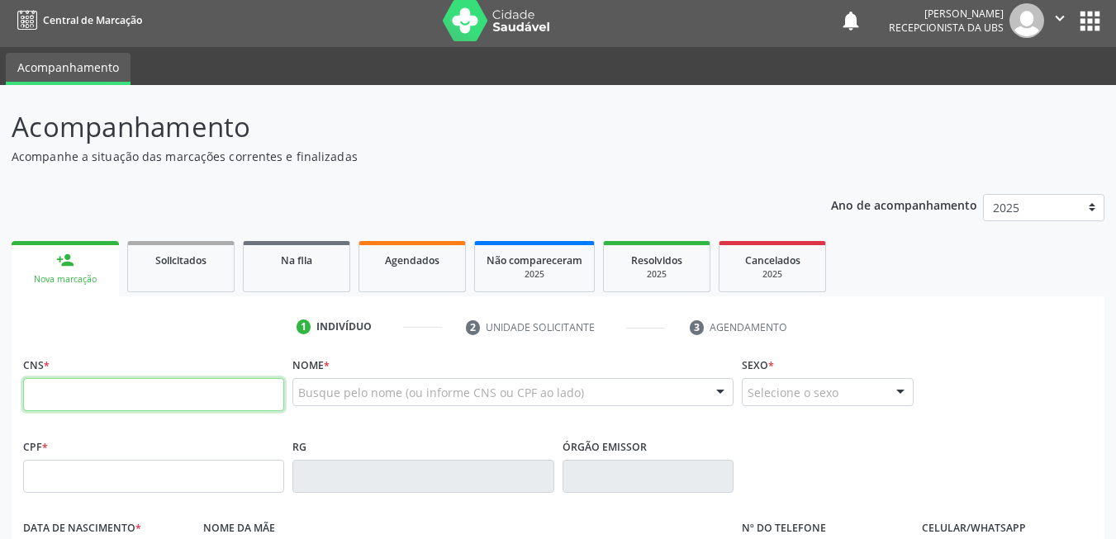
click at [248, 390] on input "text" at bounding box center [153, 394] width 261 height 33
click at [249, 395] on input "text" at bounding box center [153, 394] width 261 height 33
paste input "708 2071 4213 7442"
type input "708 2071 4213 7442"
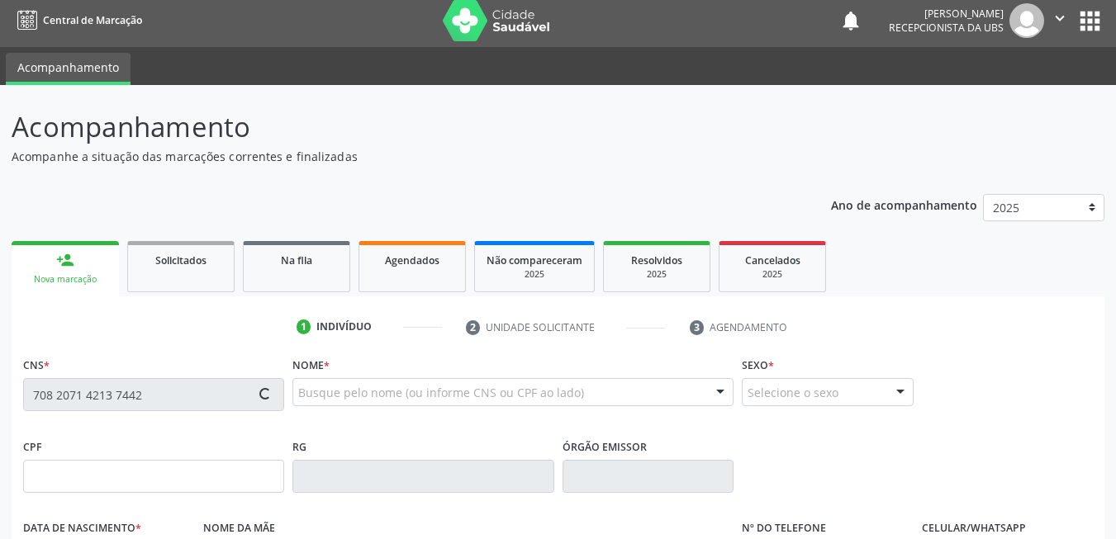
type input "099.061.104-30"
type input "30/04/1993"
type input "Maria Zeneide Alves de Siqueira Silva"
type input "(87) 99966-1500"
type input "901.513.304-25"
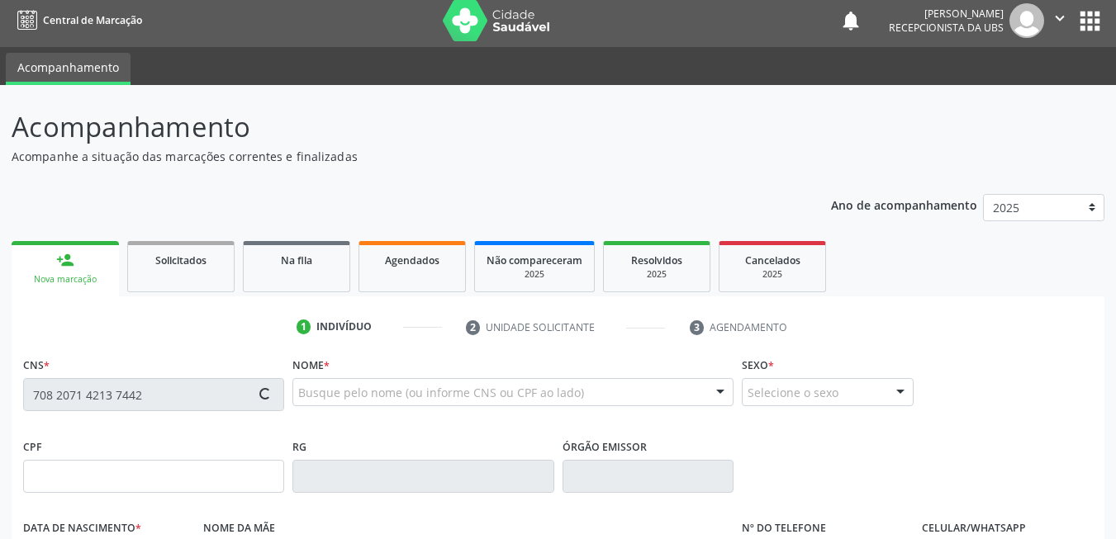
type input "66"
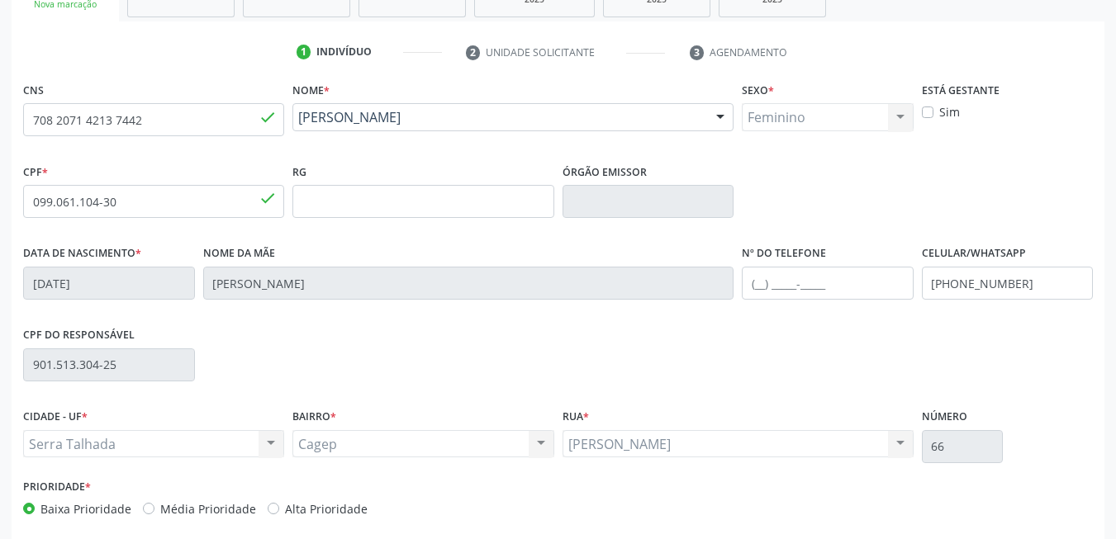
scroll to position [356, 0]
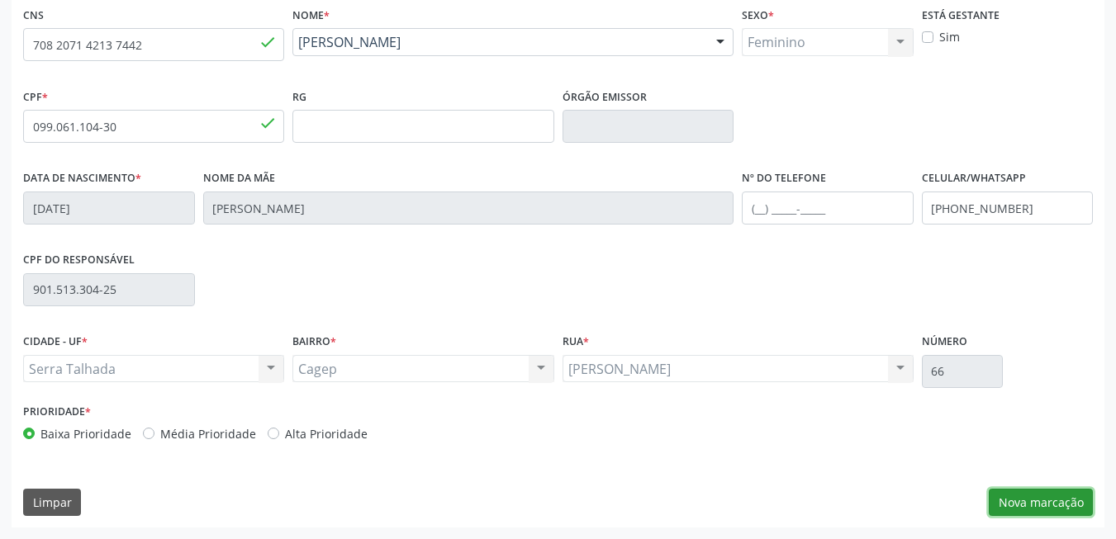
click at [1023, 496] on button "Nova marcação" at bounding box center [1041, 503] width 104 height 28
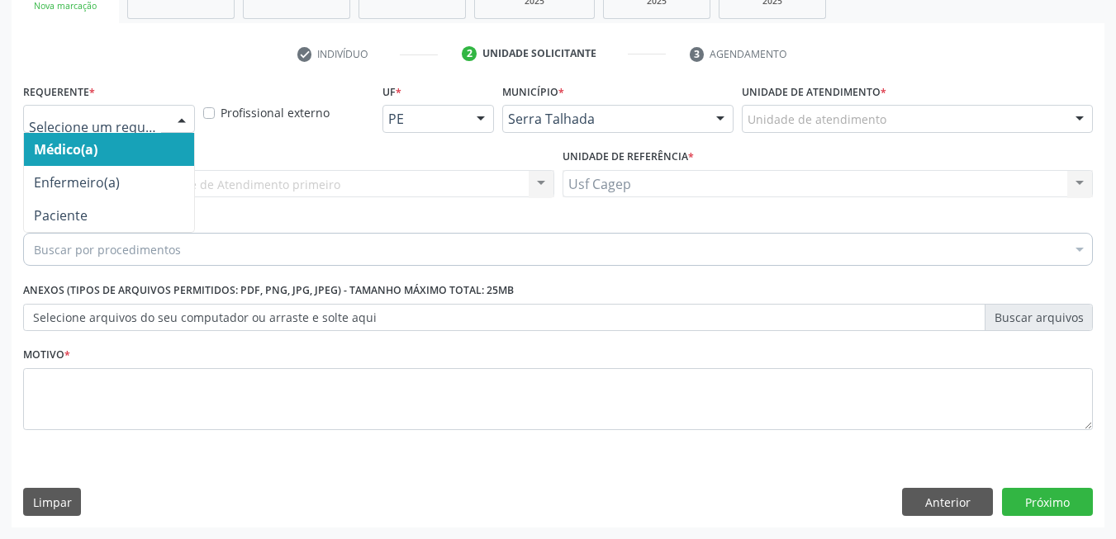
click at [173, 123] on div at bounding box center [181, 120] width 25 height 28
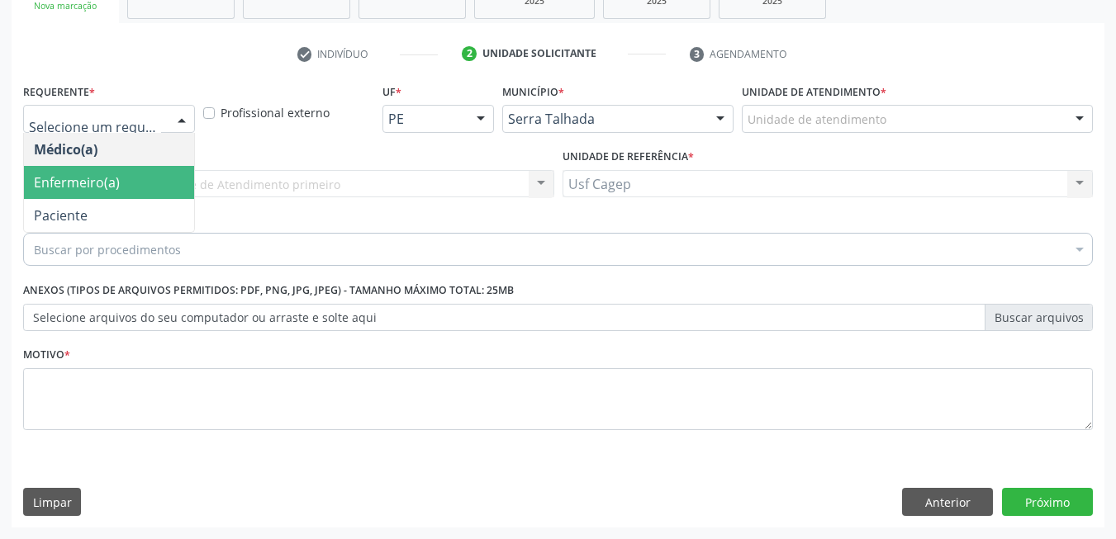
click at [138, 199] on span "Paciente" at bounding box center [109, 182] width 170 height 33
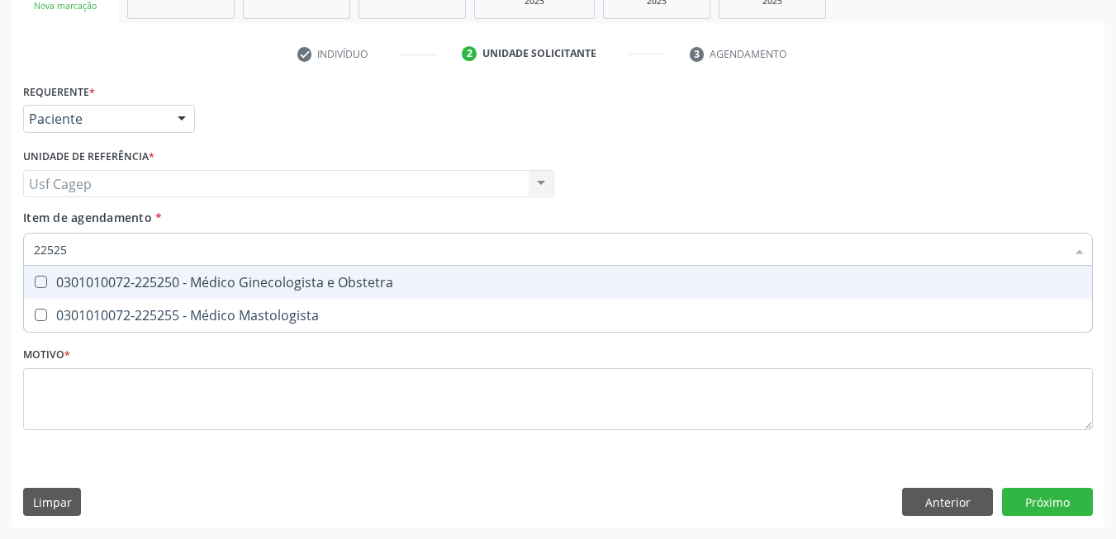
type input "225250"
drag, startPoint x: 468, startPoint y: 275, endPoint x: 477, endPoint y: 363, distance: 88.1
click at [468, 275] on span "0301010072-225250 - Médico Ginecologista e Obstetra" at bounding box center [558, 282] width 1068 height 33
checkbox Obstetra "true"
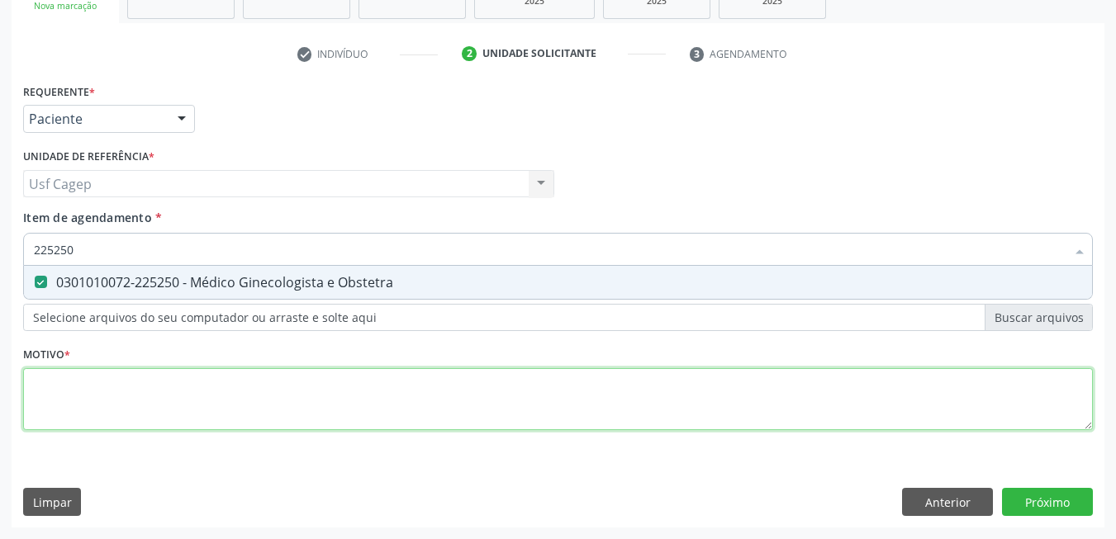
click at [486, 394] on div "Requerente * Paciente Médico(a) Enfermeiro(a) Paciente Nenhum resultado encontr…" at bounding box center [558, 266] width 1070 height 374
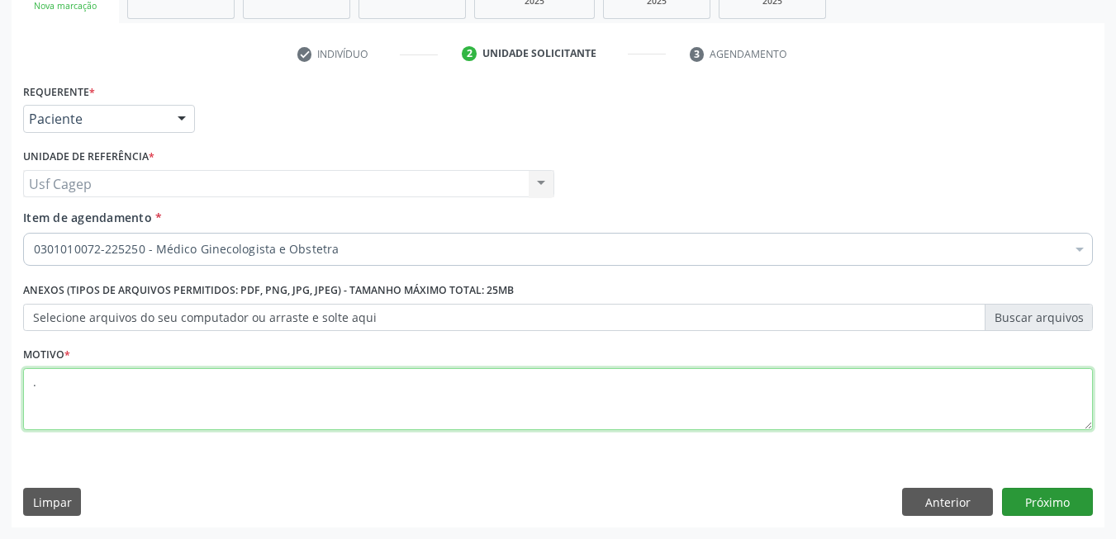
type textarea "."
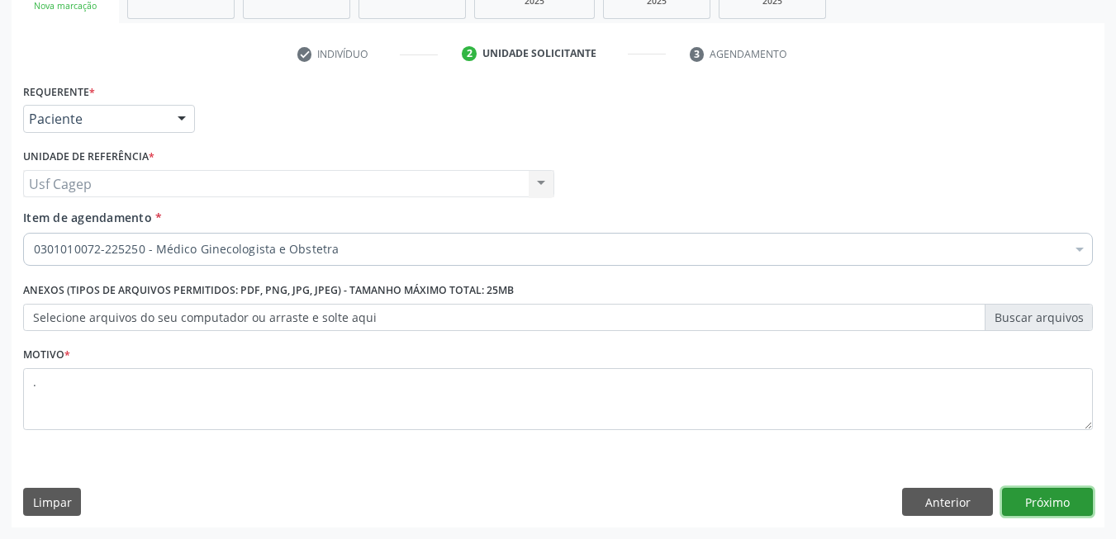
click at [1050, 506] on button "Próximo" at bounding box center [1047, 502] width 91 height 28
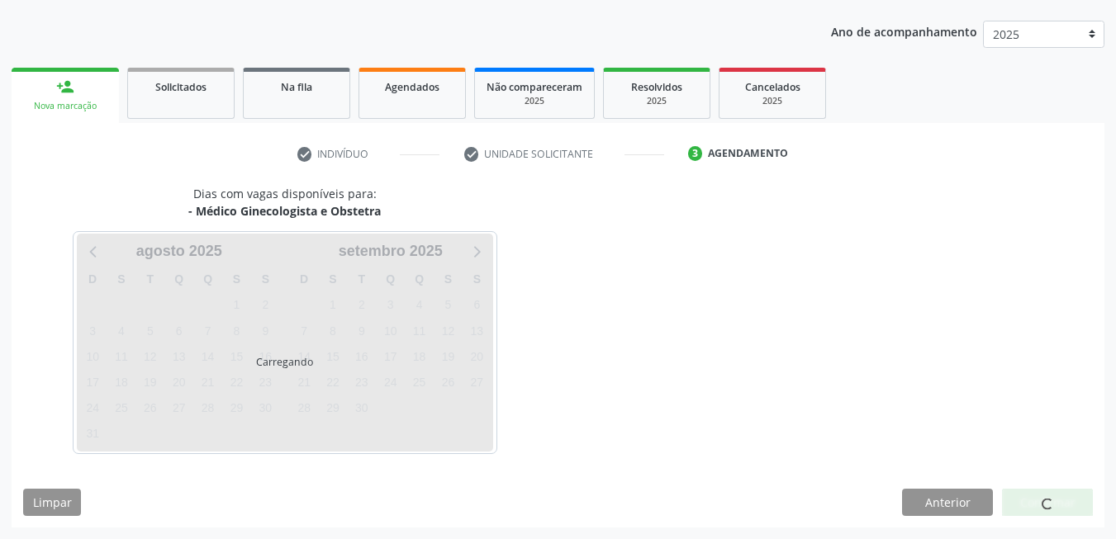
scroll to position [179, 0]
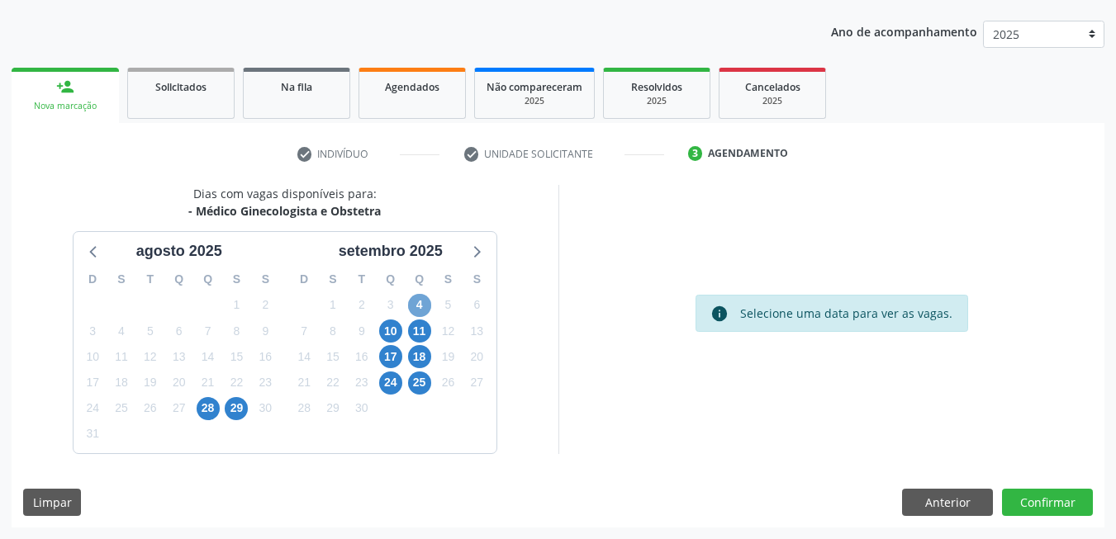
click at [424, 307] on span "4" at bounding box center [419, 305] width 23 height 23
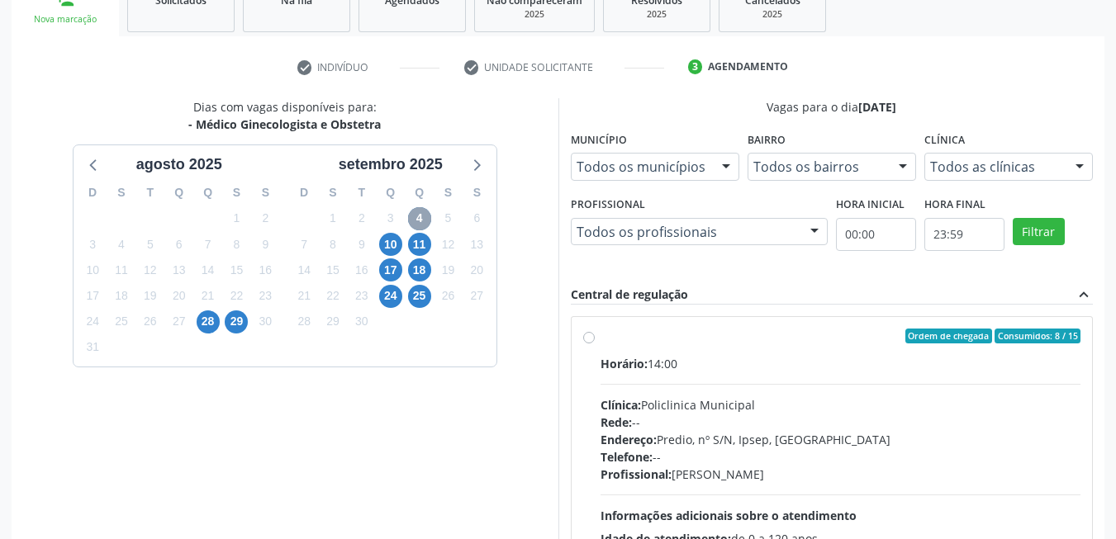
scroll to position [344, 0]
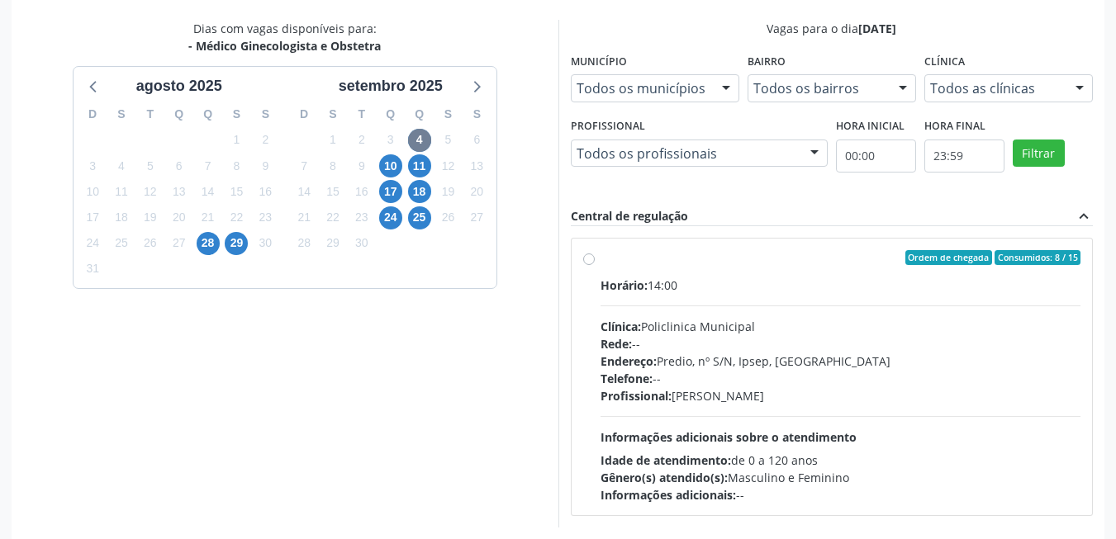
click at [753, 405] on div "Horário: 14:00 Clínica: Policlinica Municipal Rede: -- Endereço: Predio, nº S/N…" at bounding box center [841, 390] width 481 height 227
click at [595, 265] on input "Ordem de chegada Consumidos: 8 / 15 Horário: 14:00 Clínica: Policlinica Municip…" at bounding box center [589, 257] width 12 height 15
radio input "true"
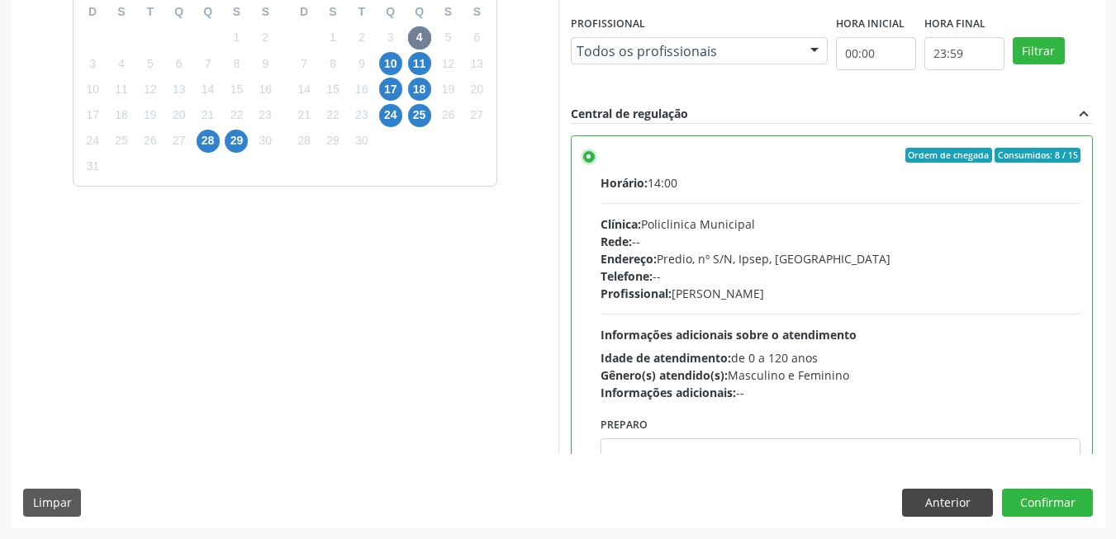
scroll to position [448, 0]
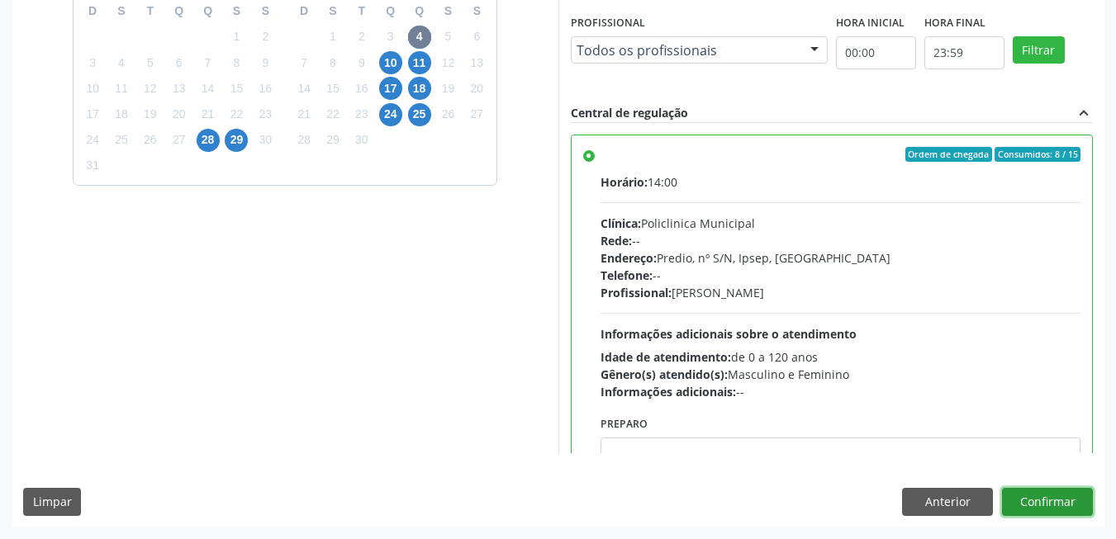
click at [1064, 501] on button "Confirmar" at bounding box center [1047, 502] width 91 height 28
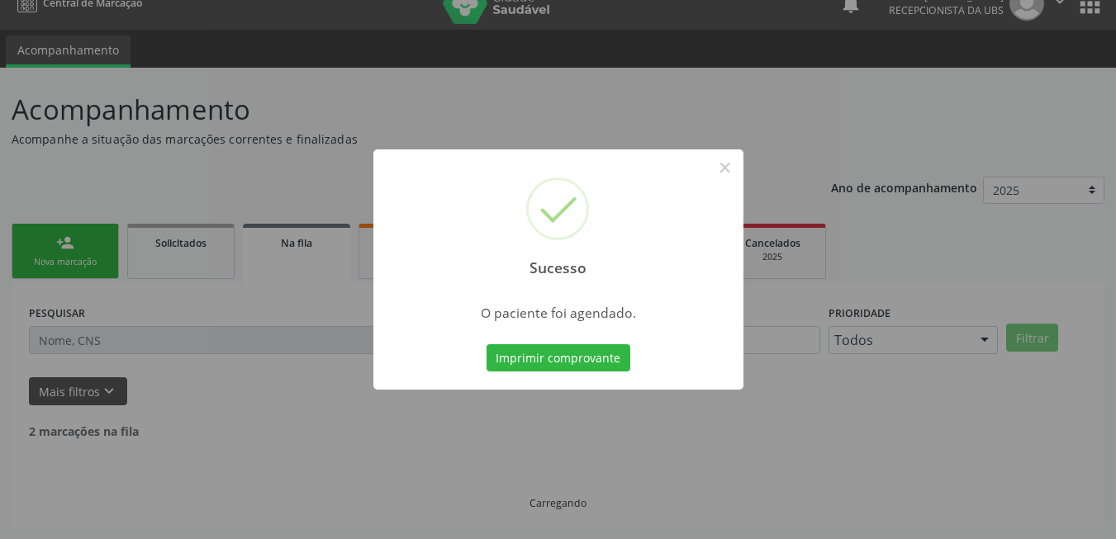
scroll to position [6, 0]
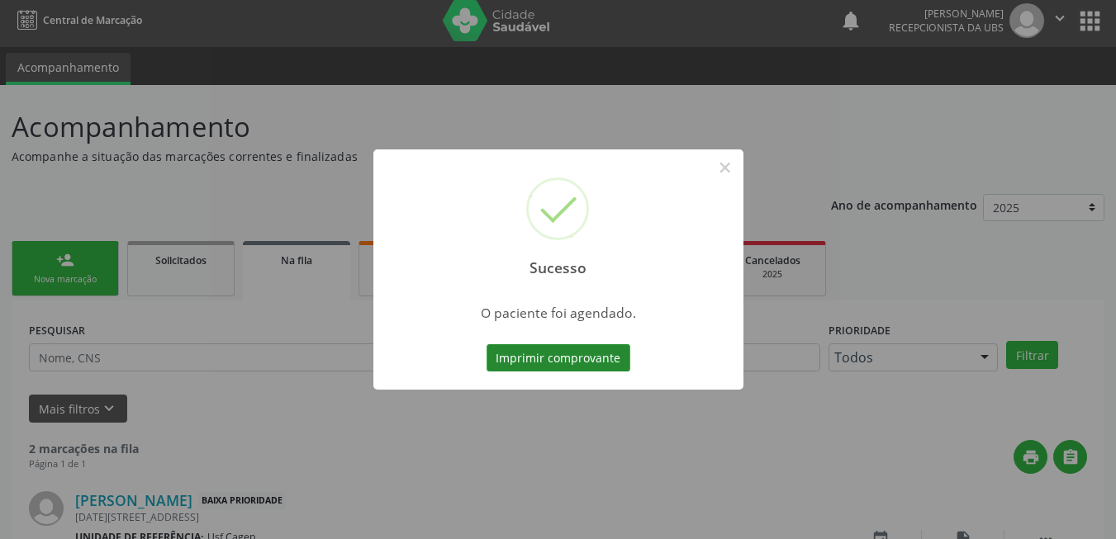
click at [564, 366] on button "Imprimir comprovante" at bounding box center [559, 358] width 144 height 28
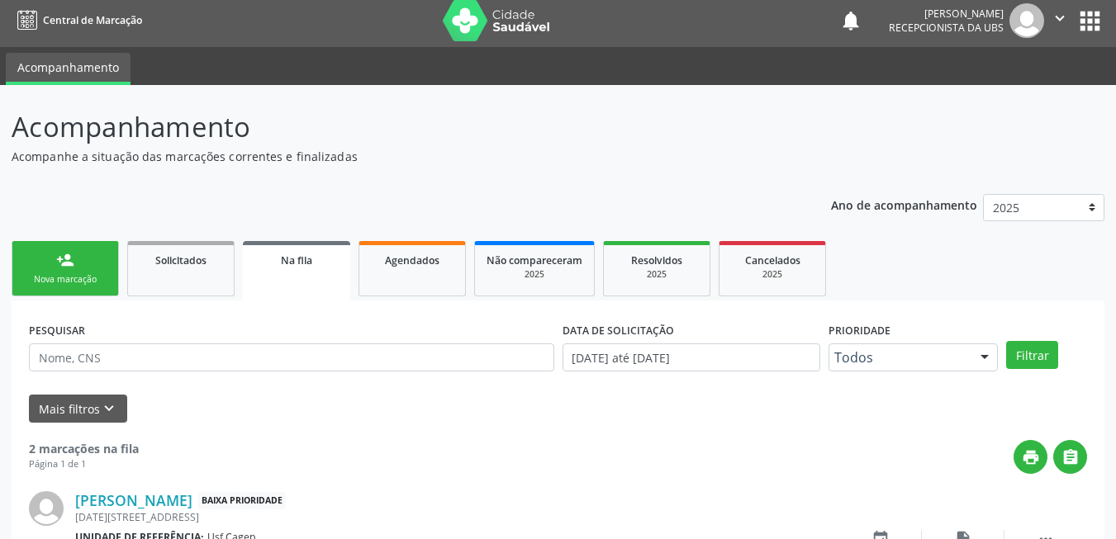
click at [65, 287] on link "person_add Nova marcação" at bounding box center [65, 268] width 107 height 55
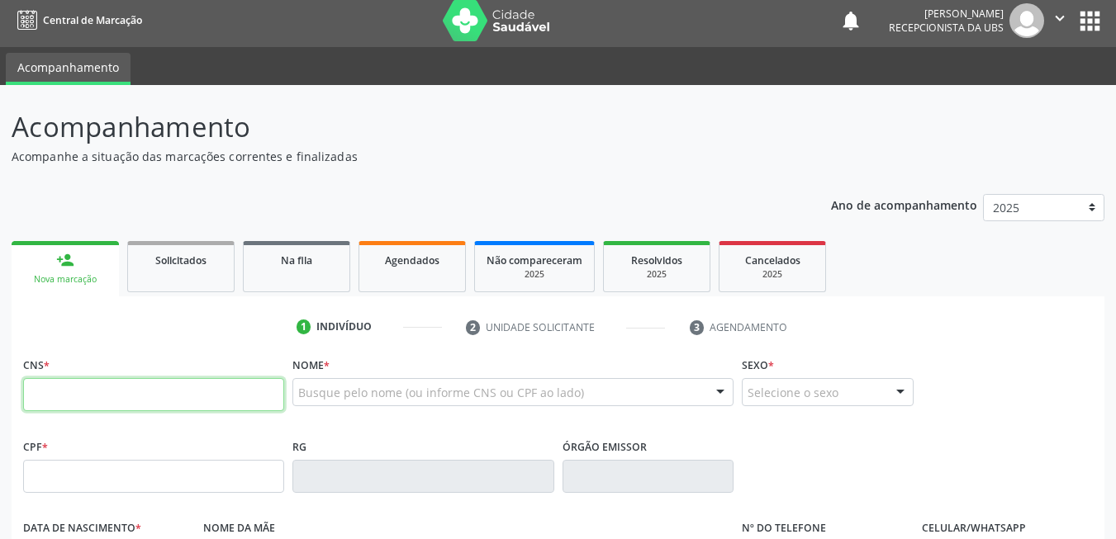
click at [134, 401] on input "text" at bounding box center [153, 394] width 261 height 33
paste input "709 8050 5695 5494"
type input "709 8050 5695 5494"
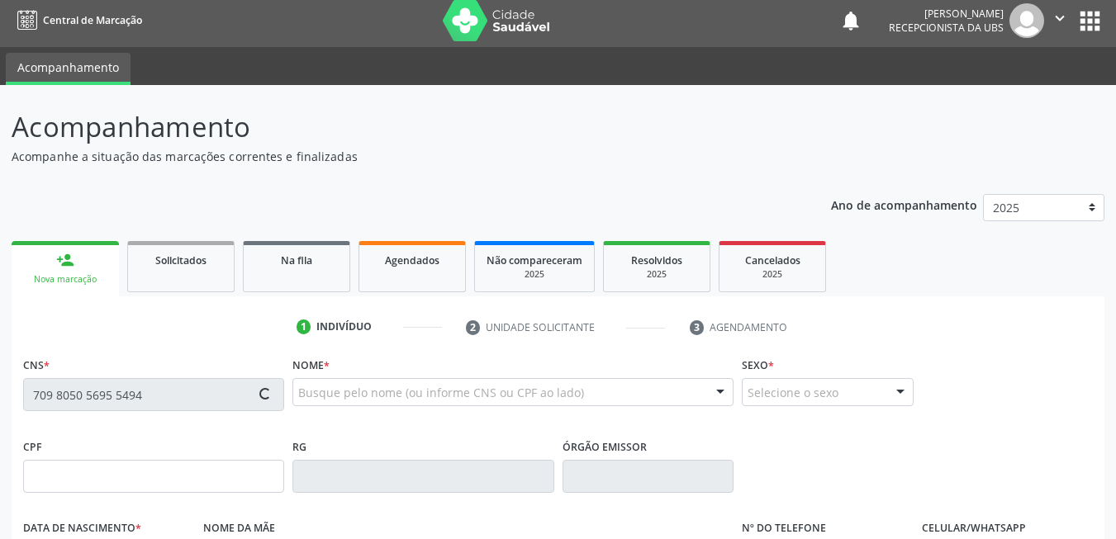
type input "045.945.034-46"
type input "25/12/1978"
type input "Francisca Alves dos Santos"
type input "(87) 99944-0935"
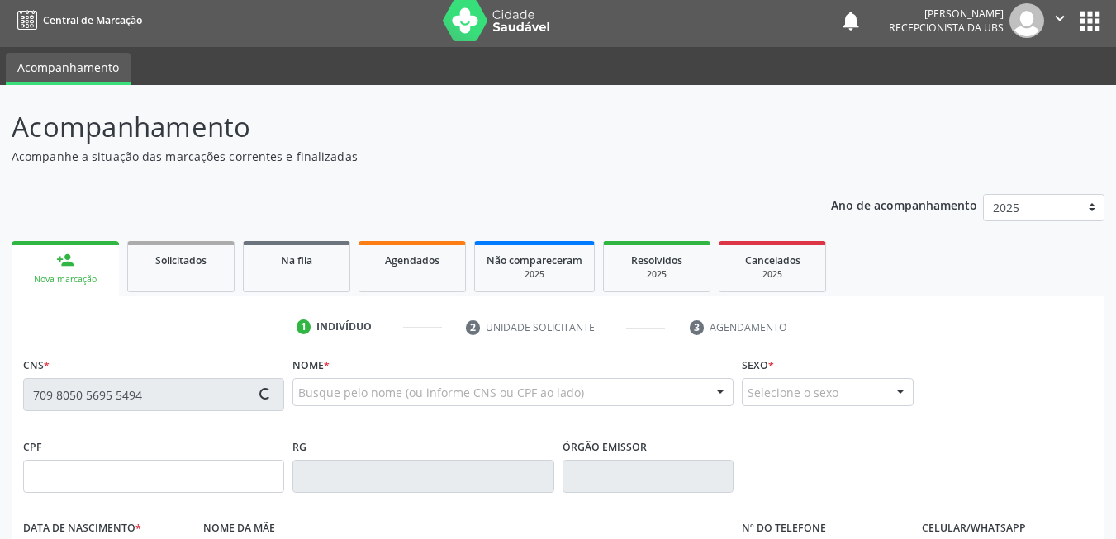
type input "023.143.524-08"
type input "137"
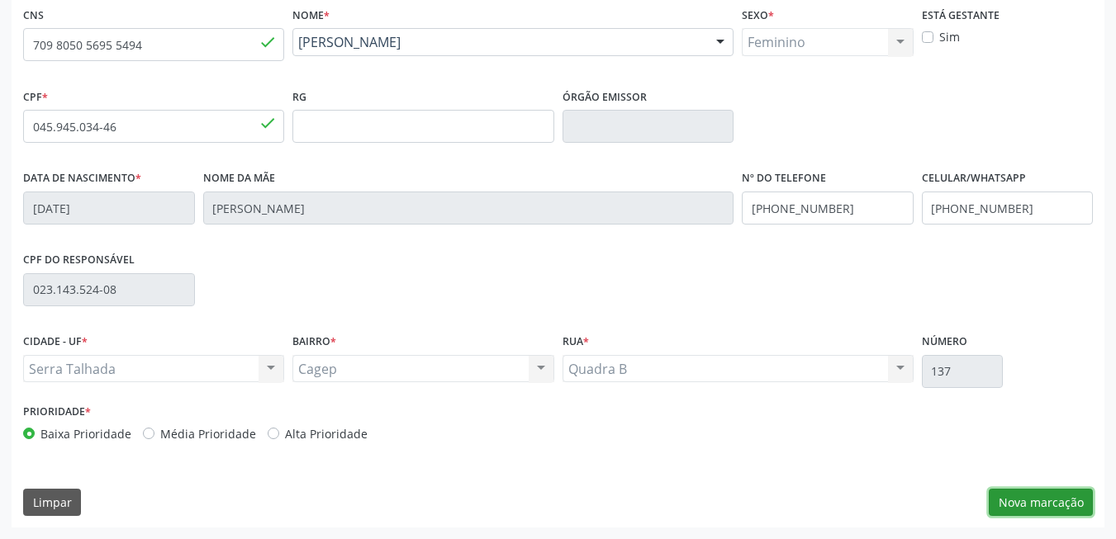
click at [1000, 497] on button "Nova marcação" at bounding box center [1041, 503] width 104 height 28
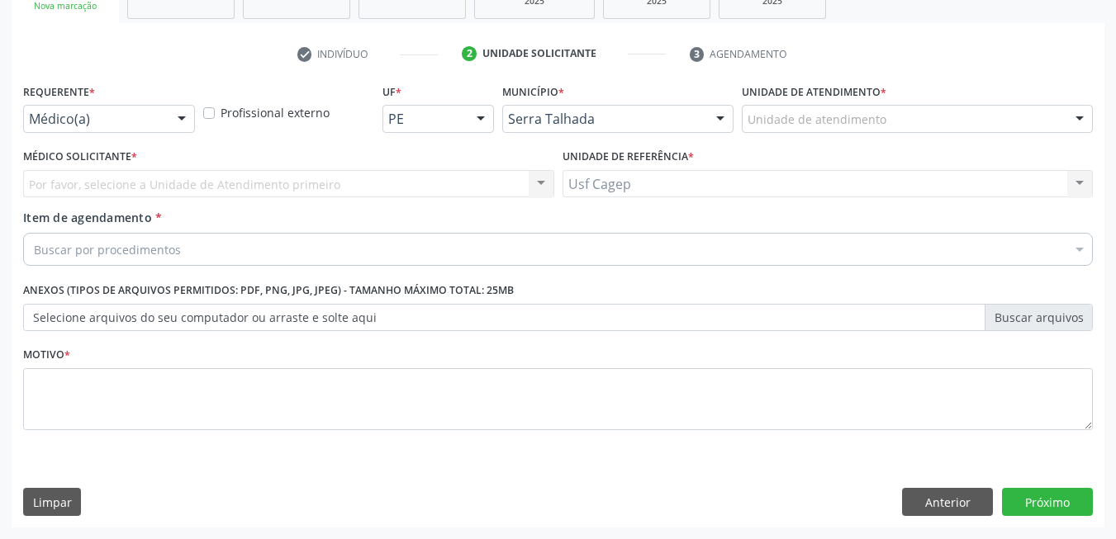
click at [142, 107] on div "Médico(a)" at bounding box center [109, 119] width 172 height 28
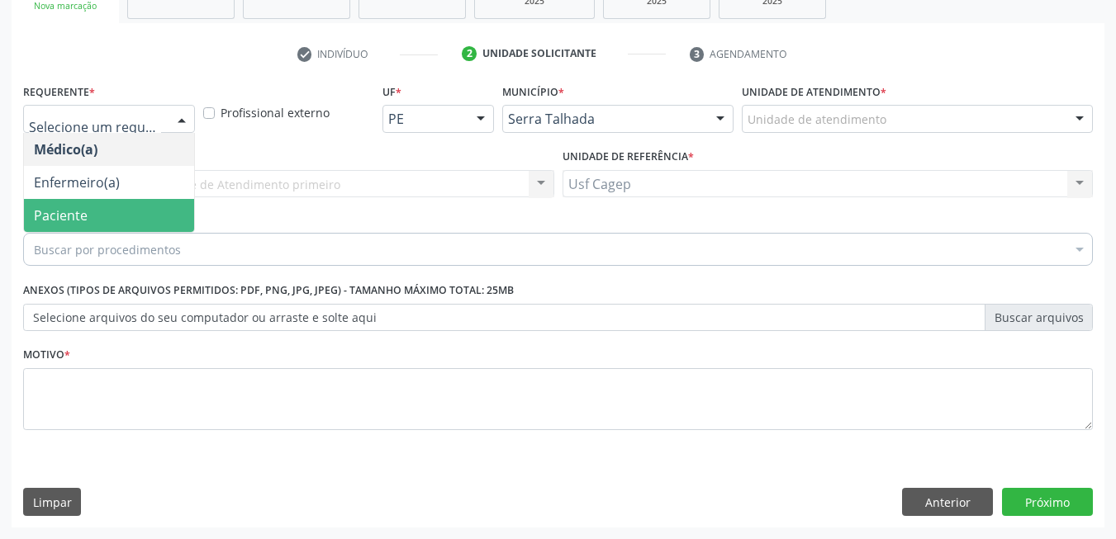
click at [134, 211] on span "Paciente" at bounding box center [109, 215] width 170 height 33
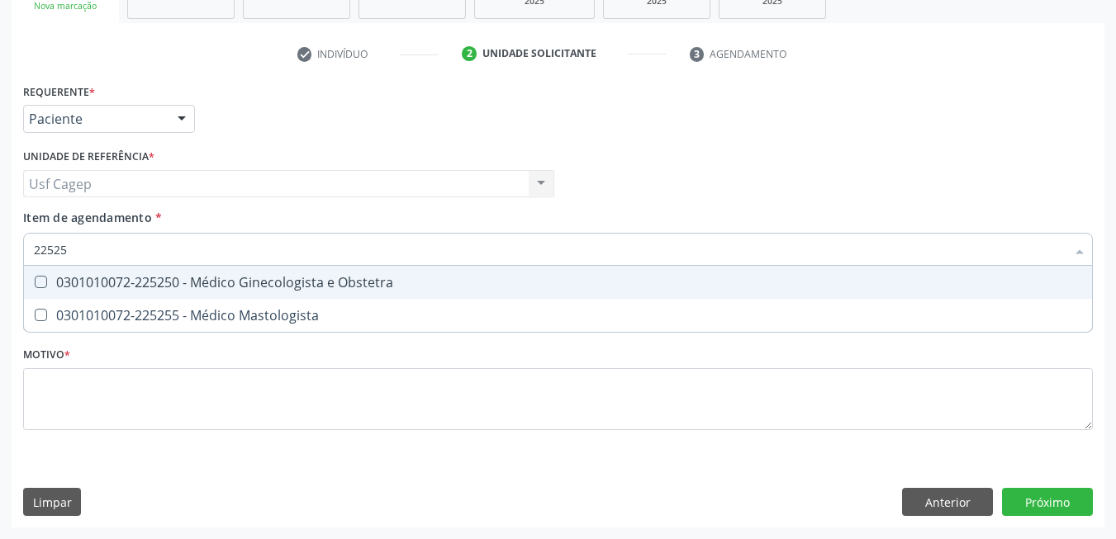
type input "225250"
click at [173, 292] on span "0301010072-225250 - Médico Ginecologista e Obstetra" at bounding box center [558, 282] width 1068 height 33
checkbox Obstetra "true"
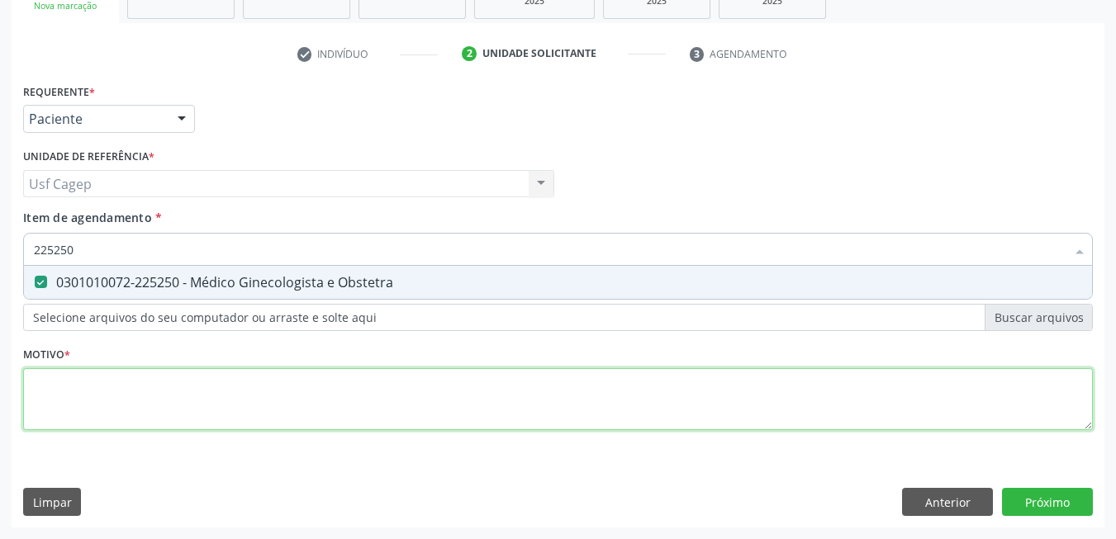
click at [201, 391] on div "Requerente * Paciente Médico(a) Enfermeiro(a) Paciente Nenhum resultado encontr…" at bounding box center [558, 266] width 1070 height 374
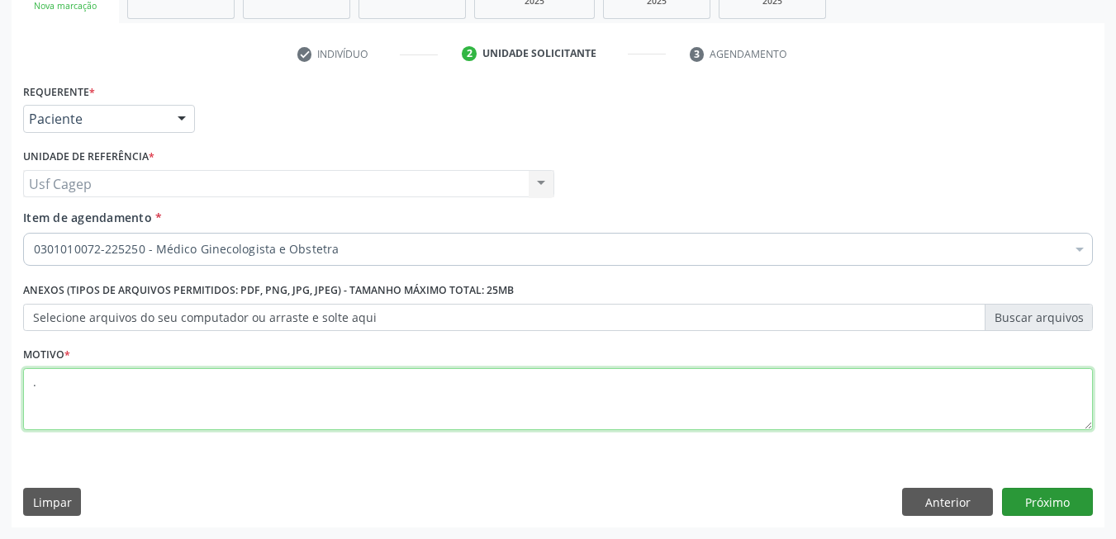
type textarea "."
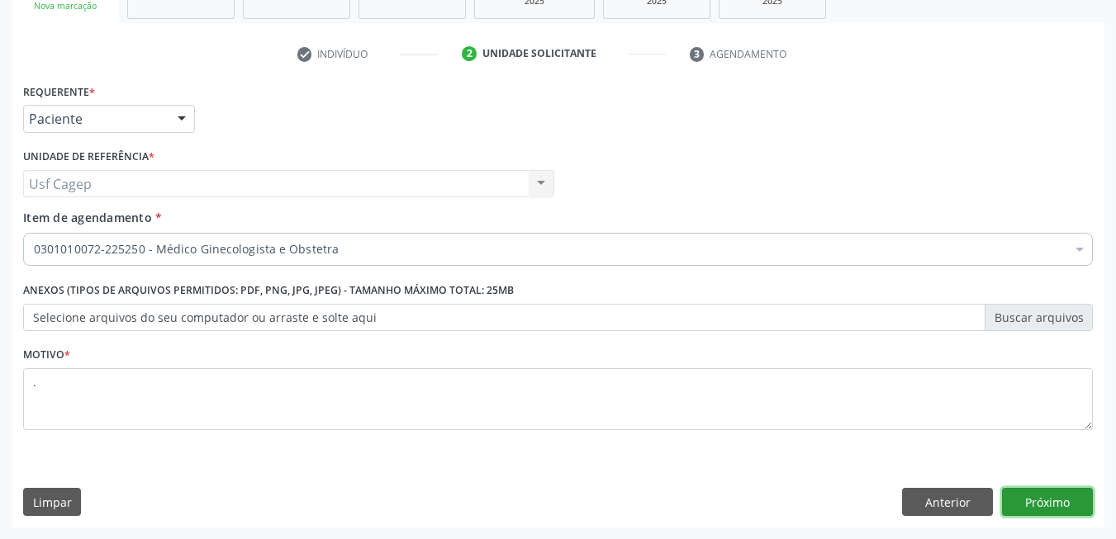
click at [1038, 501] on button "Próximo" at bounding box center [1047, 502] width 91 height 28
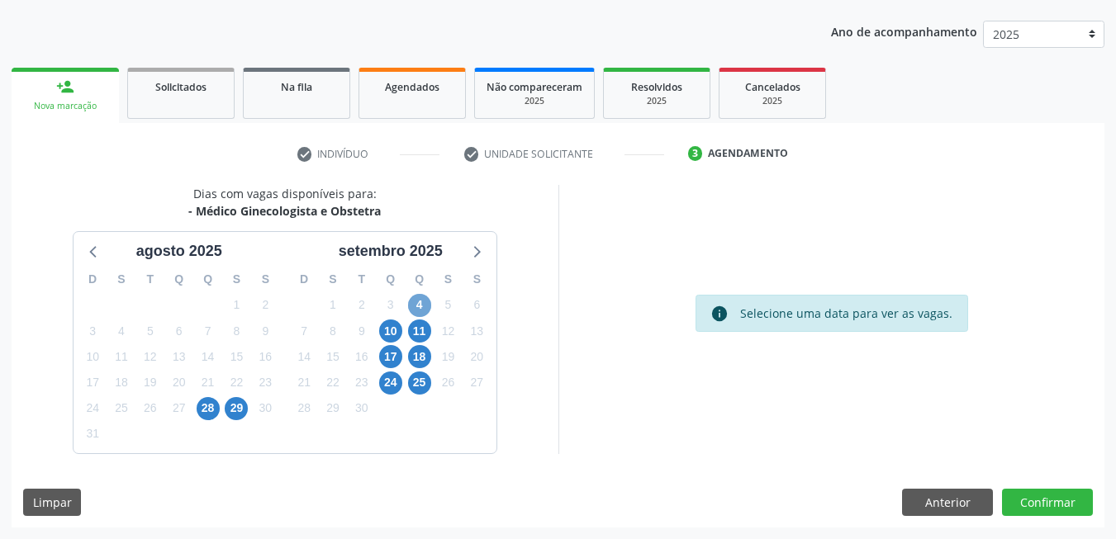
click at [416, 312] on span "4" at bounding box center [419, 305] width 23 height 23
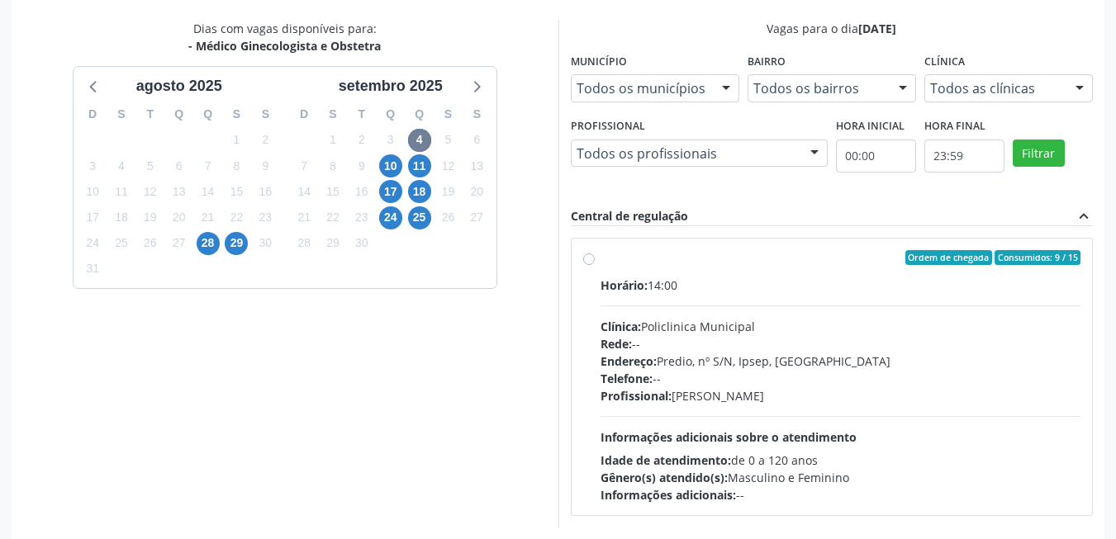
click at [772, 366] on div "Endereço: Predio, nº S/N, Ipsep, Serra Talhada - PE" at bounding box center [841, 361] width 481 height 17
click at [595, 265] on input "Ordem de chegada Consumidos: 9 / 15 Horário: 14:00 Clínica: Policlinica Municip…" at bounding box center [589, 257] width 12 height 15
radio input "true"
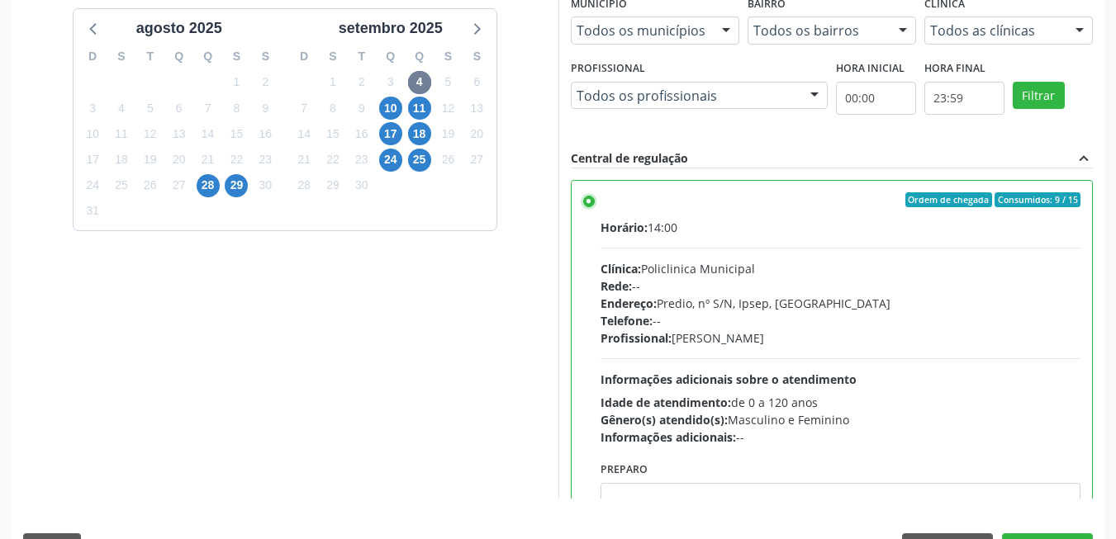
scroll to position [448, 0]
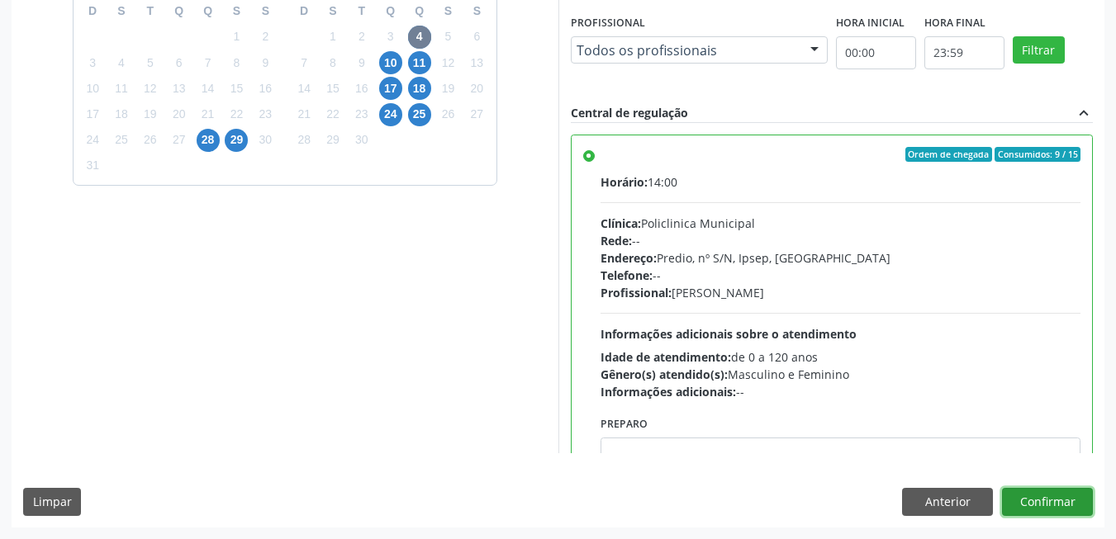
click at [1066, 496] on button "Confirmar" at bounding box center [1047, 502] width 91 height 28
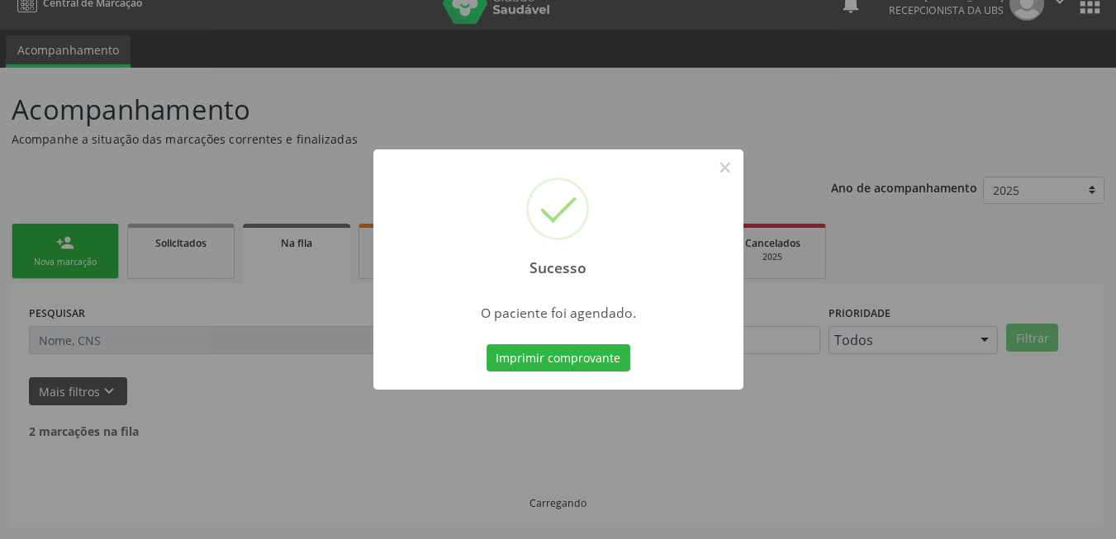
scroll to position [6, 0]
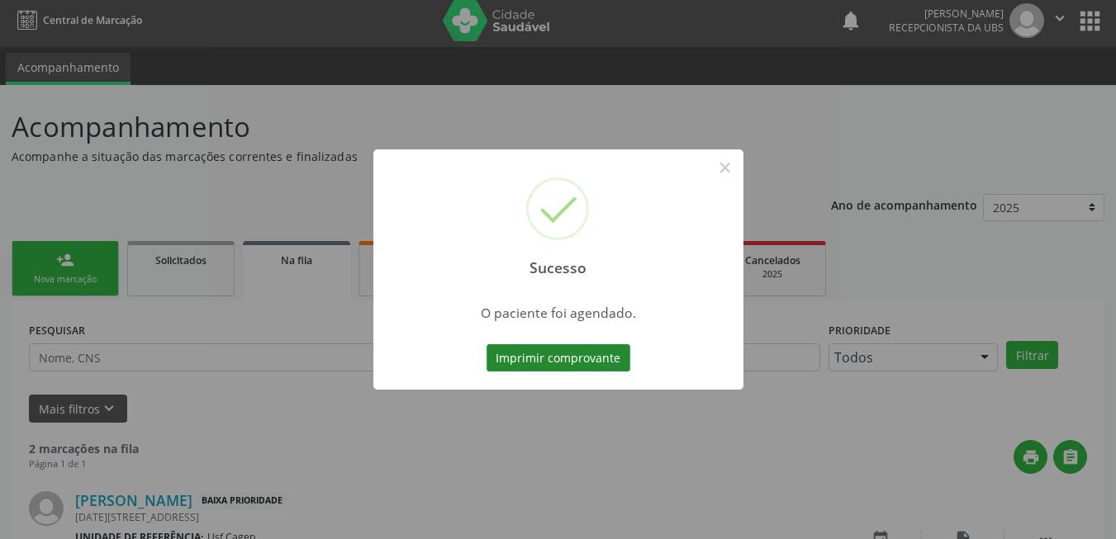
click at [536, 365] on button "Imprimir comprovante" at bounding box center [559, 358] width 144 height 28
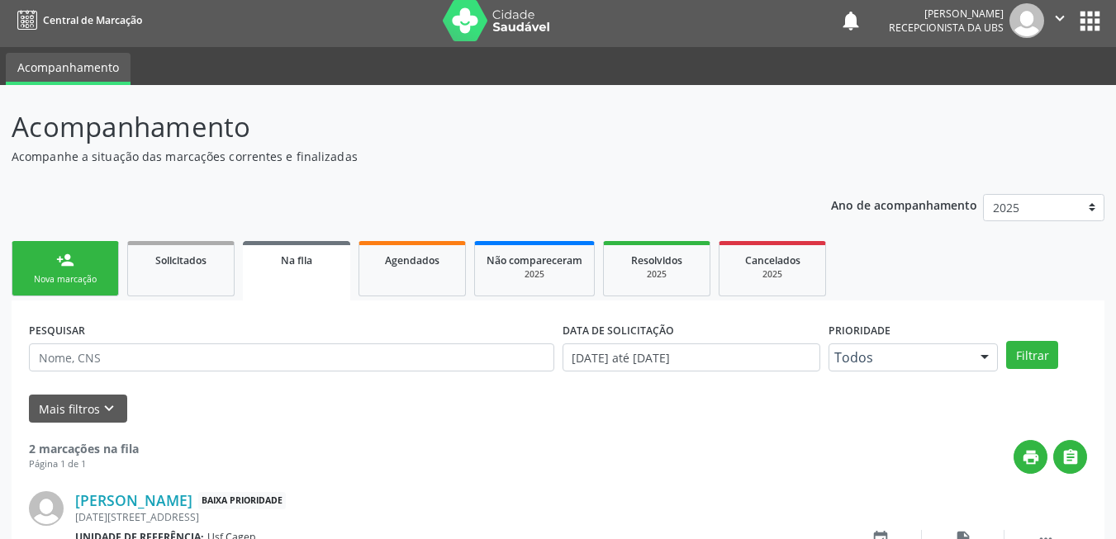
drag, startPoint x: 82, startPoint y: 278, endPoint x: 76, endPoint y: 263, distance: 16.0
click at [82, 278] on div "Nova marcação" at bounding box center [65, 279] width 83 height 12
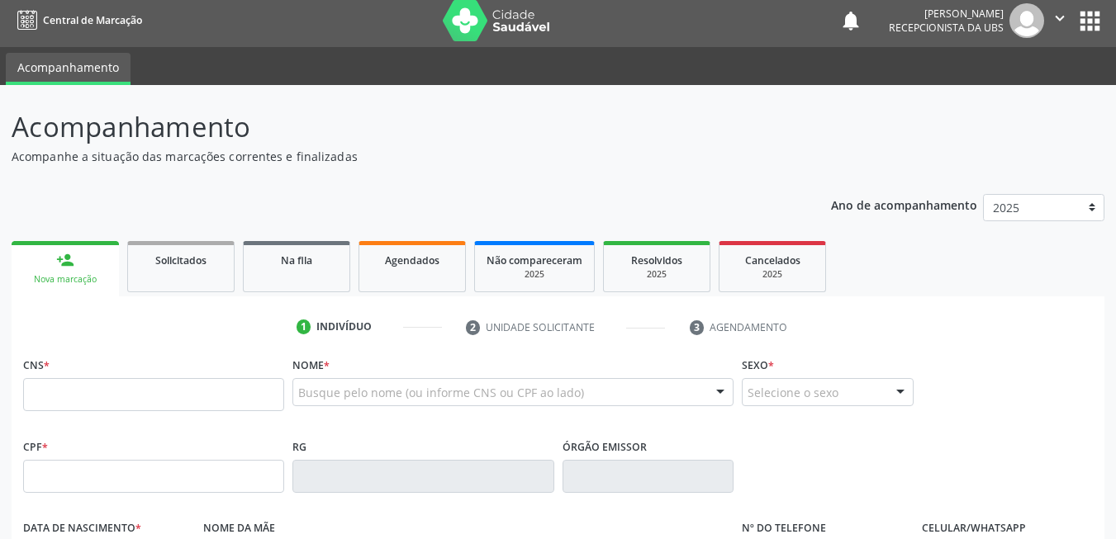
click at [76, 263] on link "person_add Nova marcação" at bounding box center [65, 268] width 107 height 55
click at [83, 392] on input "text" at bounding box center [153, 394] width 261 height 33
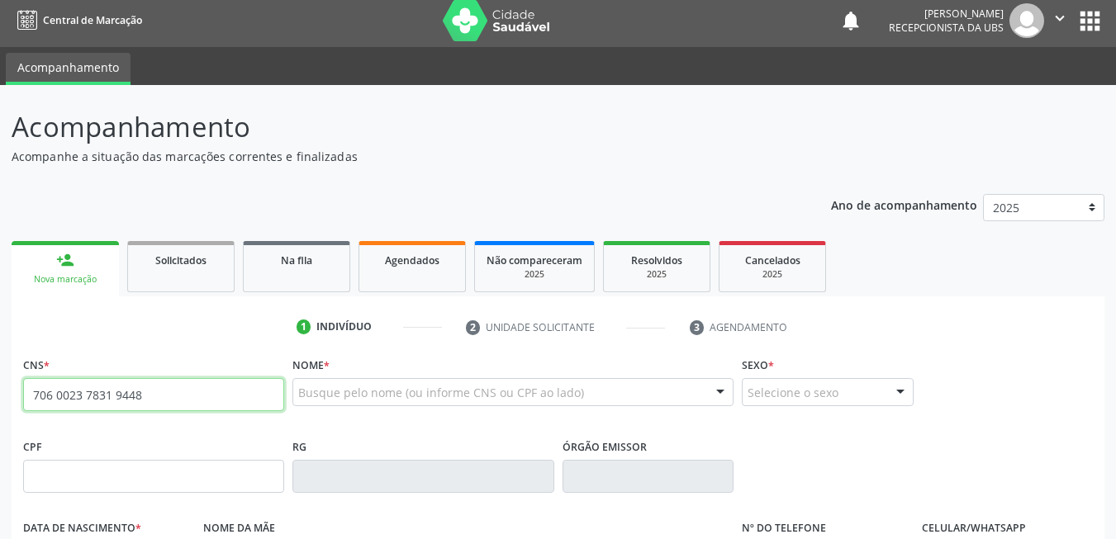
type input "706 0023 7831 9448"
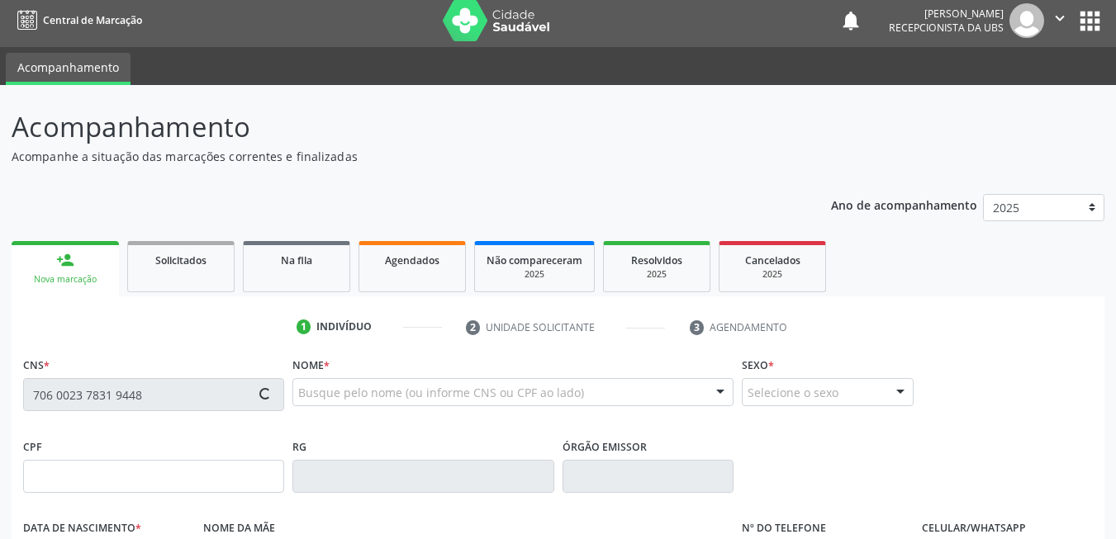
type input "126.406.064-50"
type input "19/07/2000"
type input "Marilene Nunes Virginio da Silva Santana"
type input "(87) 99924-5546"
type input "000.274.264-08"
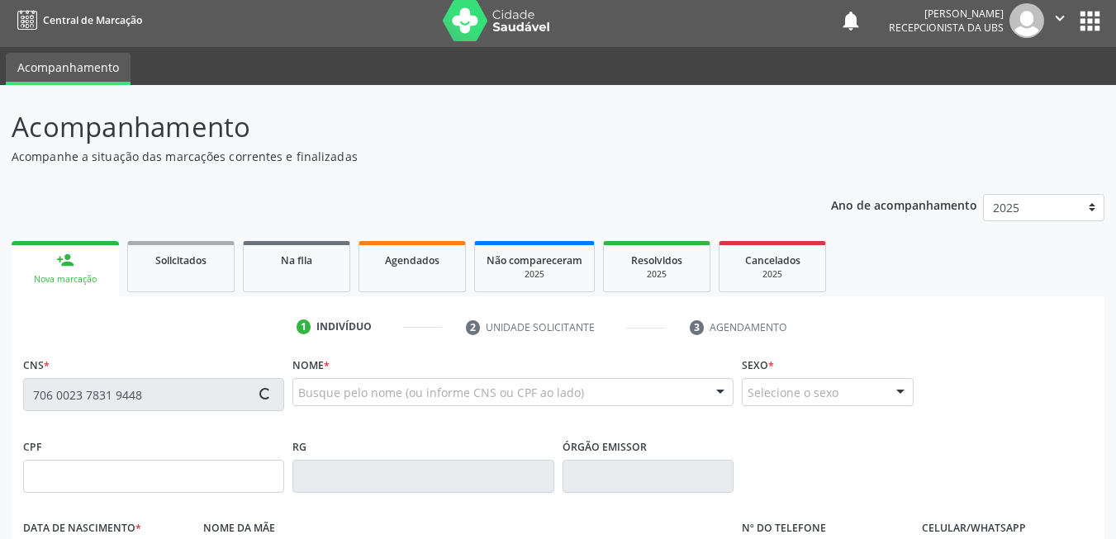
type input "249"
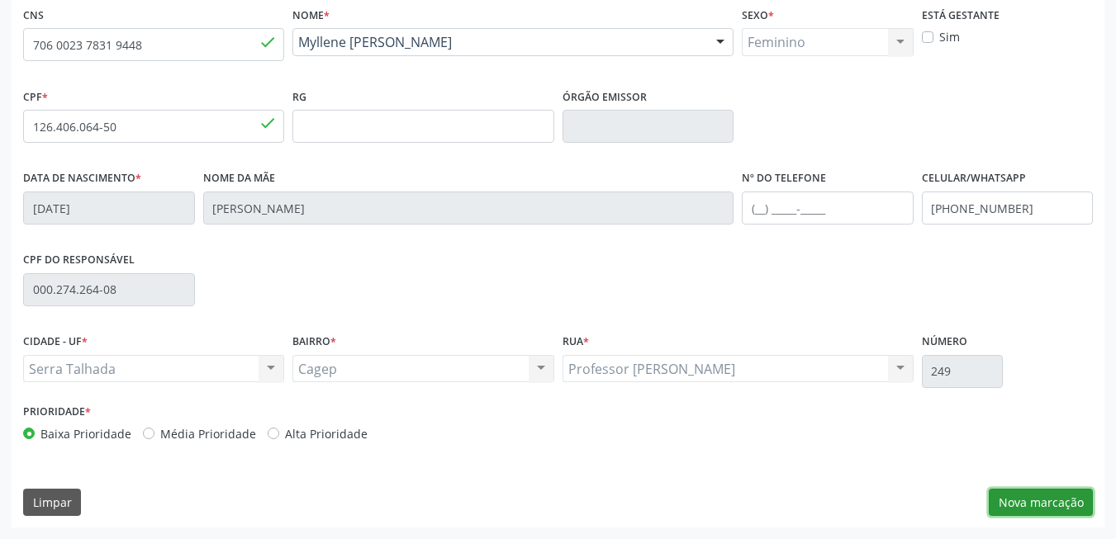
click at [1033, 491] on button "Nova marcação" at bounding box center [1041, 503] width 104 height 28
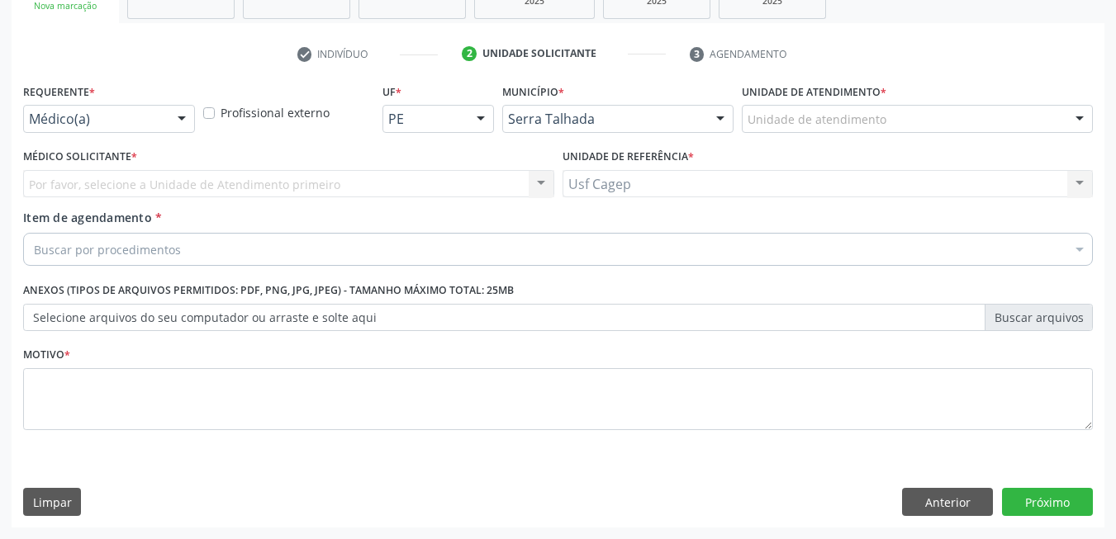
scroll to position [279, 0]
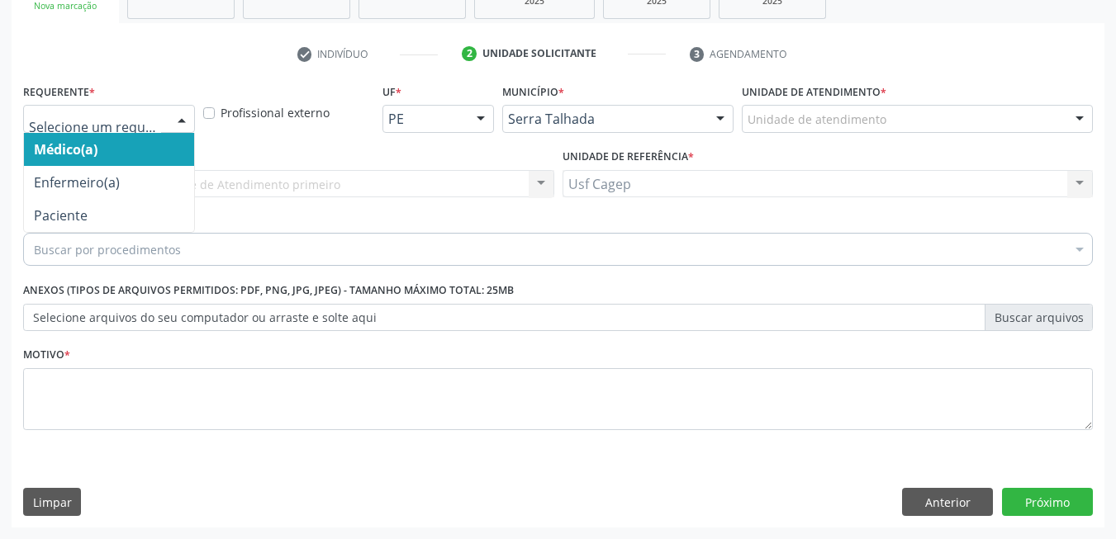
click at [111, 109] on div at bounding box center [109, 119] width 172 height 28
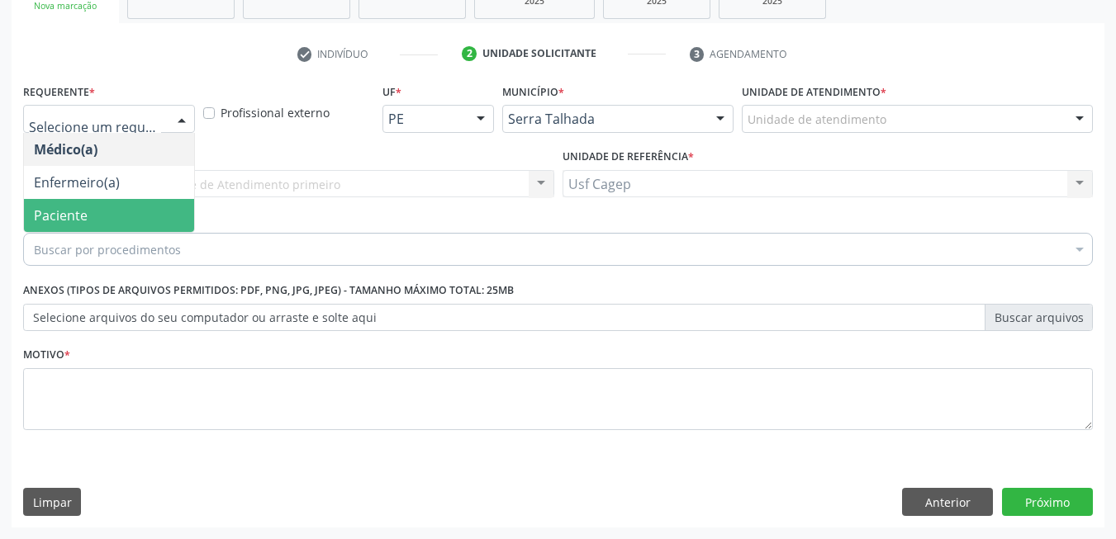
click at [130, 209] on span "Paciente" at bounding box center [109, 215] width 170 height 33
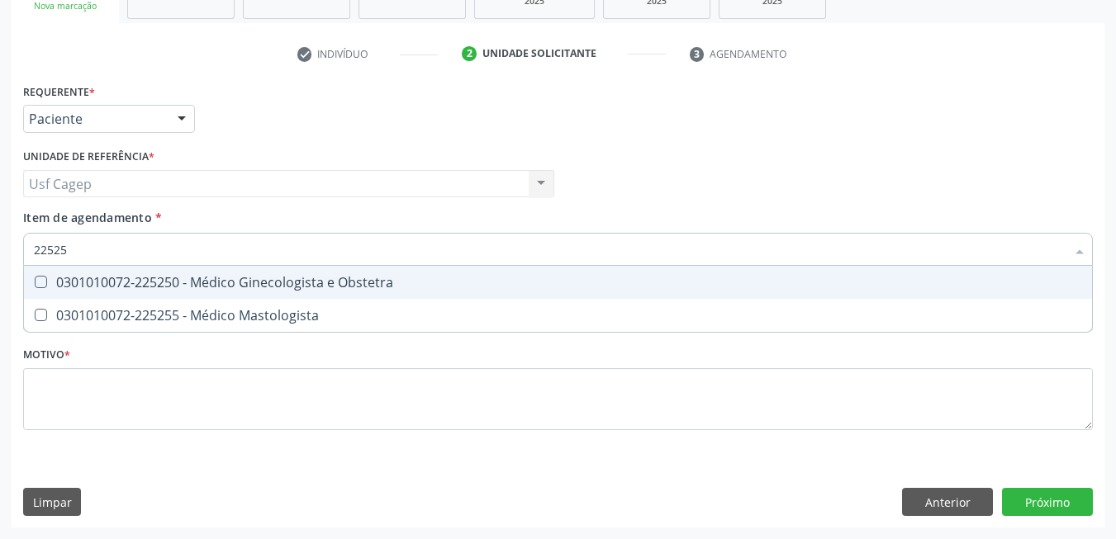
type input "225250"
click at [157, 280] on div "0301010072-225250 - Médico Ginecologista e Obstetra" at bounding box center [558, 282] width 1048 height 13
checkbox Obstetra "true"
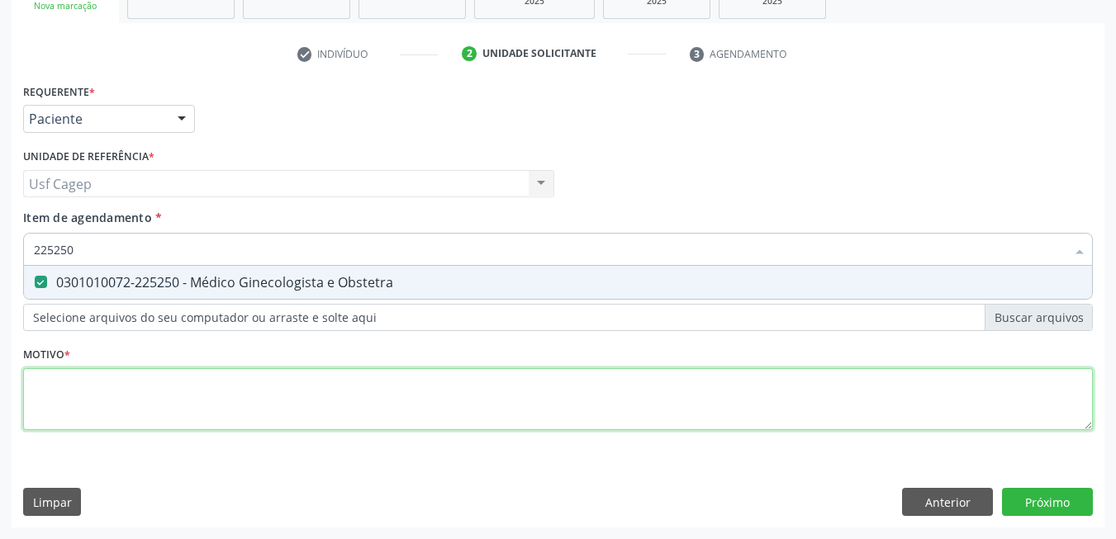
click at [173, 397] on div "Requerente * Paciente Médico(a) Enfermeiro(a) Paciente Nenhum resultado encontr…" at bounding box center [558, 266] width 1070 height 374
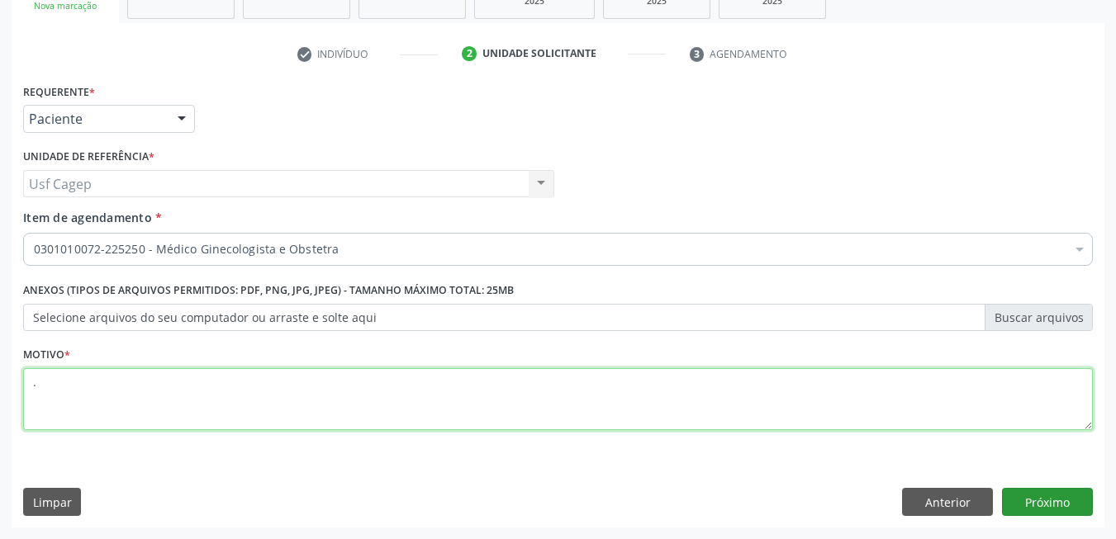
type textarea "."
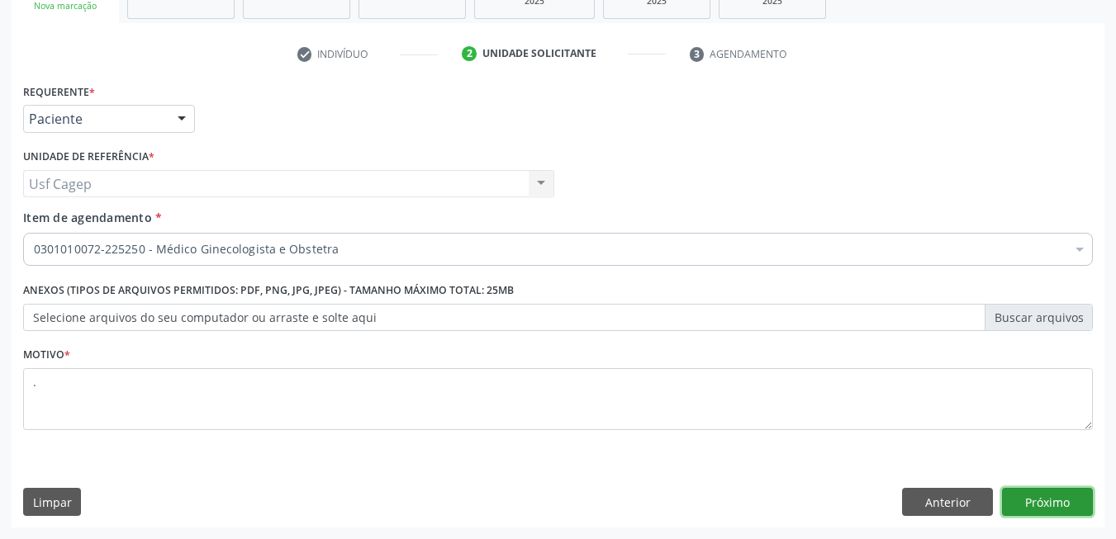
click at [1074, 499] on button "Próximo" at bounding box center [1047, 502] width 91 height 28
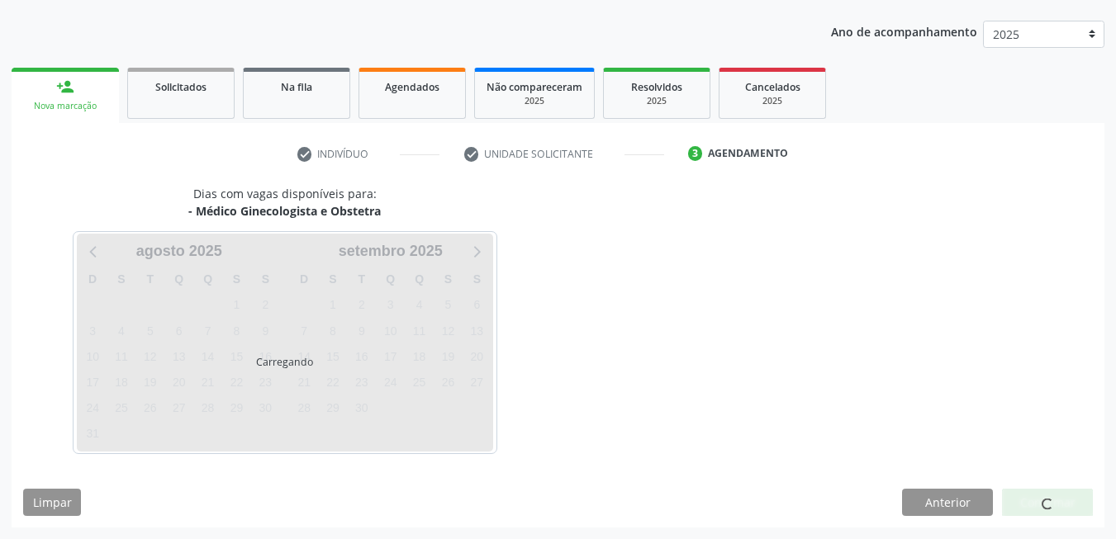
scroll to position [179, 0]
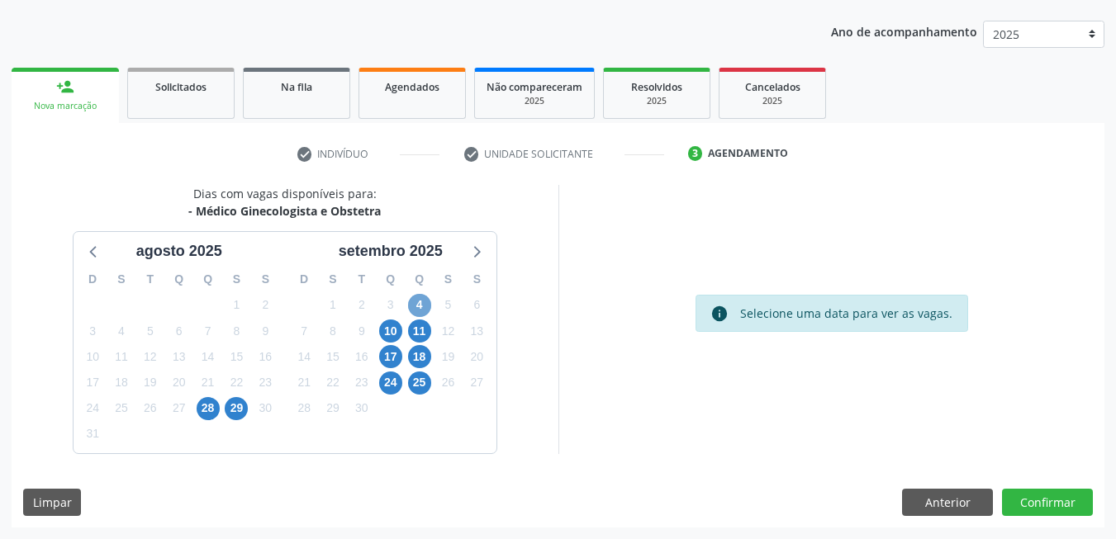
click at [416, 306] on span "4" at bounding box center [419, 305] width 23 height 23
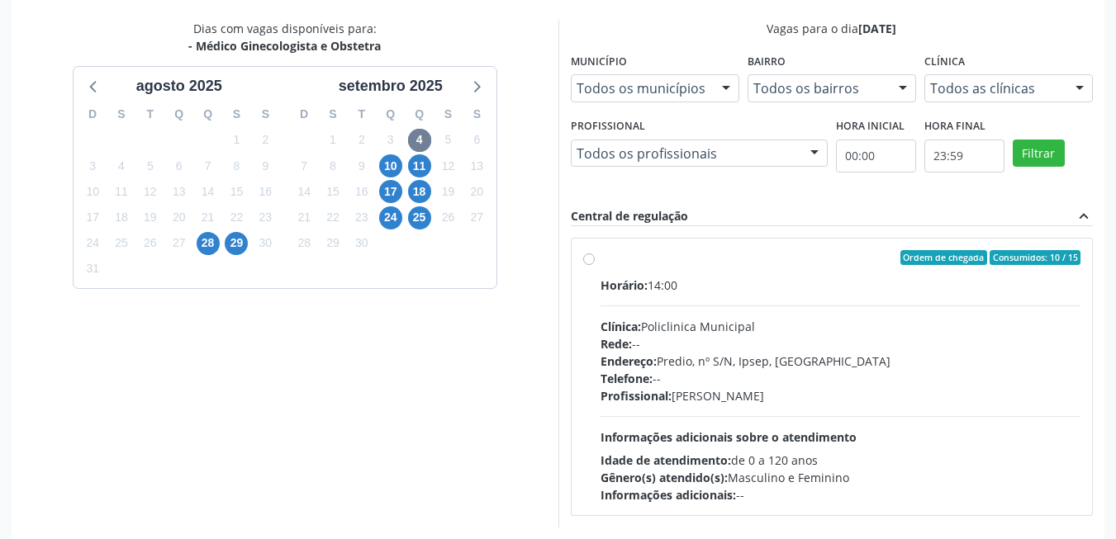
click at [848, 383] on div "Telefone: --" at bounding box center [841, 378] width 481 height 17
click at [595, 265] on input "Ordem de chegada Consumidos: 10 / 15 Horário: 14:00 Clínica: Policlinica Munici…" at bounding box center [589, 257] width 12 height 15
radio input "true"
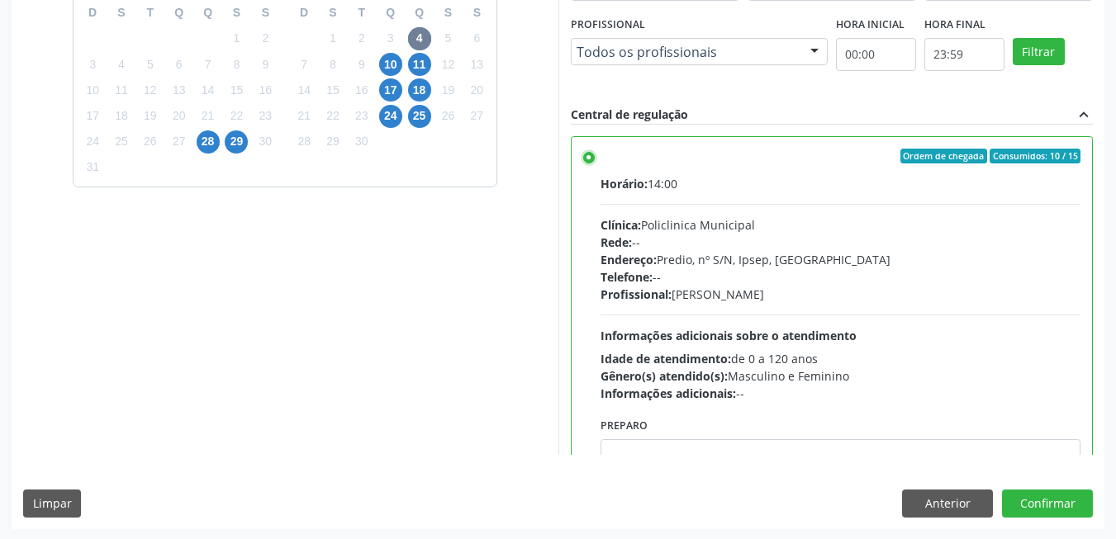
scroll to position [448, 0]
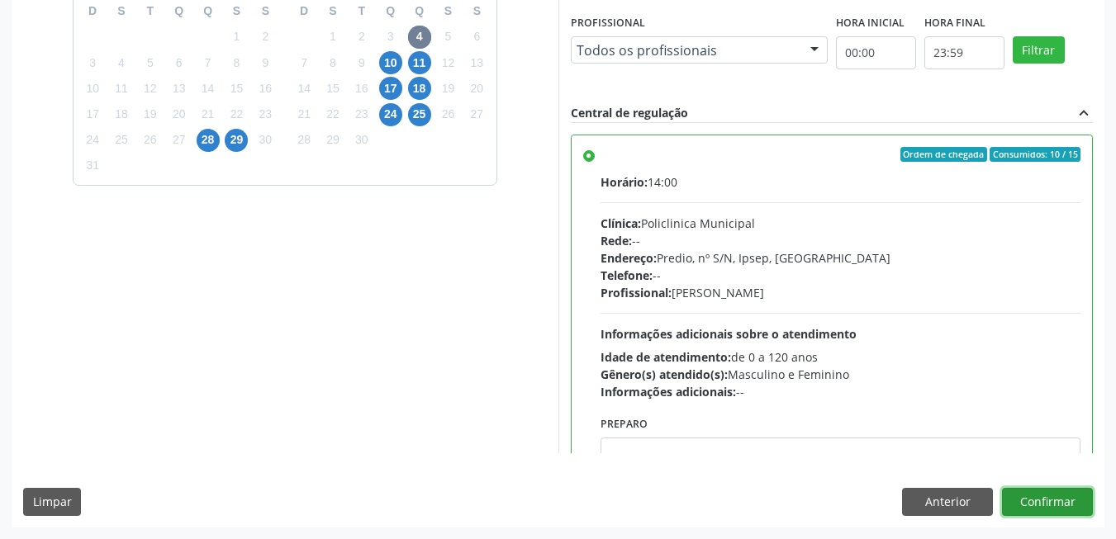
click at [1042, 500] on button "Confirmar" at bounding box center [1047, 502] width 91 height 28
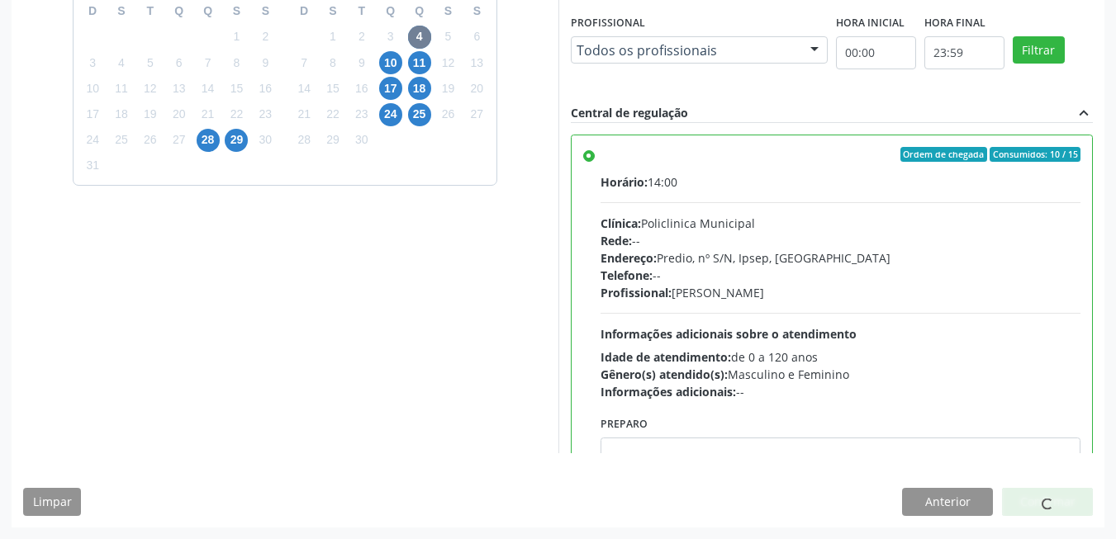
scroll to position [6, 0]
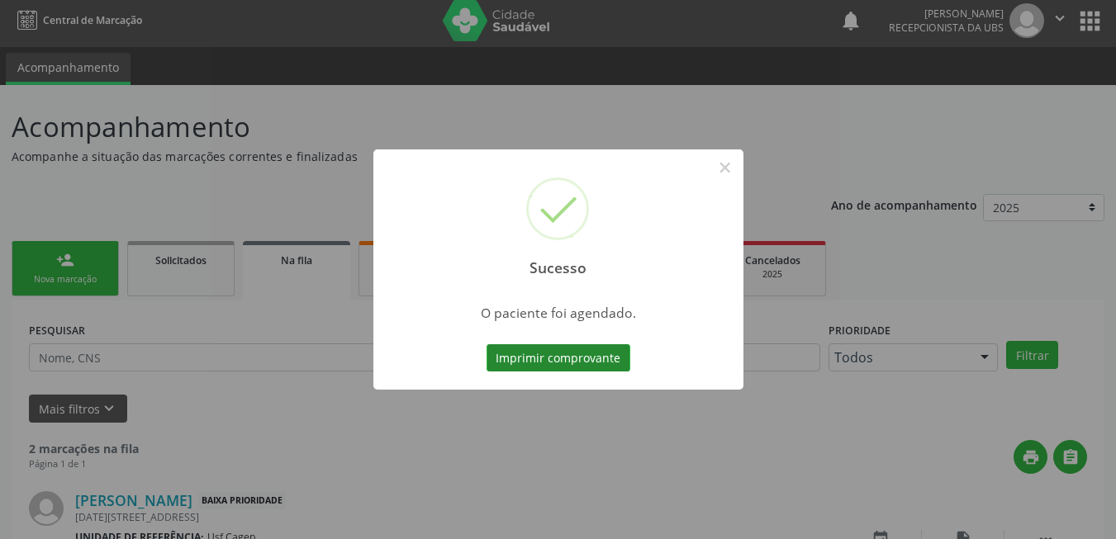
click at [510, 351] on button "Imprimir comprovante" at bounding box center [559, 358] width 144 height 28
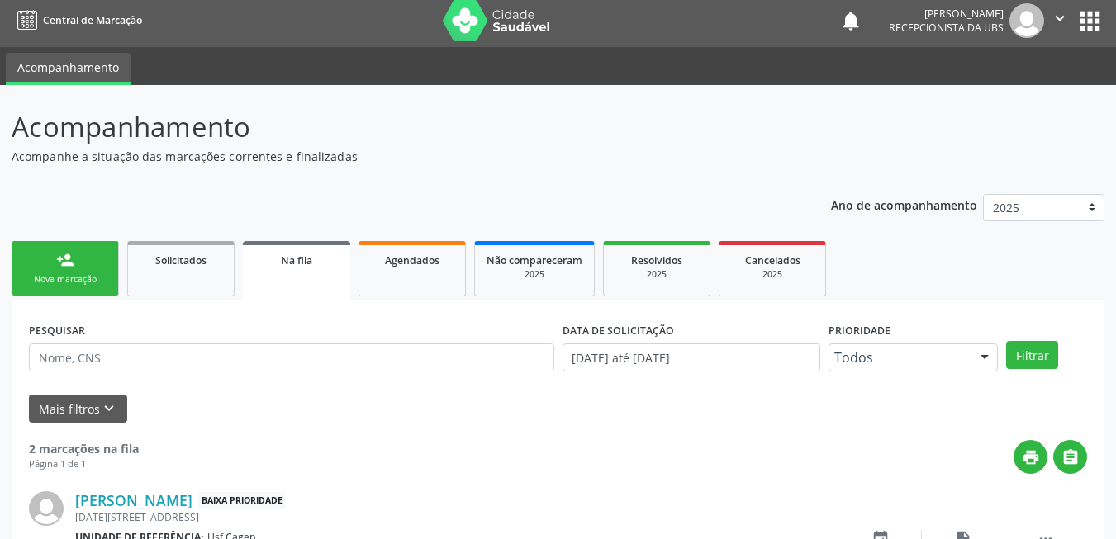
click at [58, 268] on div "person_add" at bounding box center [65, 260] width 18 height 18
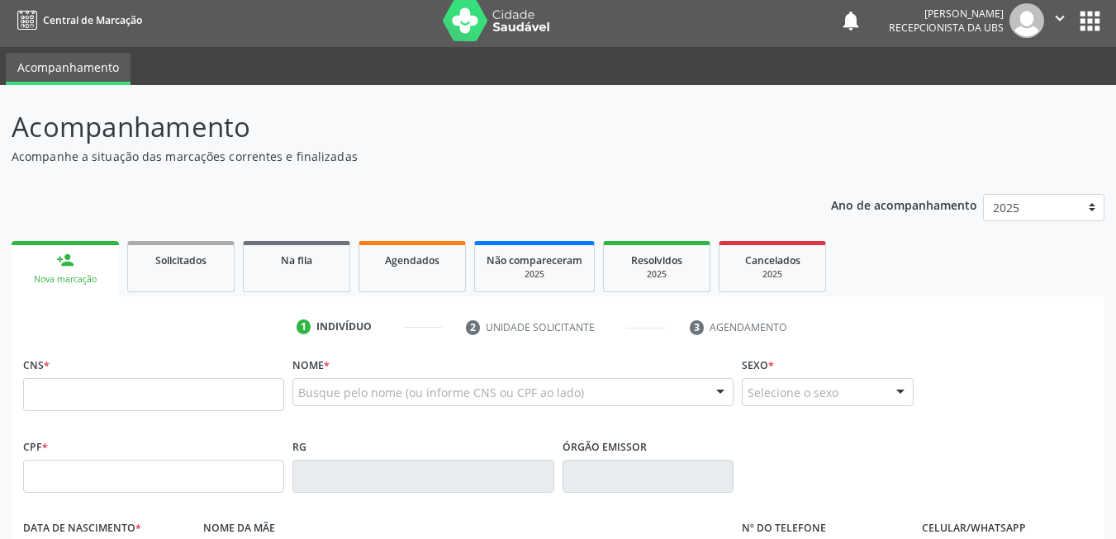
drag, startPoint x: 50, startPoint y: 268, endPoint x: 69, endPoint y: 276, distance: 20.4
click at [50, 268] on link "person_add Nova marcação" at bounding box center [65, 268] width 107 height 55
click at [148, 392] on input "text" at bounding box center [153, 394] width 261 height 33
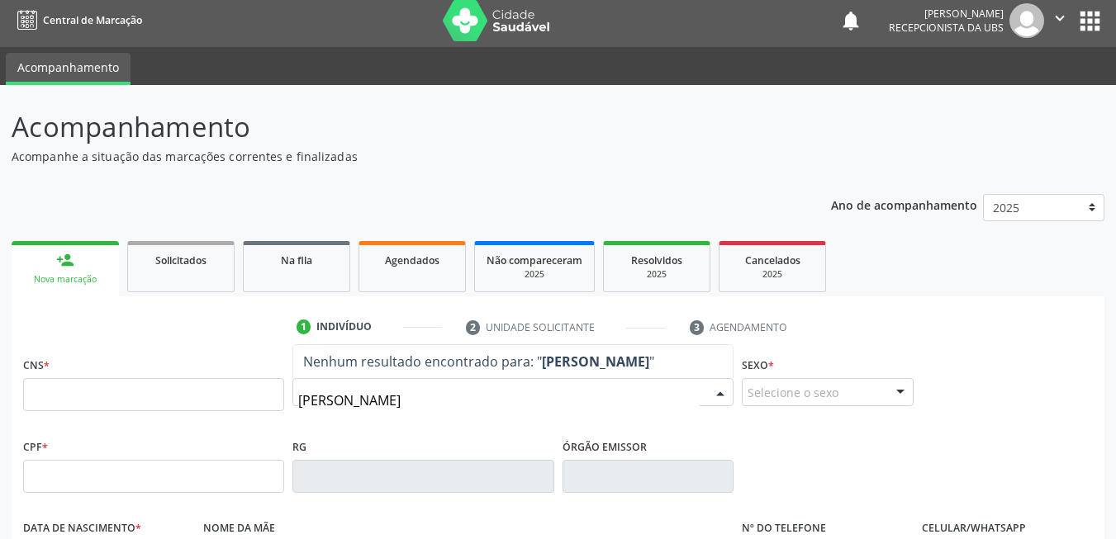
type input "idalina maria de souza"
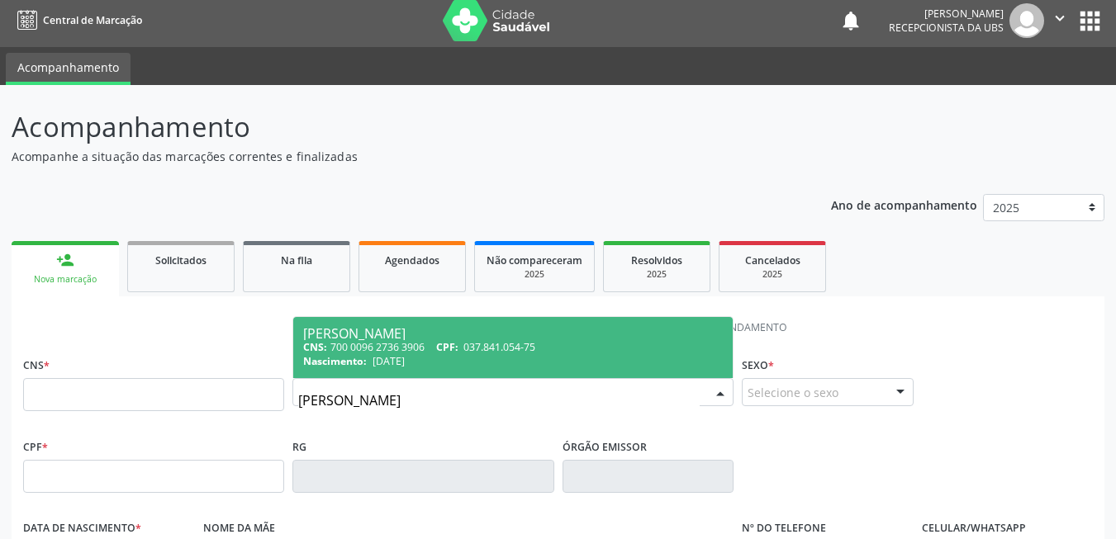
click at [433, 359] on div "Nascimento: 18/09/1948" at bounding box center [513, 361] width 420 height 14
type input "700 0096 2736 3906"
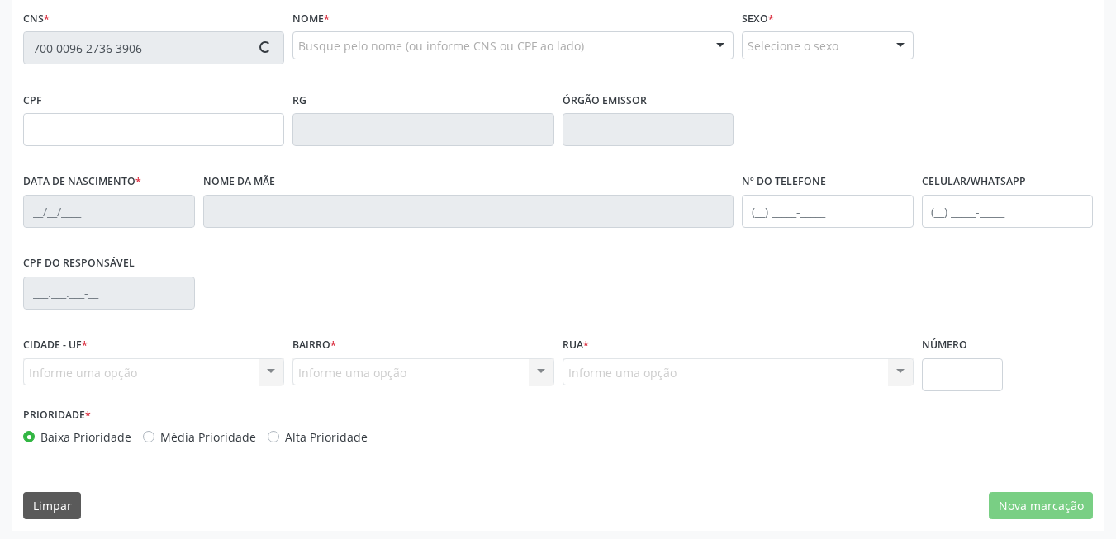
scroll to position [356, 0]
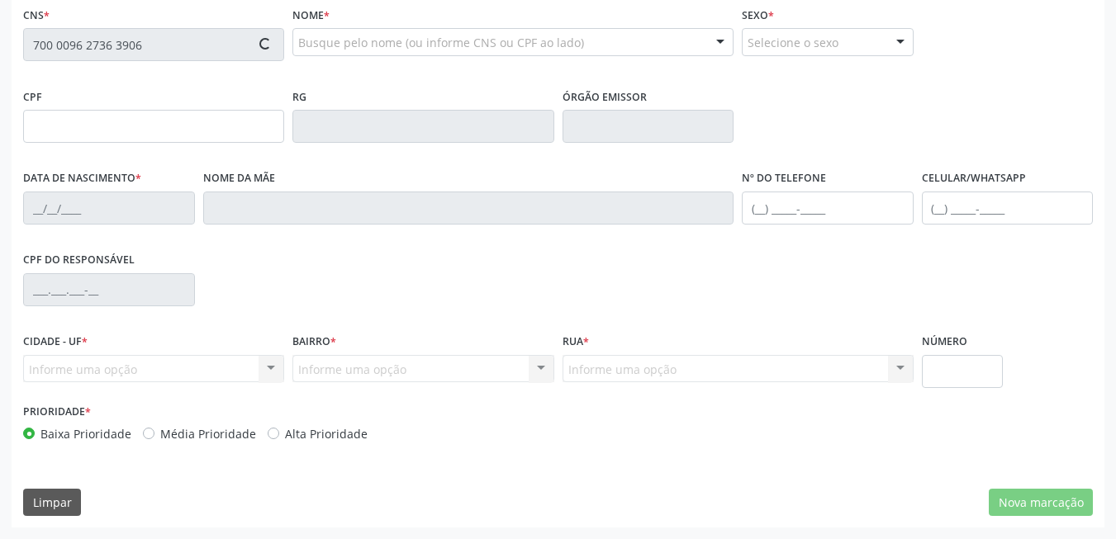
type input "037.841.054-75"
type input "18/09/1948"
type input "Antonia Augustina de Souza"
type input "(87) 99679-8773"
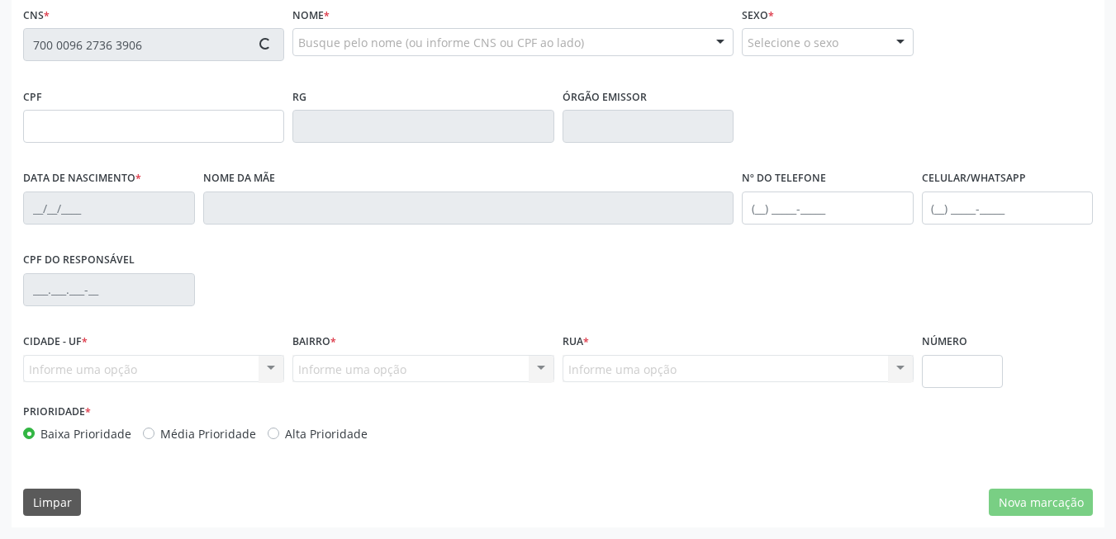
type input "021.491.464-01"
type input "614"
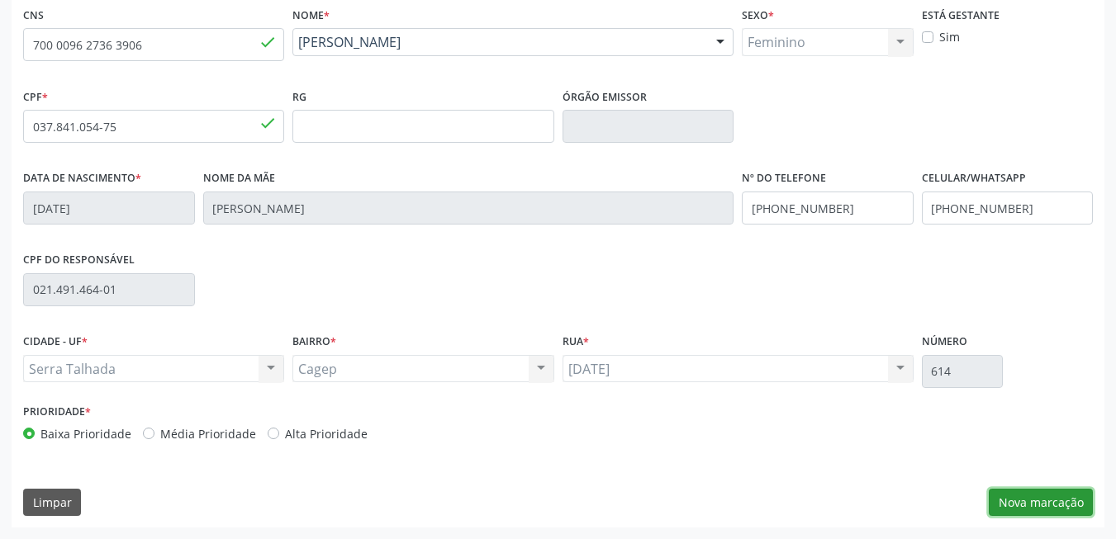
click at [1037, 508] on button "Nova marcação" at bounding box center [1041, 503] width 104 height 28
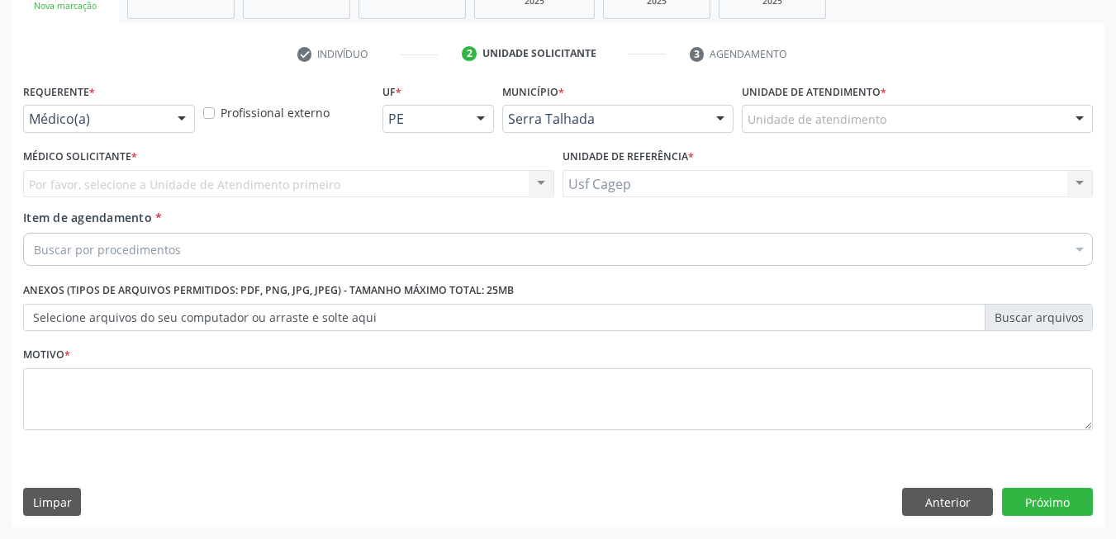
scroll to position [279, 0]
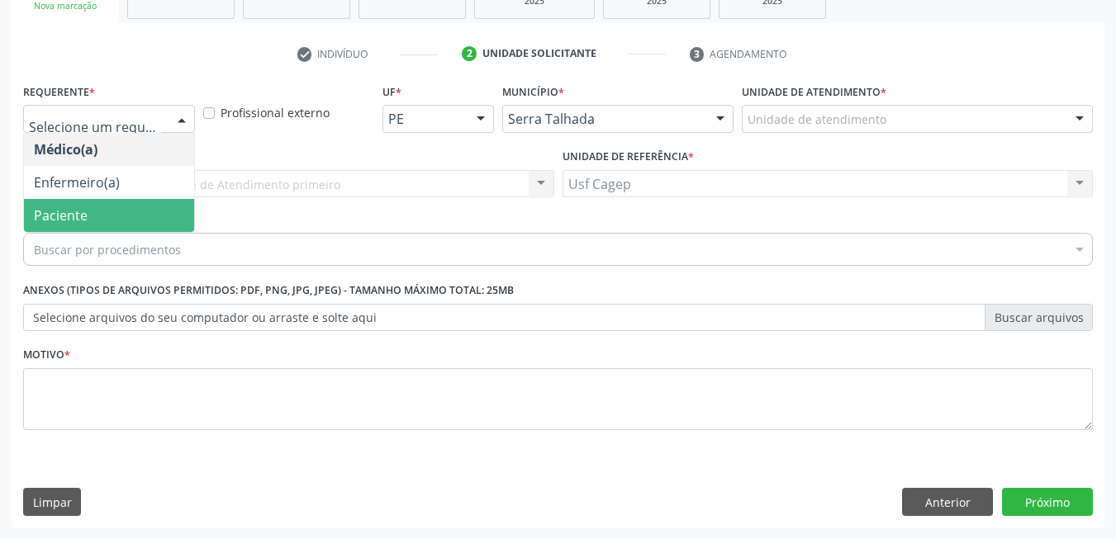
click at [156, 207] on span "Paciente" at bounding box center [109, 215] width 170 height 33
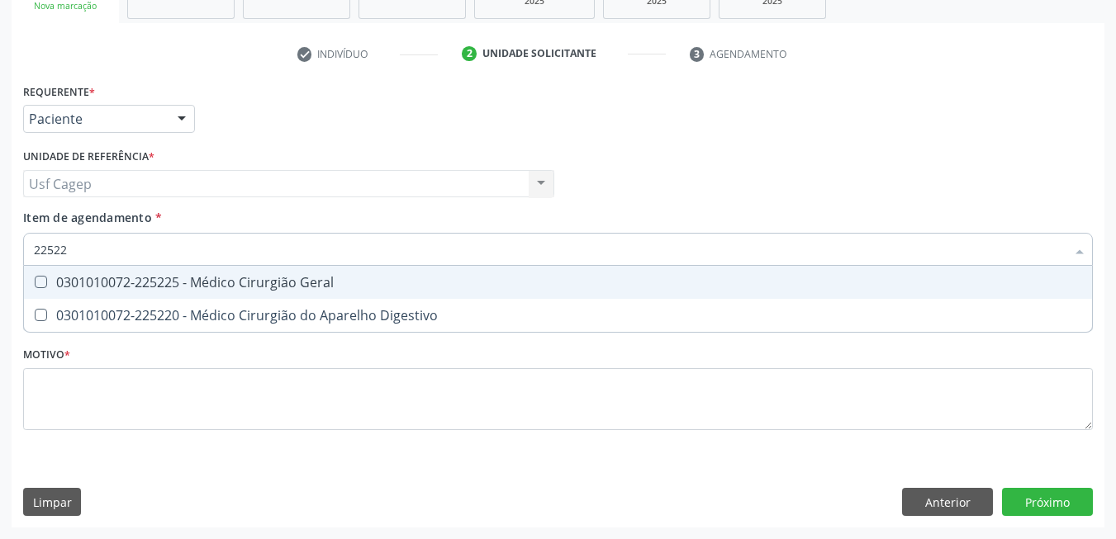
type input "225225"
click at [185, 278] on div "0301010072-225225 - Médico Cirurgião Geral" at bounding box center [558, 282] width 1048 height 13
checkbox Geral "true"
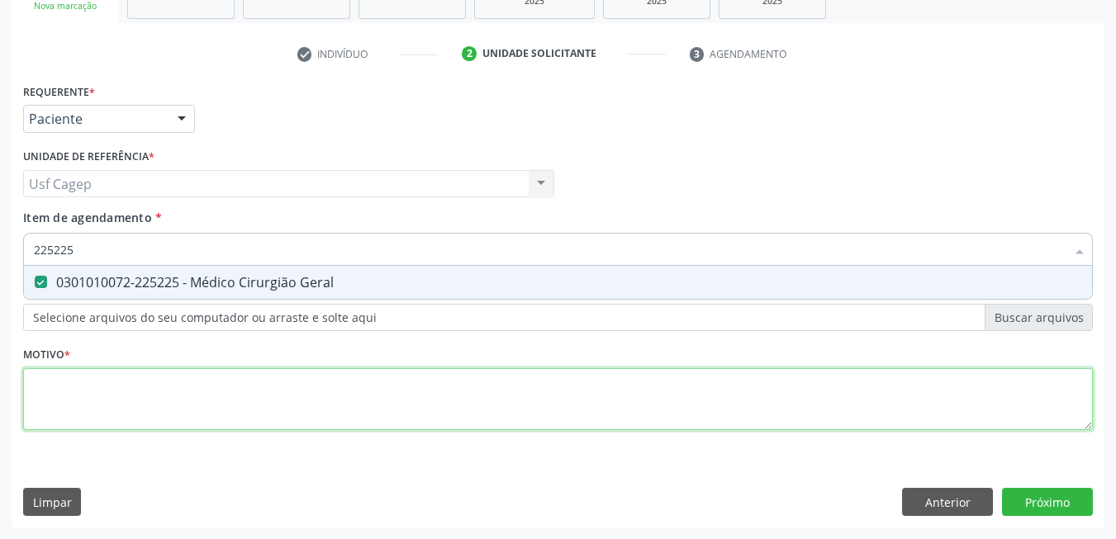
click at [236, 400] on div "Requerente * Paciente Médico(a) Enfermeiro(a) Paciente Nenhum resultado encontr…" at bounding box center [558, 266] width 1070 height 374
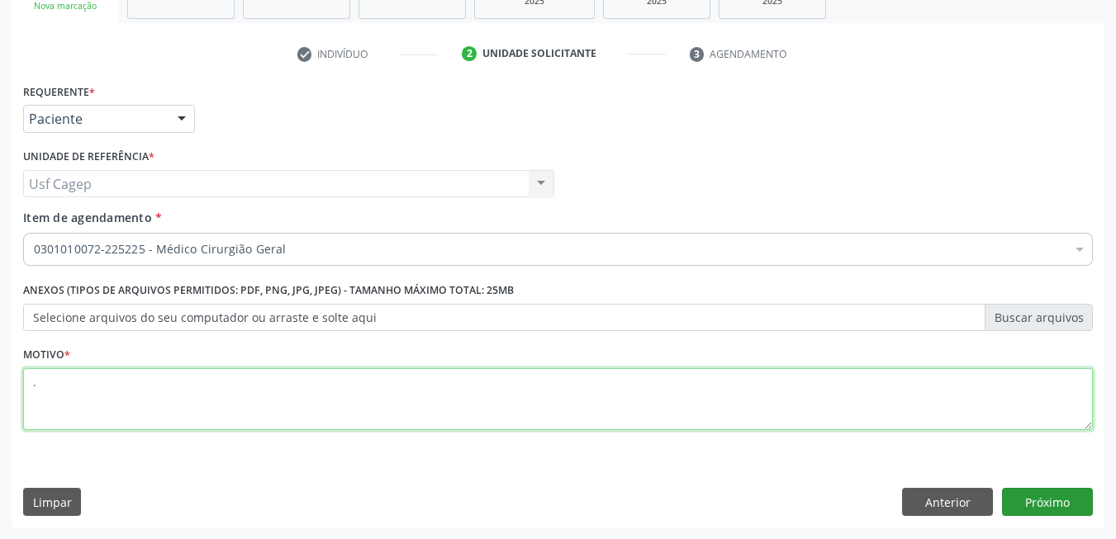
type textarea "."
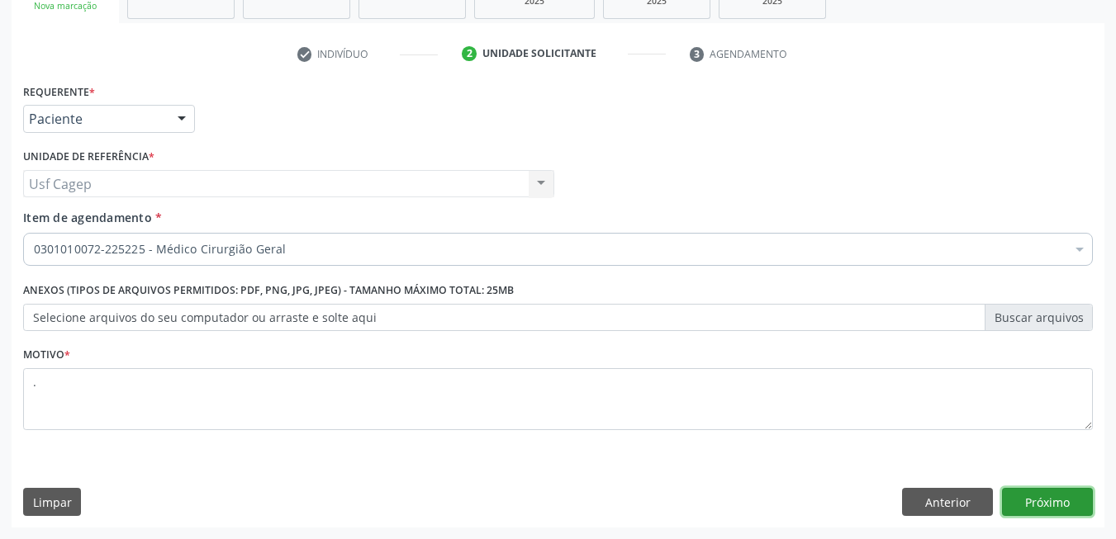
click at [1071, 500] on button "Próximo" at bounding box center [1047, 502] width 91 height 28
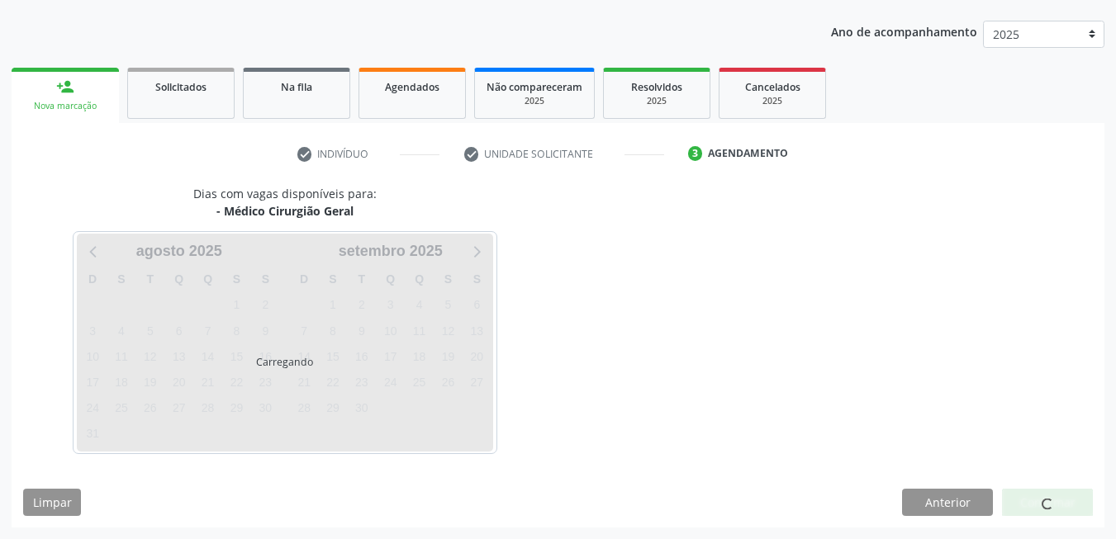
scroll to position [179, 0]
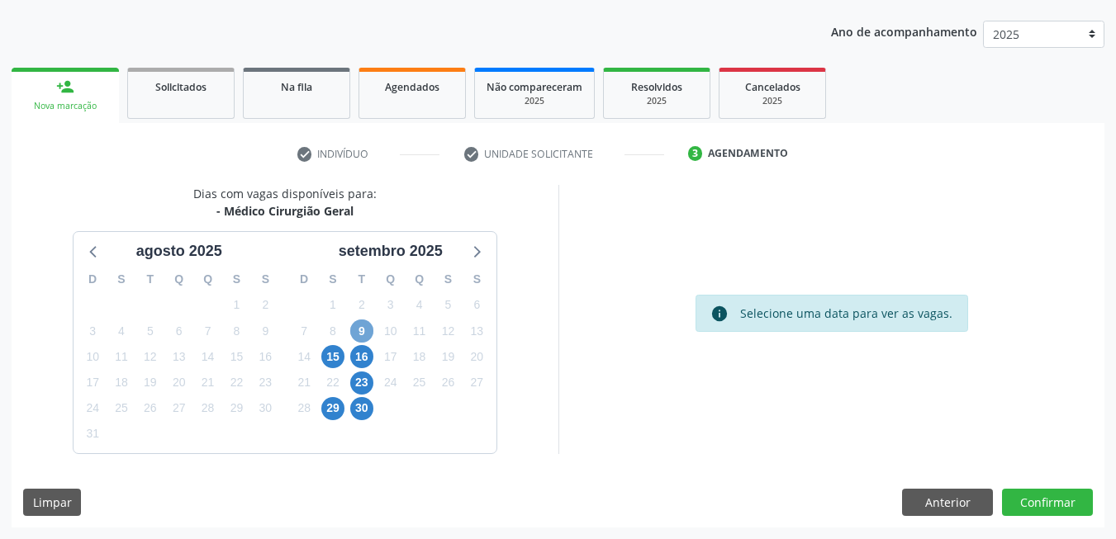
click at [364, 335] on span "9" at bounding box center [361, 331] width 23 height 23
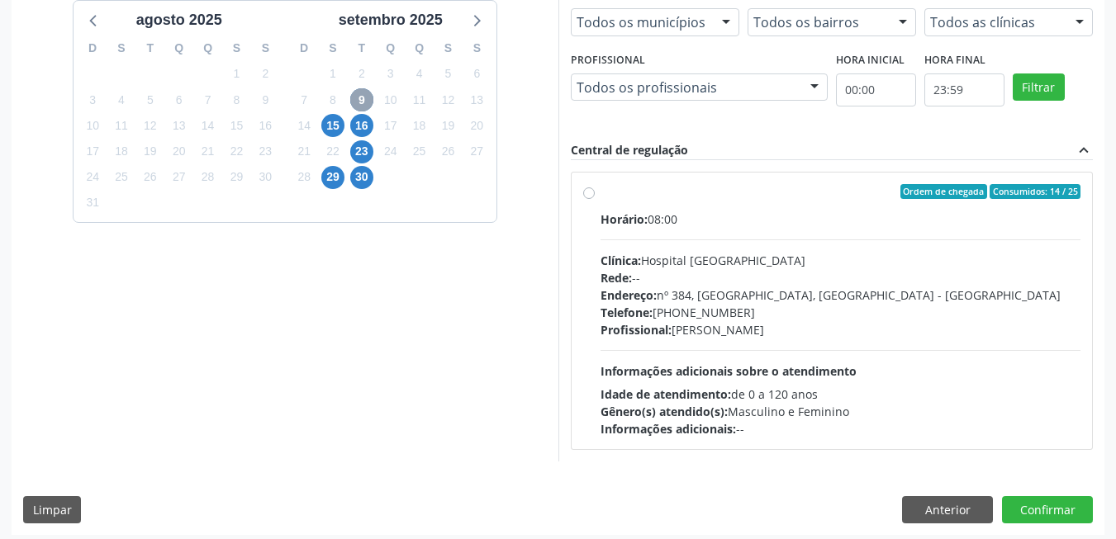
scroll to position [418, 0]
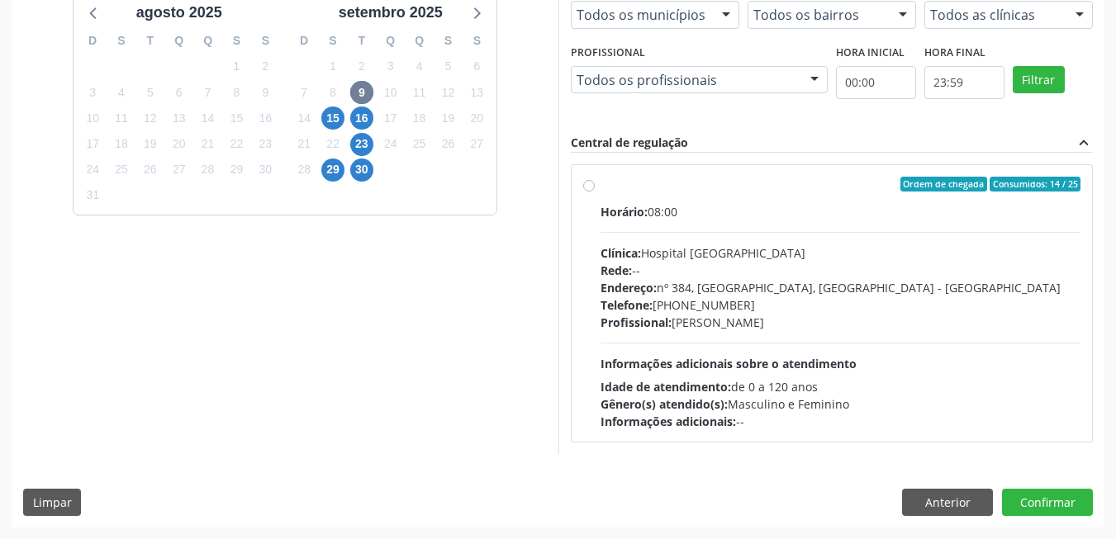
click at [898, 318] on div "Profissional: Francisco Anselmo Magalhaes" at bounding box center [841, 322] width 481 height 17
click at [595, 192] on input "Ordem de chegada Consumidos: 14 / 25 Horário: 08:00 Clínica: Hospital Sao Franc…" at bounding box center [589, 184] width 12 height 15
radio input "true"
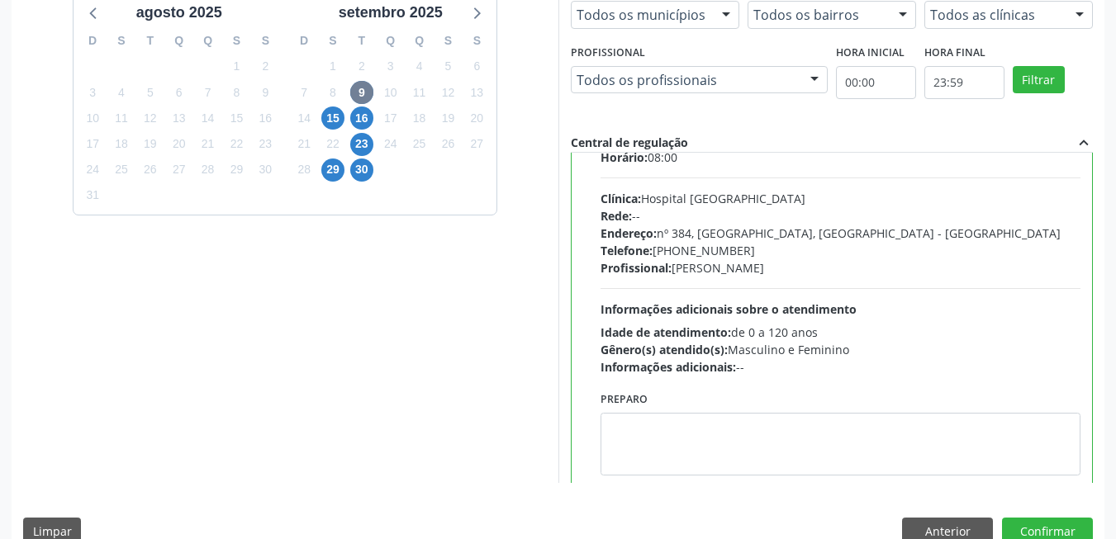
scroll to position [82, 0]
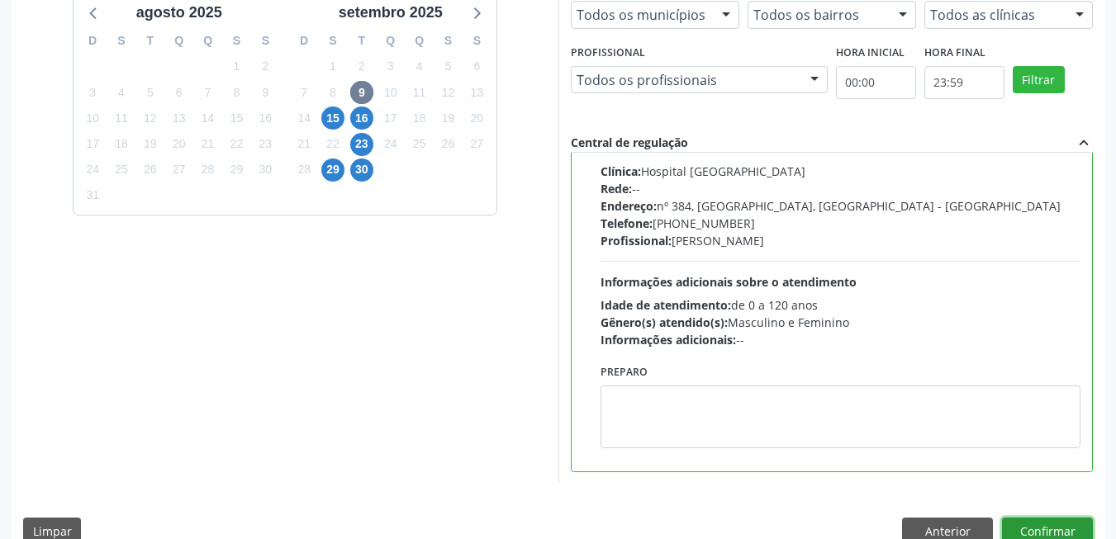
click at [1033, 525] on button "Confirmar" at bounding box center [1047, 532] width 91 height 28
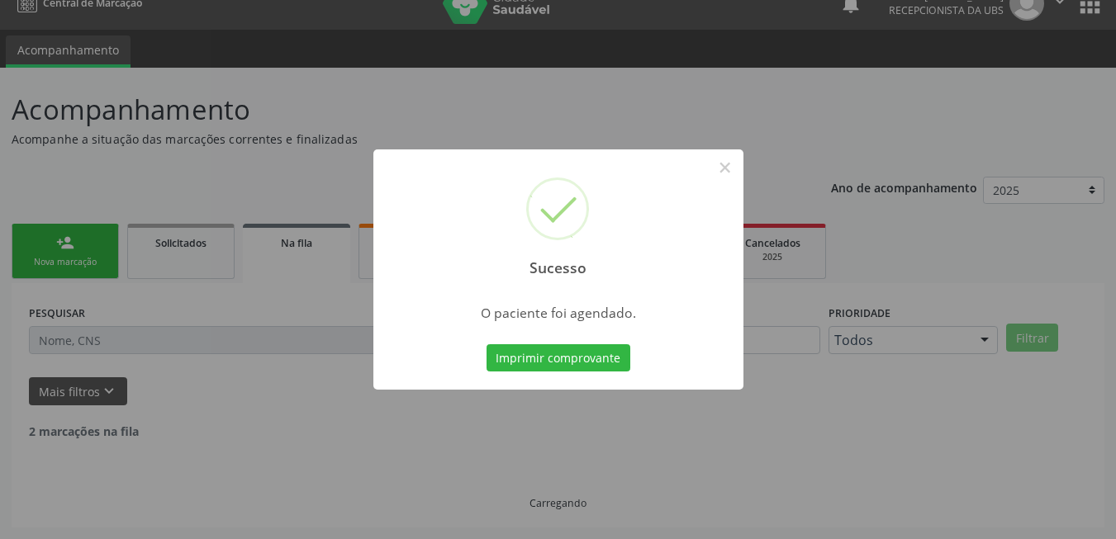
scroll to position [6, 0]
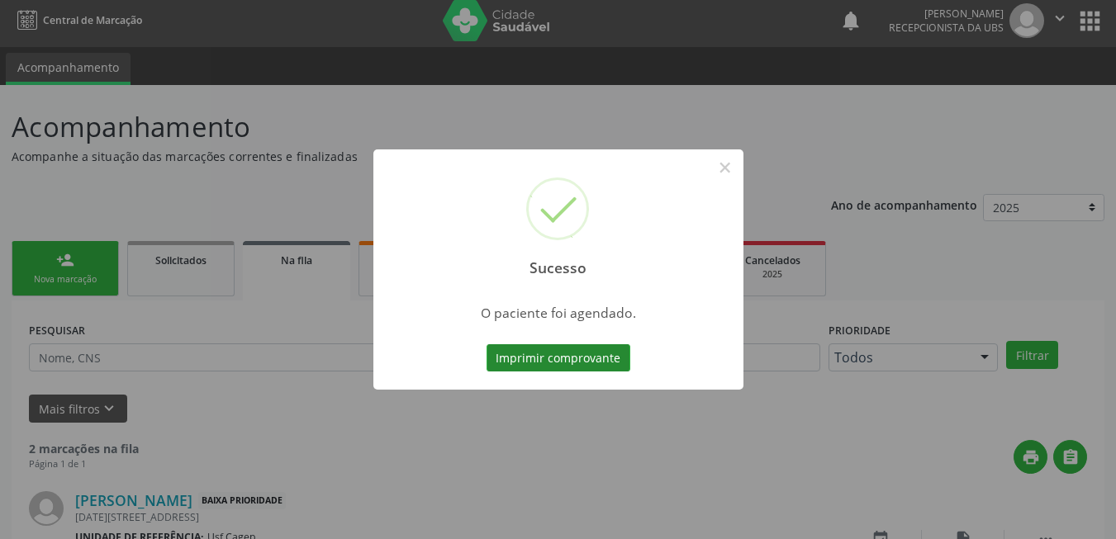
click at [580, 354] on button "Imprimir comprovante" at bounding box center [559, 358] width 144 height 28
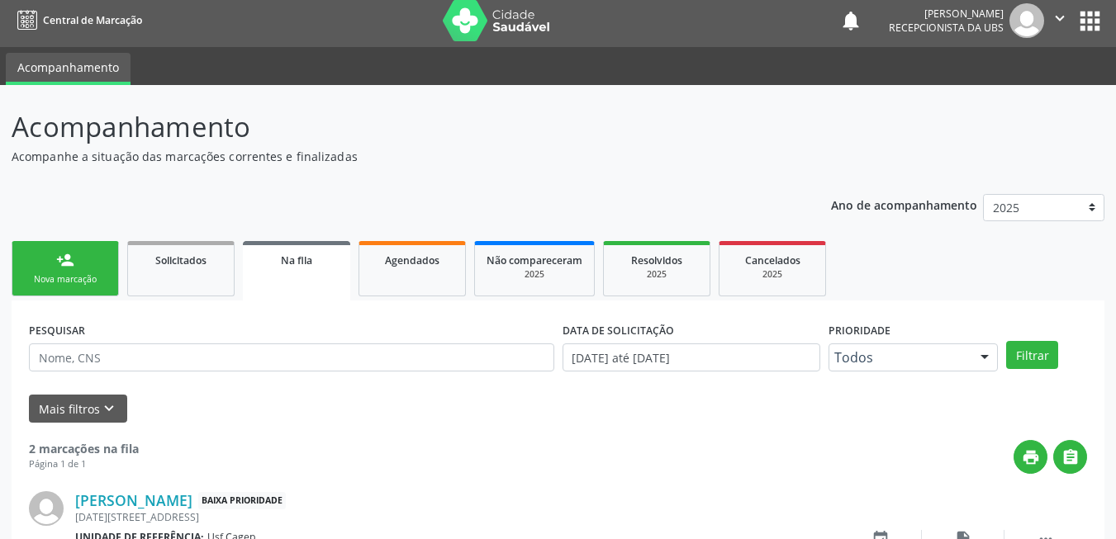
click at [93, 282] on div "Nova marcação" at bounding box center [65, 279] width 83 height 12
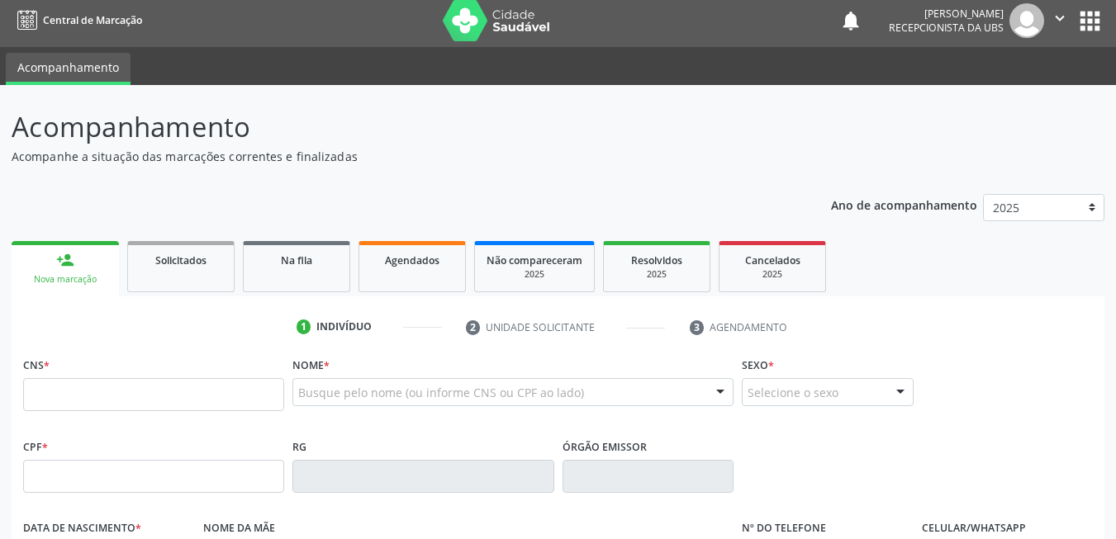
click at [93, 282] on div "Nova marcação" at bounding box center [65, 279] width 84 height 12
click at [169, 396] on input "text" at bounding box center [153, 394] width 261 height 33
paste input "700 8094 9186 5282"
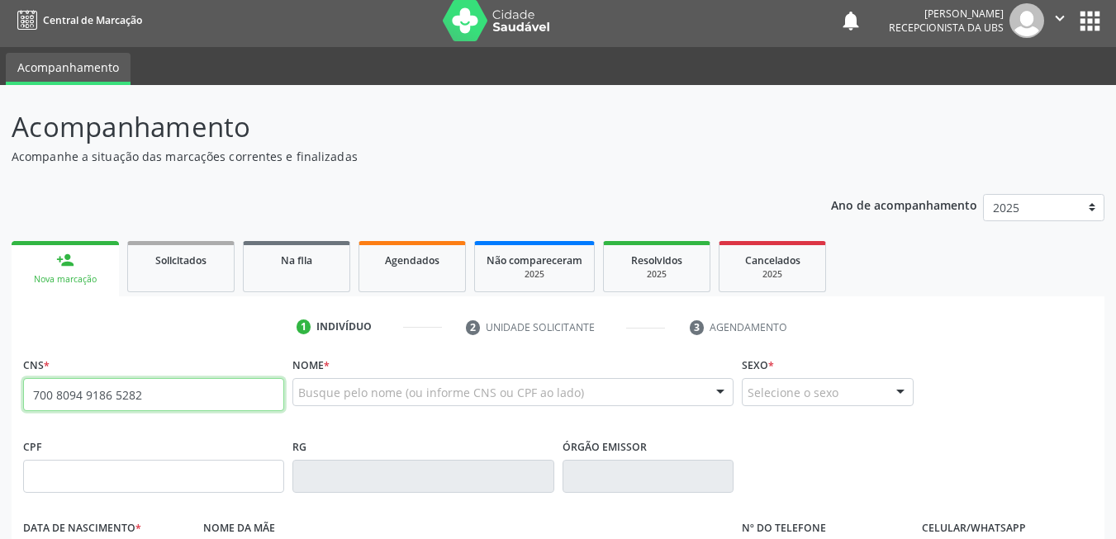
type input "700 8094 9186 5282"
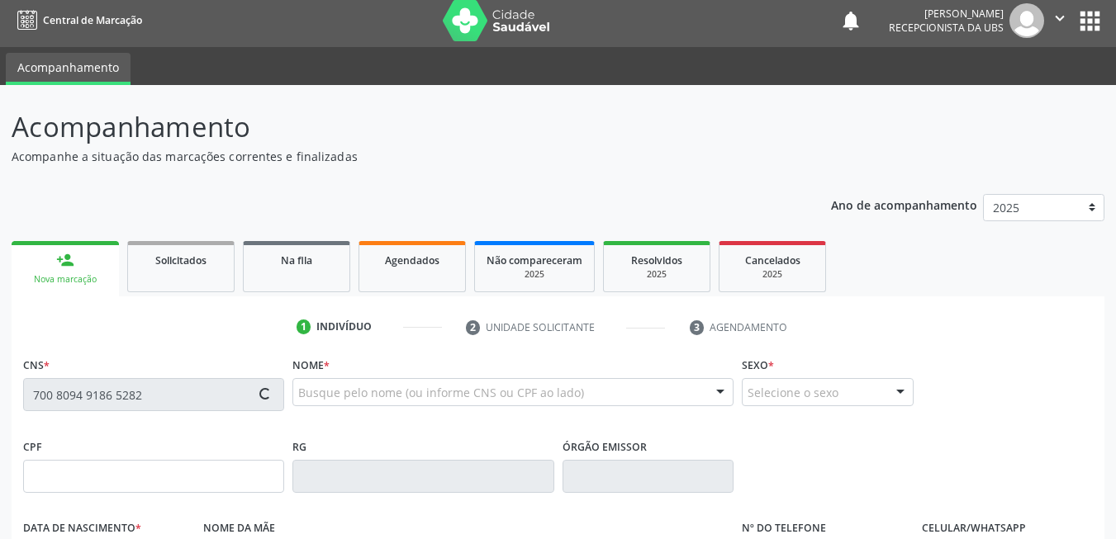
type input "14/05/1981"
type input "Valdenice Onafra dos Santos Nascimeto"
type input "555"
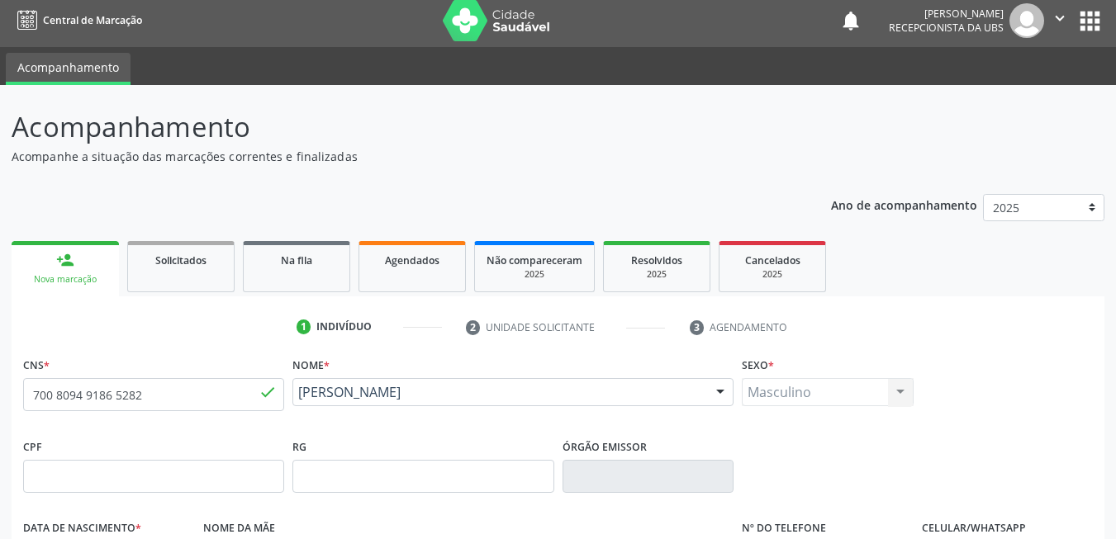
drag, startPoint x: 1026, startPoint y: 507, endPoint x: 905, endPoint y: 436, distance: 140.0
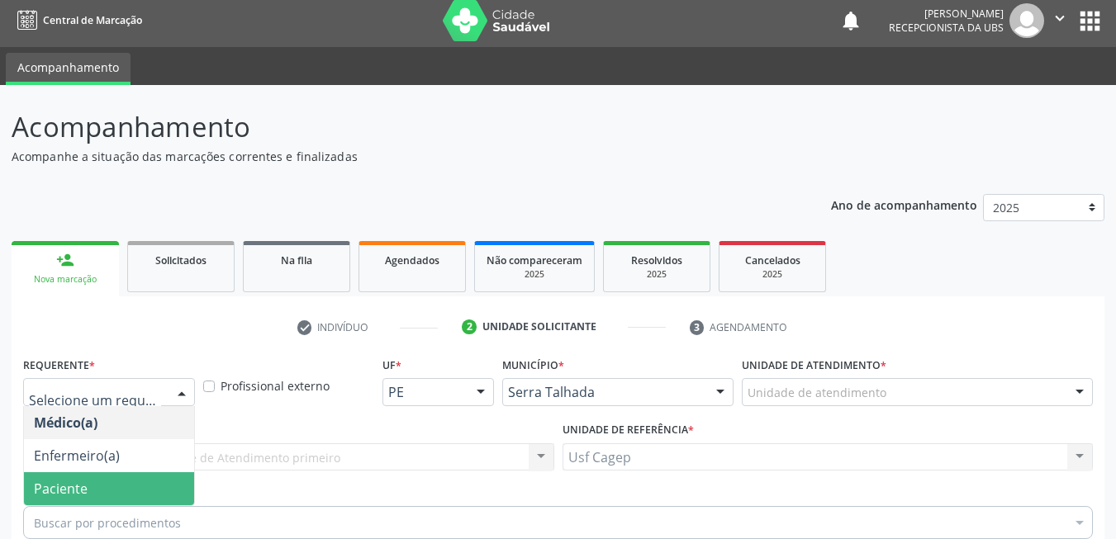
click at [150, 472] on span "Paciente" at bounding box center [109, 488] width 170 height 33
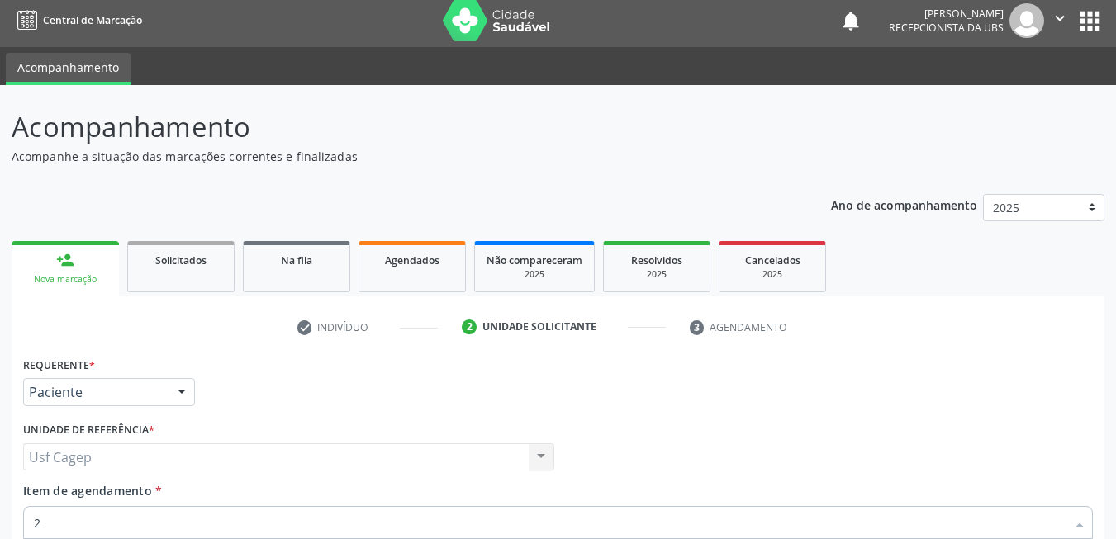
type input "22"
click at [176, 388] on div "Requerente * Paciente Médico(a) Enfermeiro(a) Paciente Nenhum resultado encontr…" at bounding box center [558, 540] width 1070 height 374
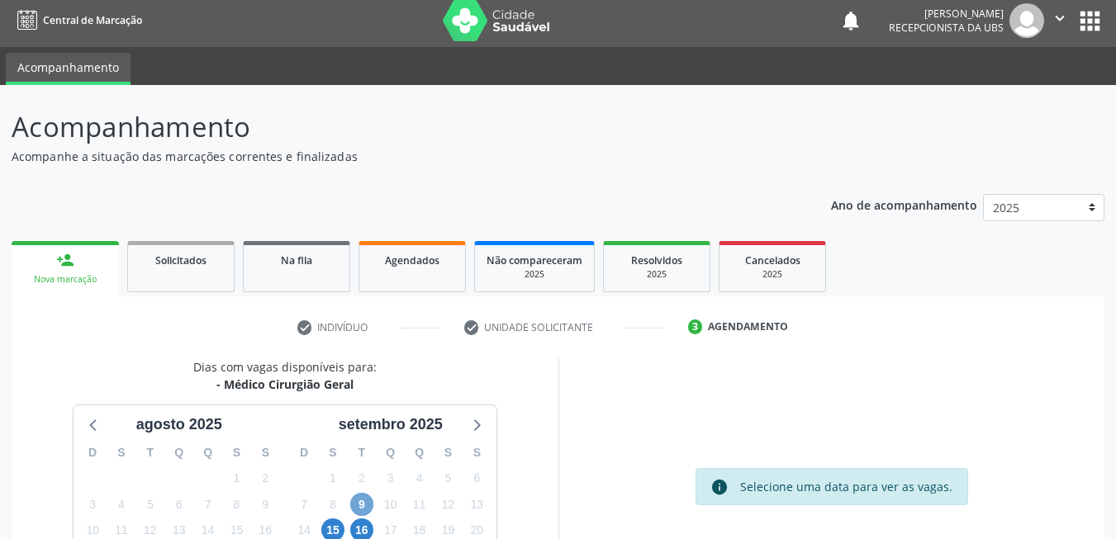
click at [364, 493] on span "9" at bounding box center [361, 504] width 23 height 23
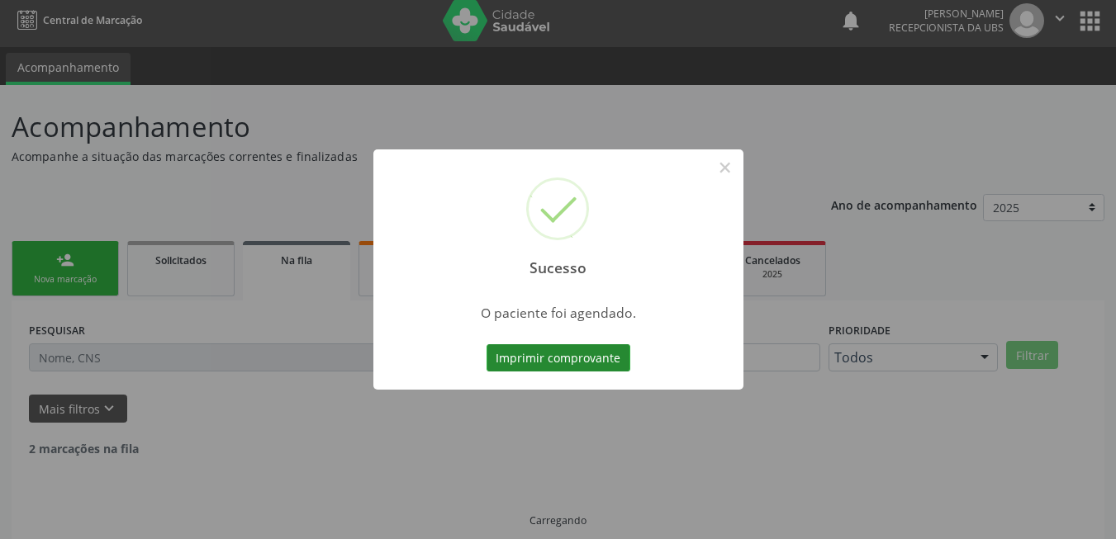
click at [554, 362] on button "Imprimir comprovante" at bounding box center [559, 358] width 144 height 28
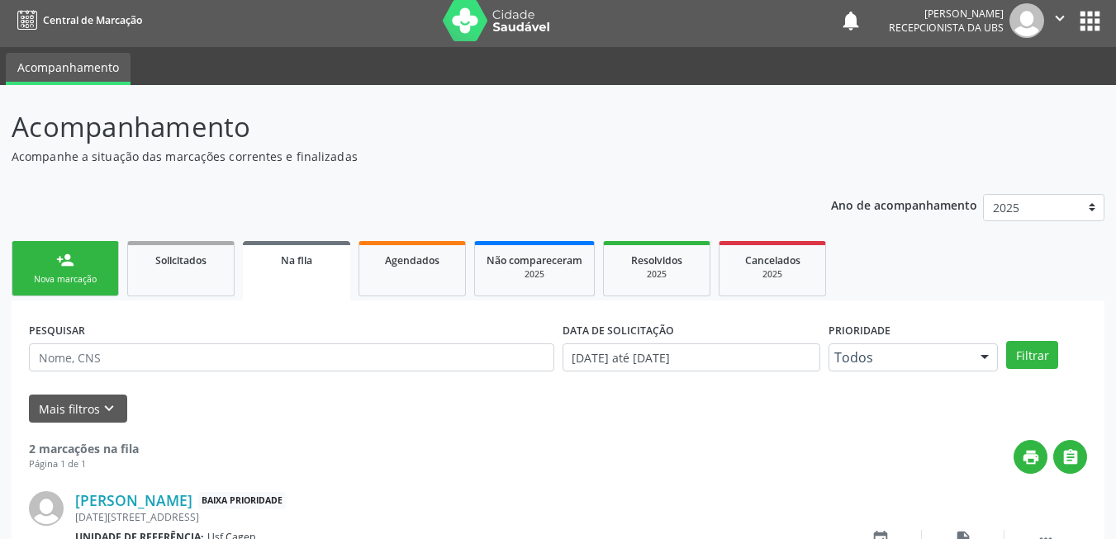
drag, startPoint x: 90, startPoint y: 277, endPoint x: 67, endPoint y: 260, distance: 28.4
click at [90, 277] on div "Nova marcação" at bounding box center [65, 279] width 83 height 12
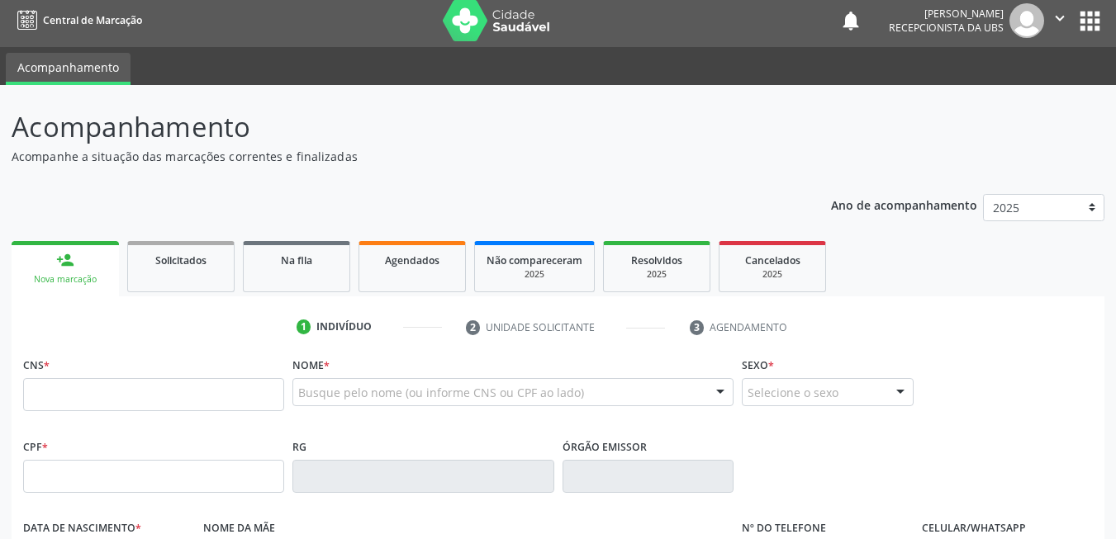
click at [67, 260] on div "person_add" at bounding box center [65, 260] width 18 height 18
click at [154, 390] on input "text" at bounding box center [153, 394] width 261 height 33
paste input "209 1359 2352 0007"
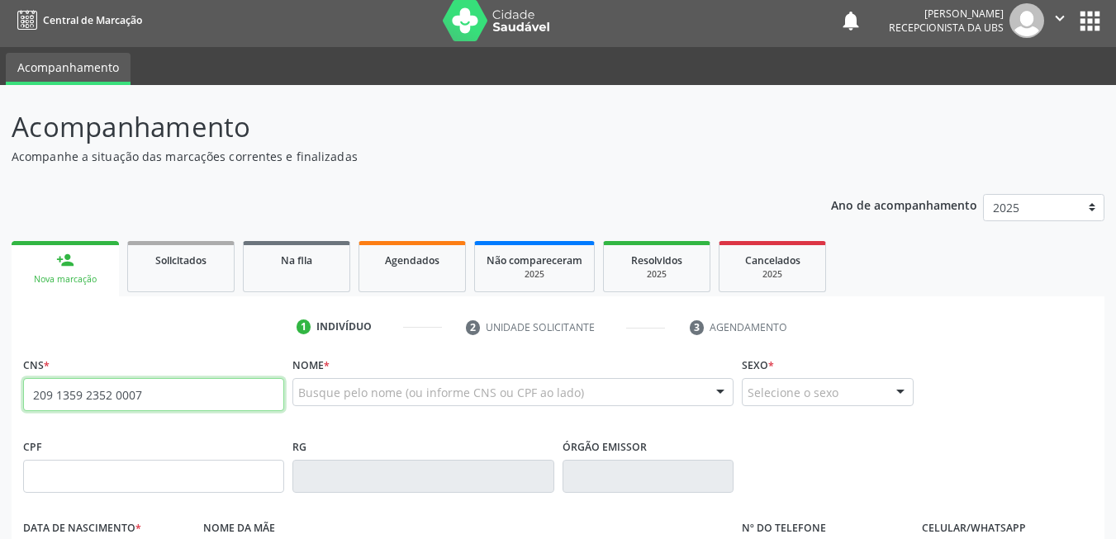
type input "209 1359 2352 0007"
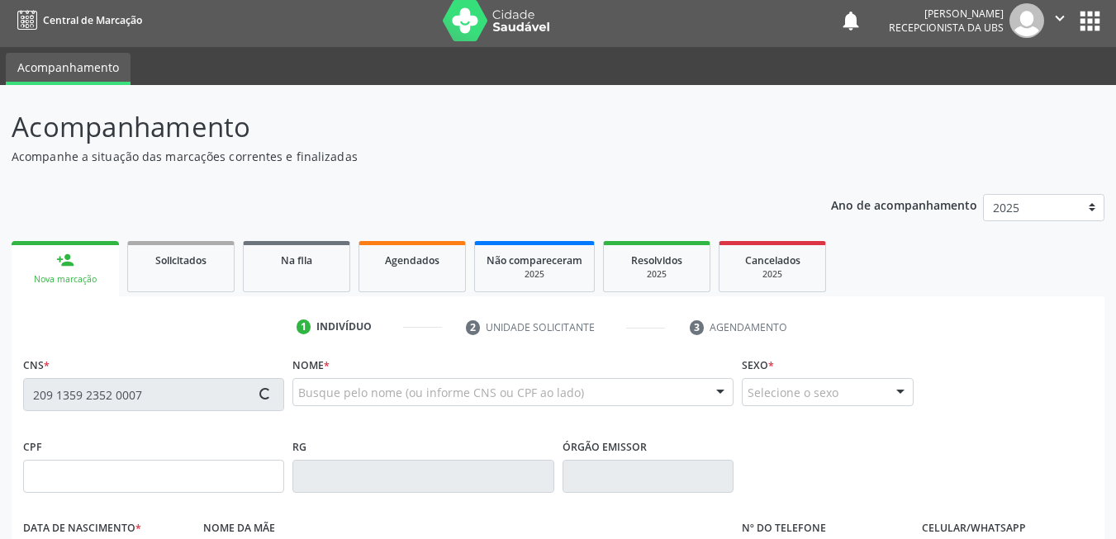
type input "011.315.284-17"
type input "09/06/1982"
type input "Maria das Graças Lopes Souza"
type input "(87) 99658-9761"
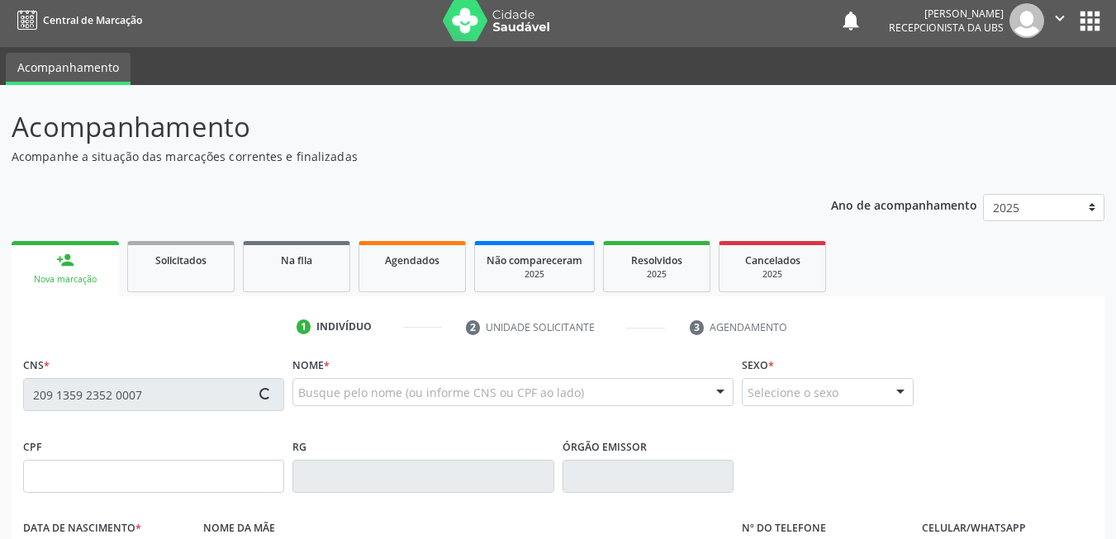
type input "429"
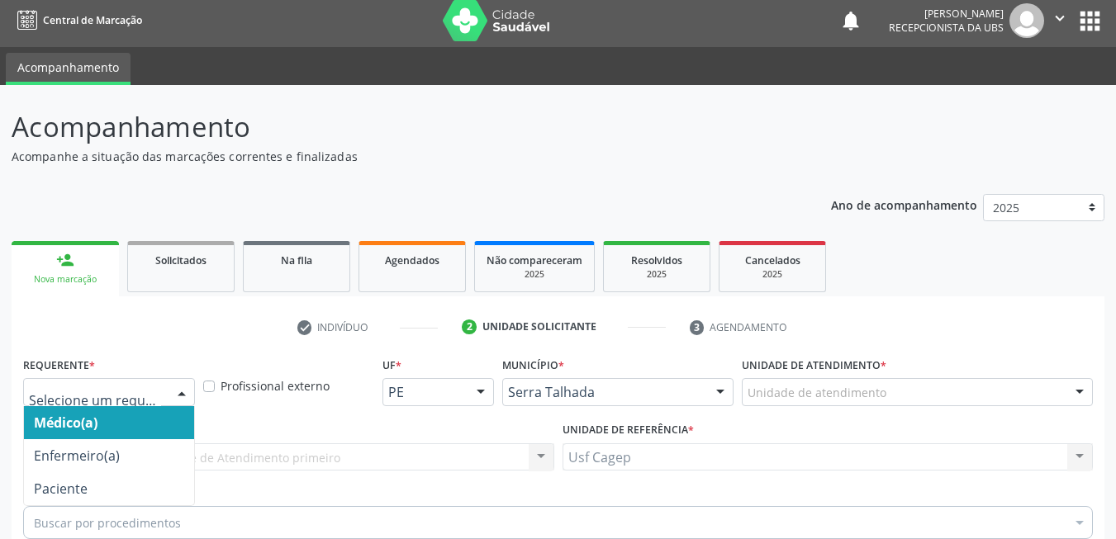
click at [176, 379] on div at bounding box center [181, 393] width 25 height 28
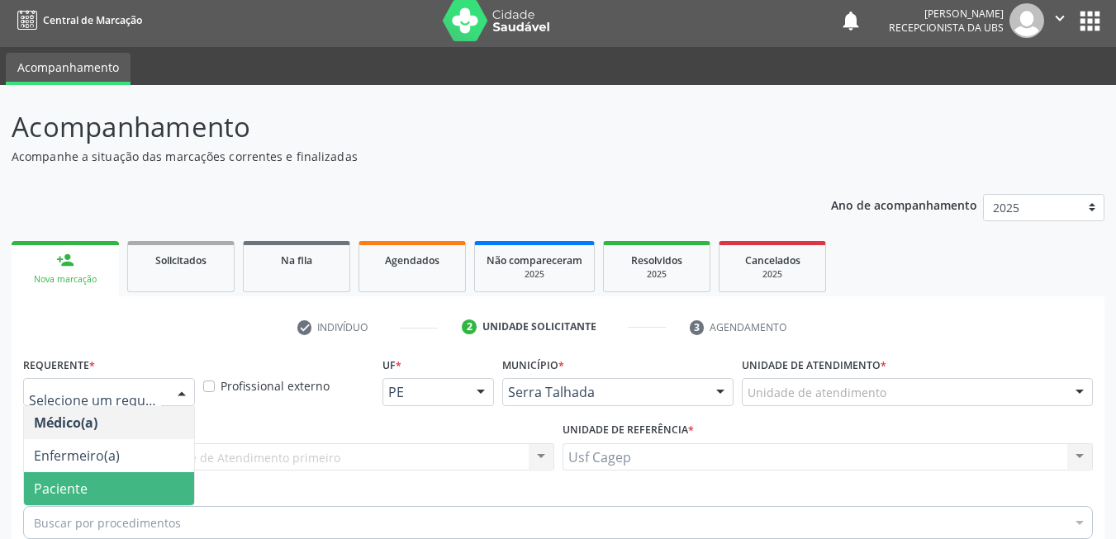
click at [144, 472] on span "Paciente" at bounding box center [109, 488] width 170 height 33
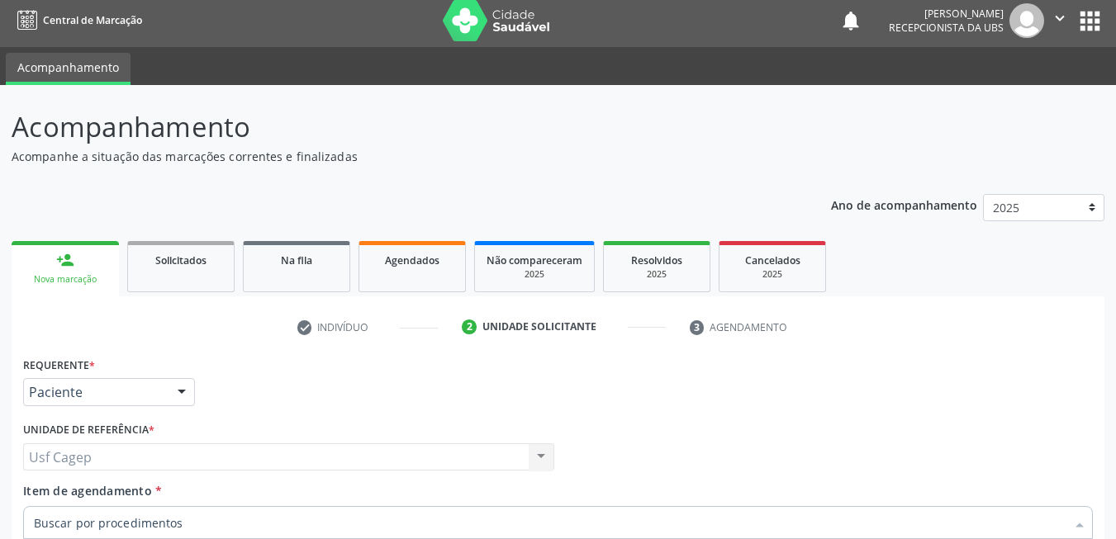
type input "2"
click at [174, 391] on div "Requerente * Paciente Médico(a) Enfermeiro(a) Paciente Nenhum resultado encontr…" at bounding box center [558, 540] width 1070 height 374
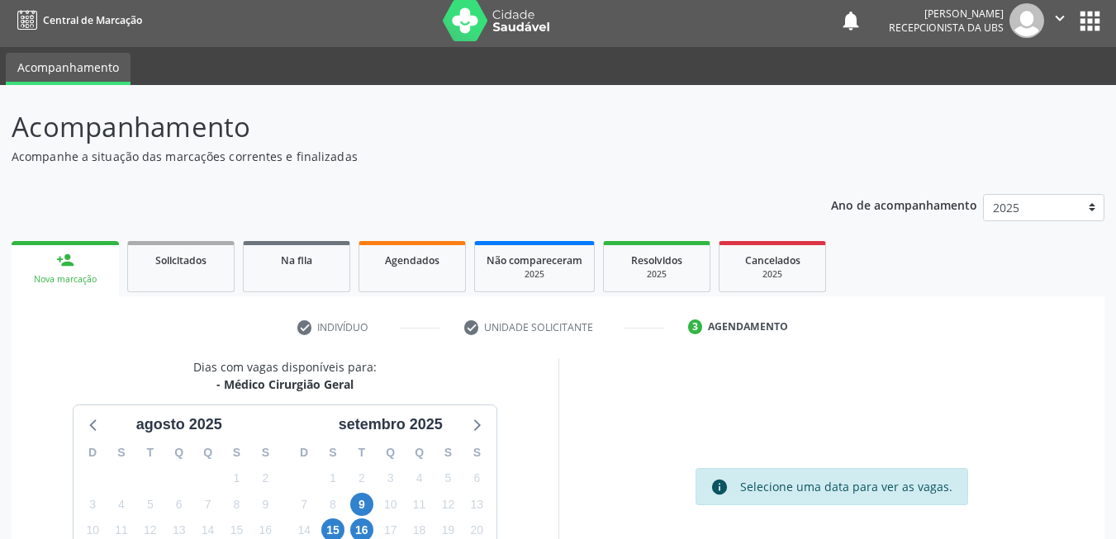
click at [360, 518] on div "16" at bounding box center [361, 531] width 23 height 26
click at [360, 493] on span "9" at bounding box center [361, 504] width 23 height 23
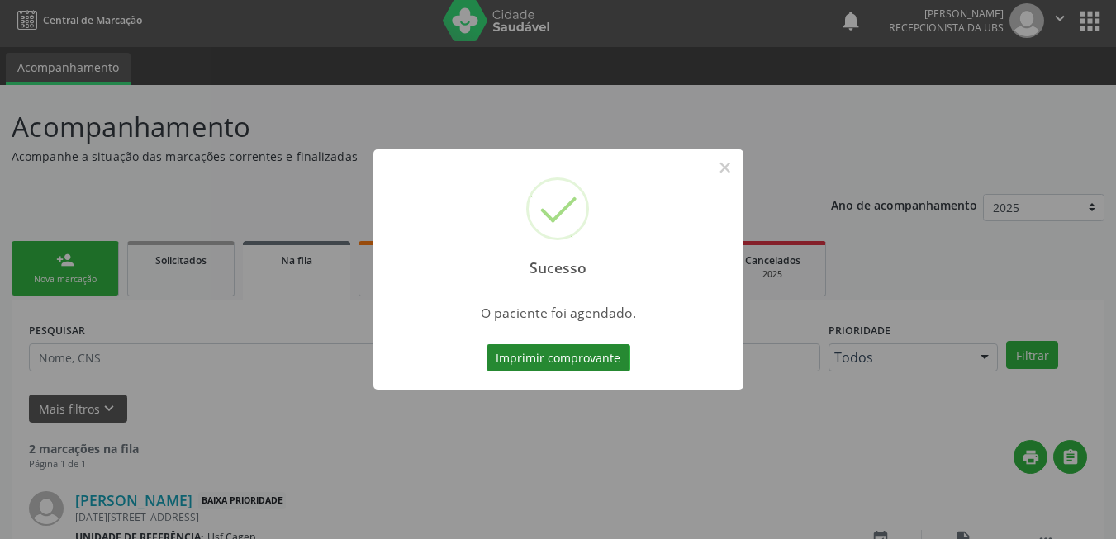
click at [582, 362] on button "Imprimir comprovante" at bounding box center [559, 358] width 144 height 28
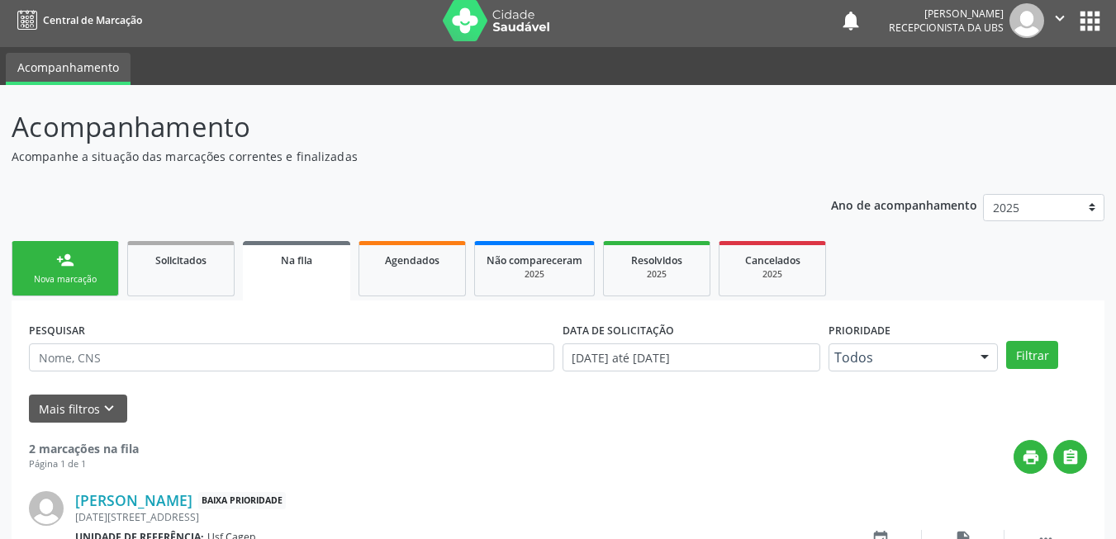
click at [59, 269] on link "person_add Nova marcação" at bounding box center [65, 268] width 107 height 55
